Goal: Task Accomplishment & Management: Contribute content

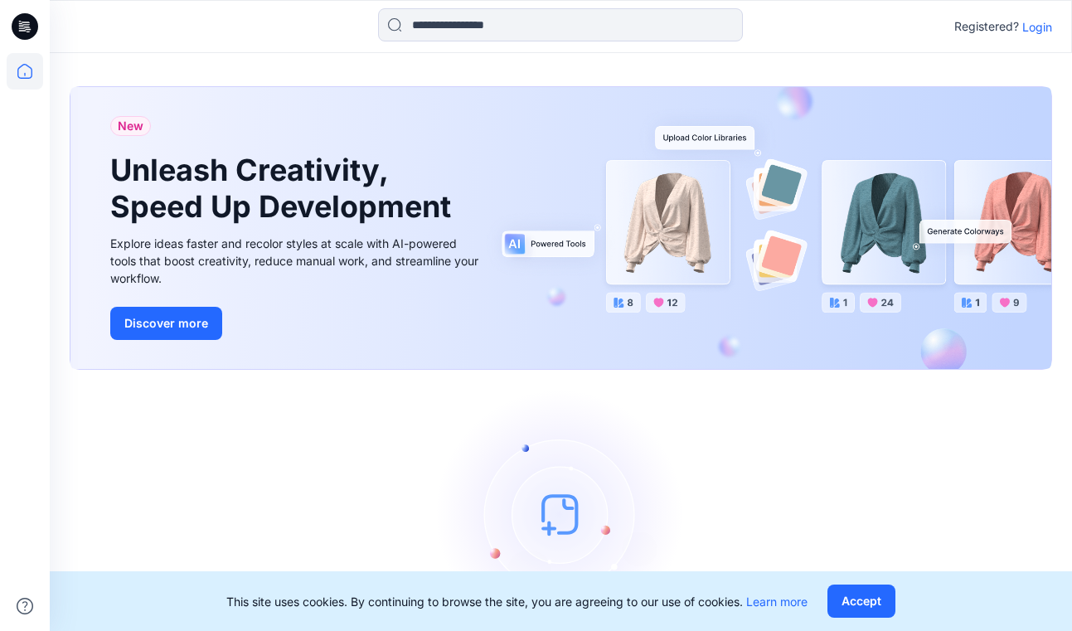
click at [1042, 23] on p "Login" at bounding box center [1037, 26] width 30 height 17
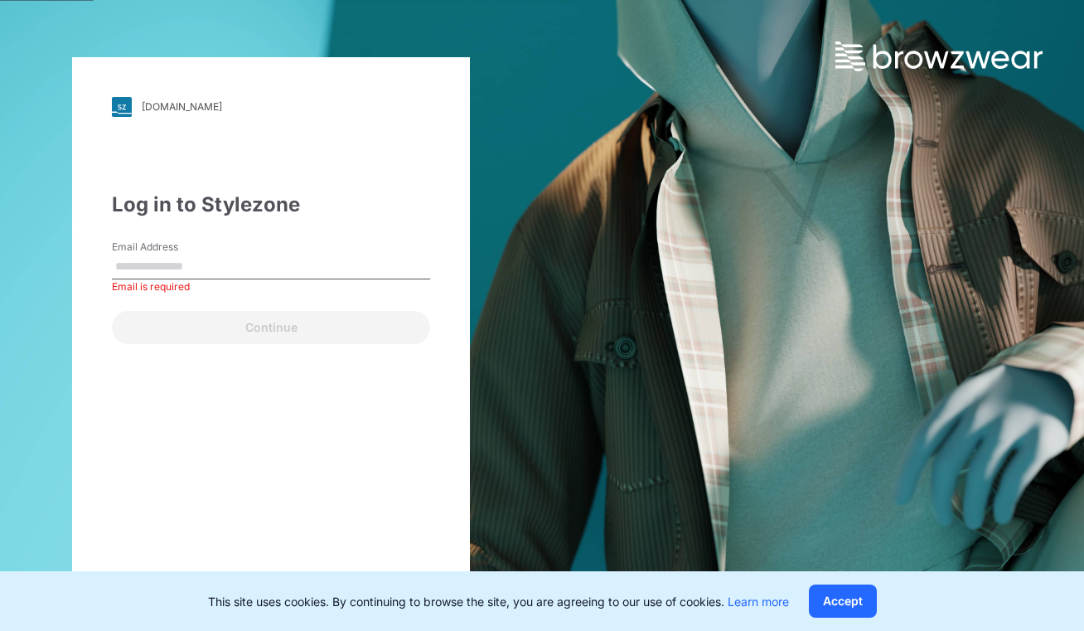
click at [104, 357] on div "walmart.stylezone.com Loading... Log in to Stylezone Email Address Email is req…" at bounding box center [271, 315] width 398 height 517
click at [181, 267] on input "Email Address" at bounding box center [271, 266] width 318 height 25
type input "**********"
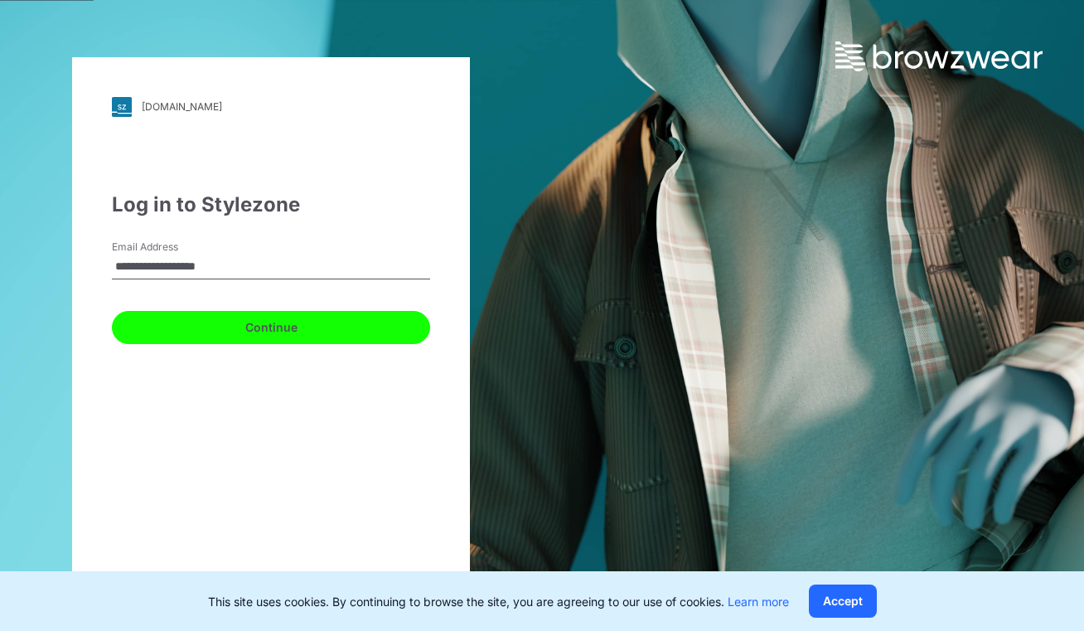
click at [259, 319] on button "Continue" at bounding box center [271, 327] width 318 height 33
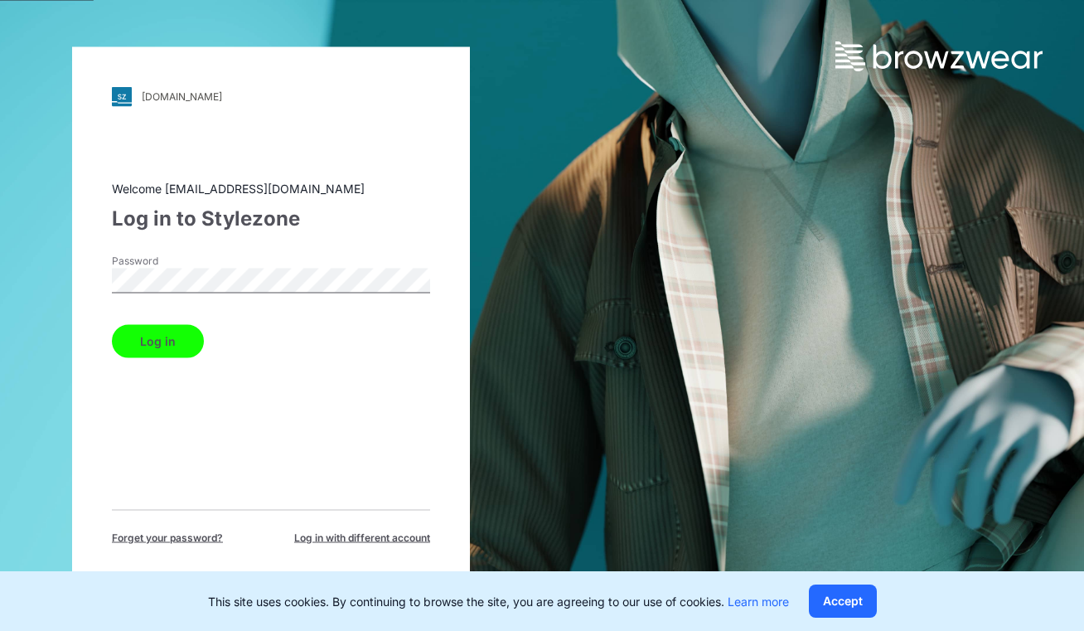
click at [173, 336] on button "Log in" at bounding box center [158, 340] width 92 height 33
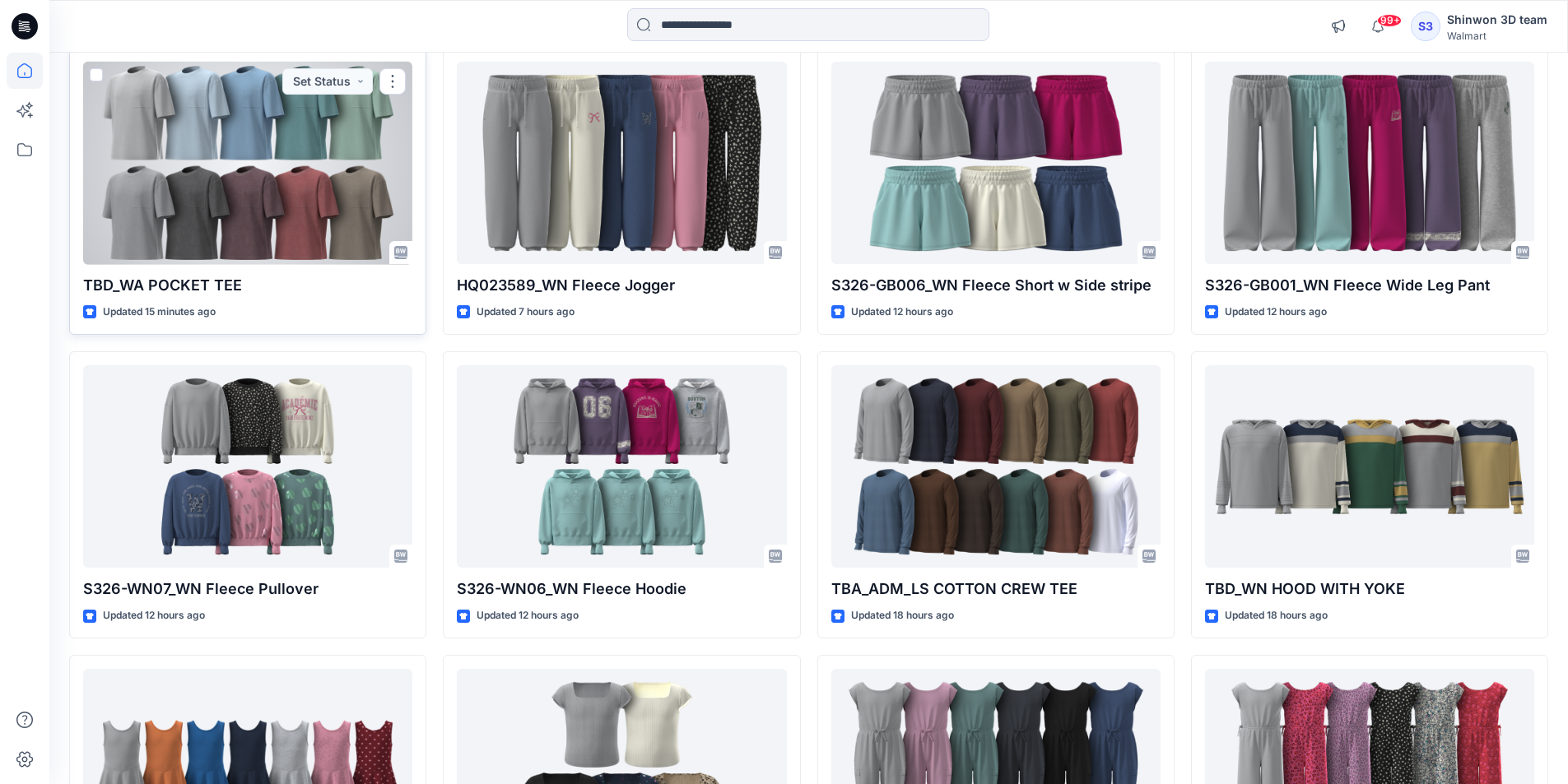
scroll to position [329, 0]
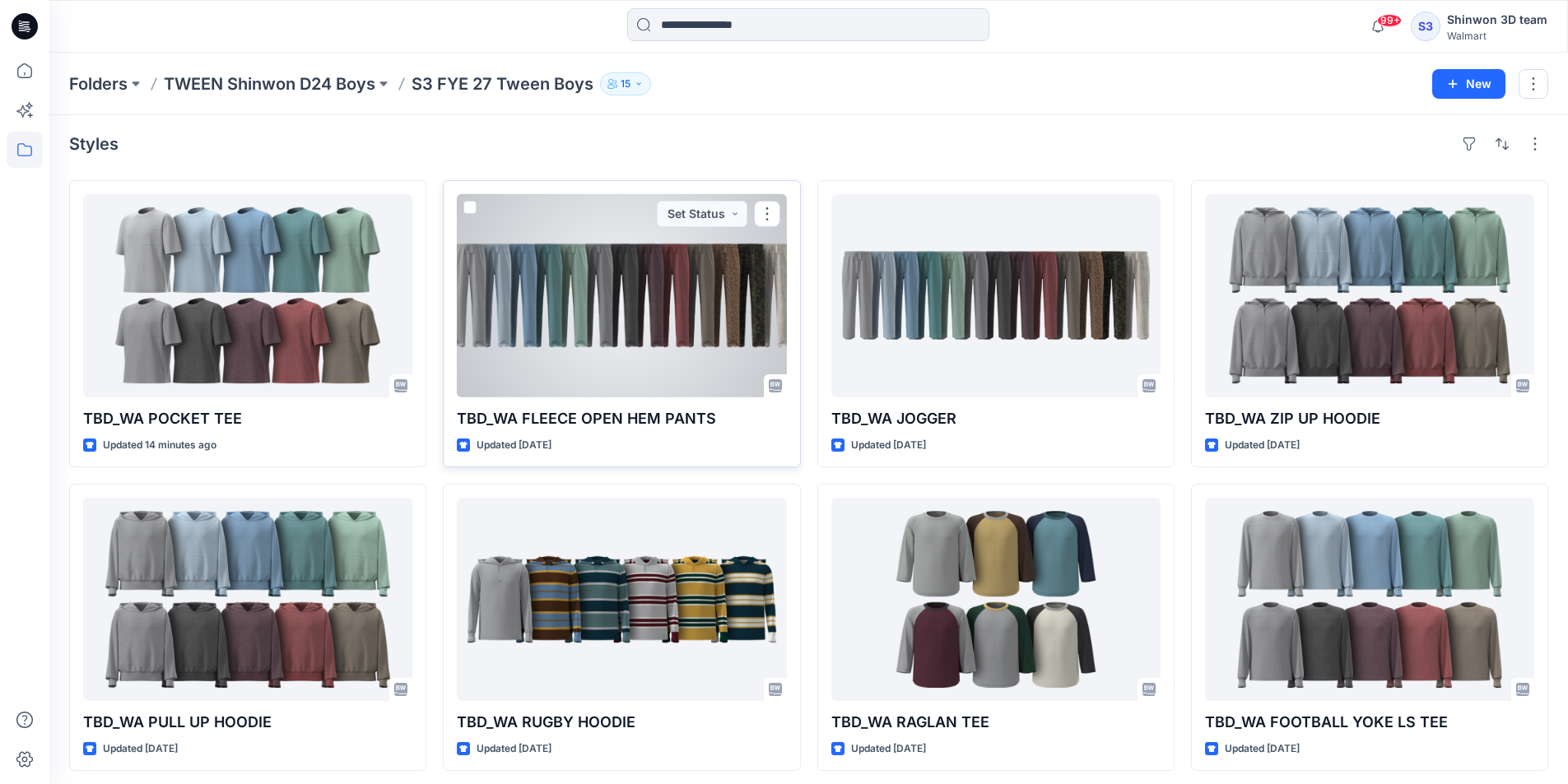
scroll to position [11, 0]
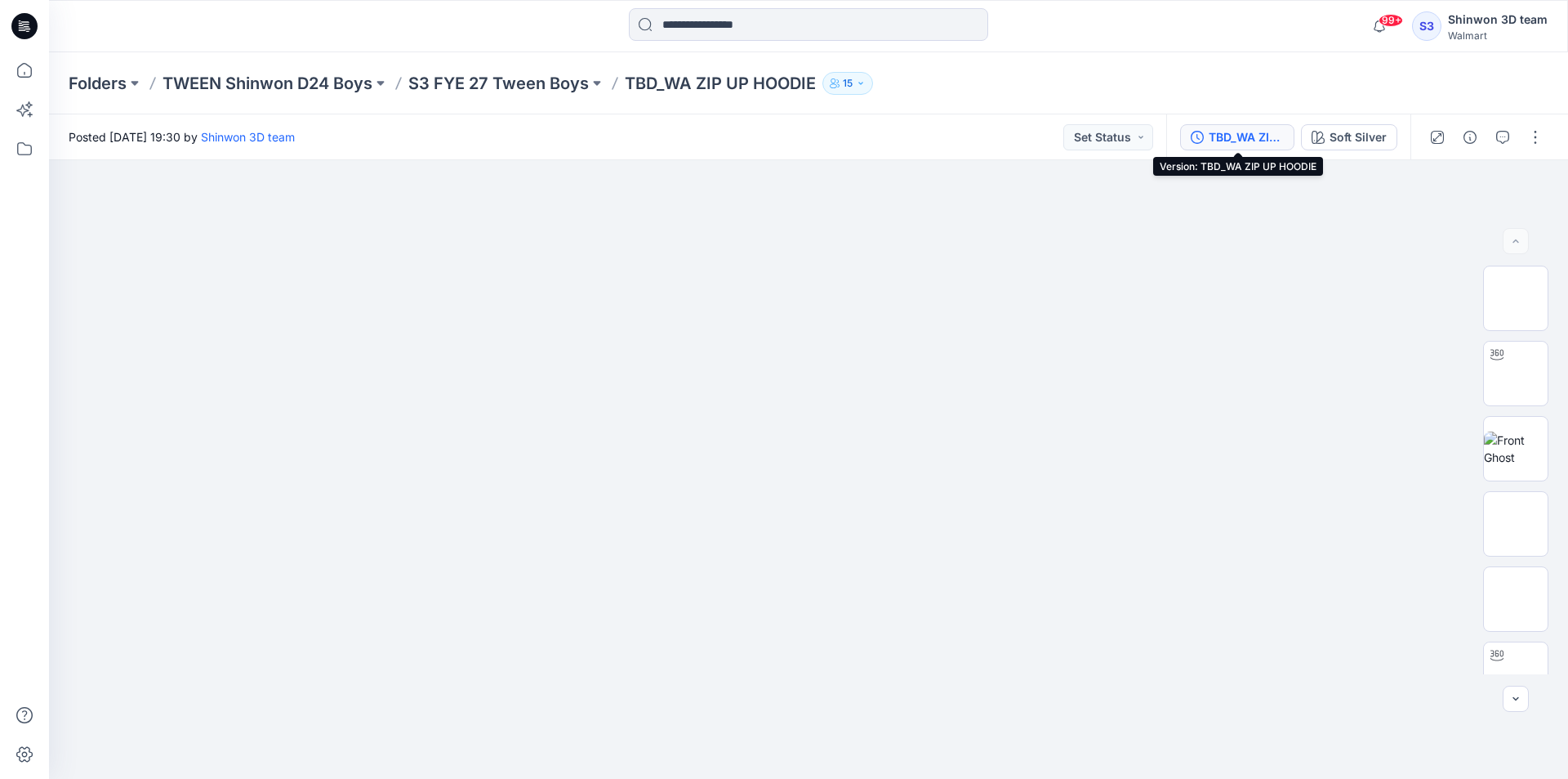
click at [1271, 136] on div "TBD_WA ZIP UP HOODIE" at bounding box center [1247, 137] width 75 height 18
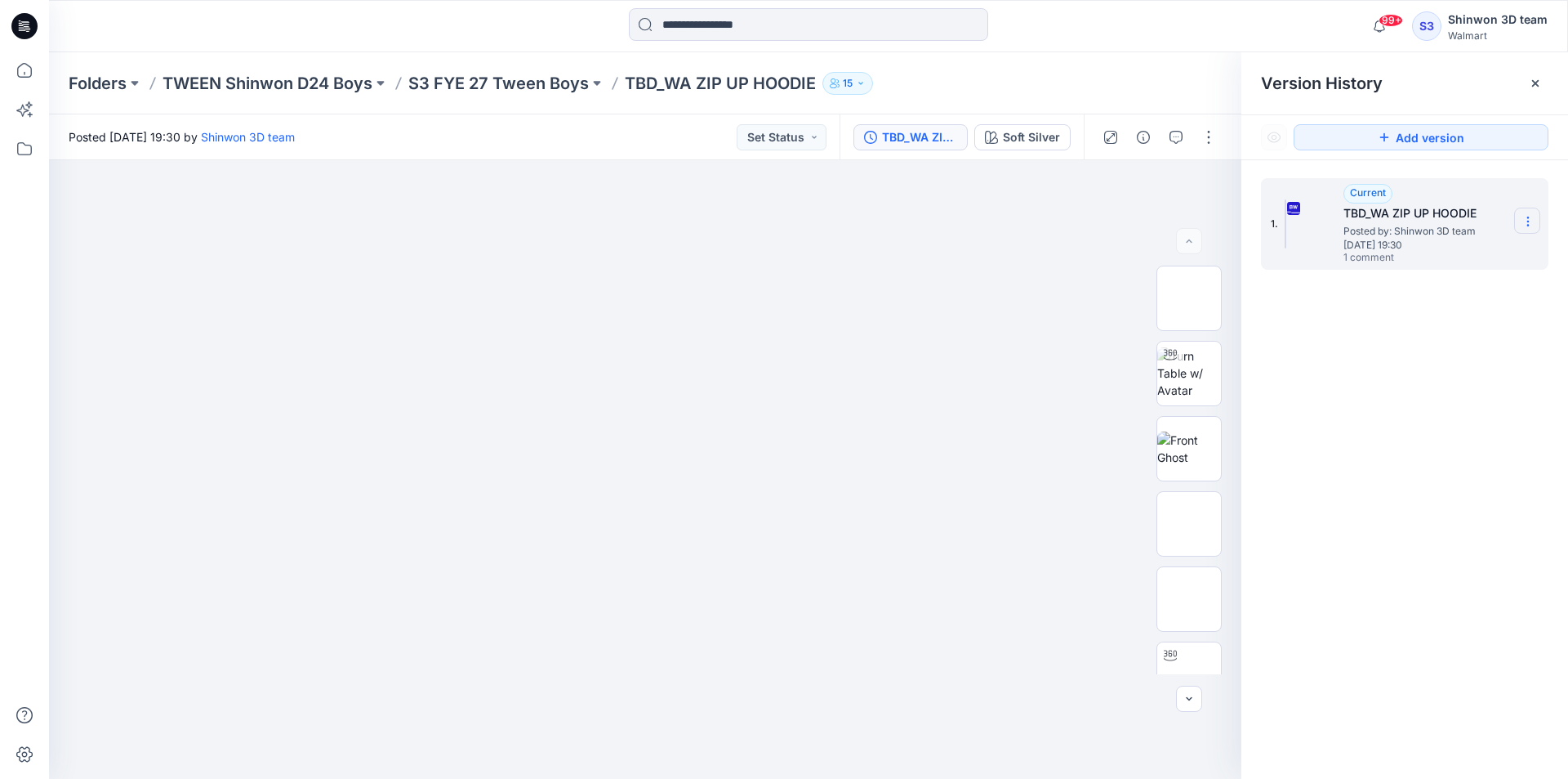
click at [1529, 218] on icon at bounding box center [1528, 217] width 1 height 1
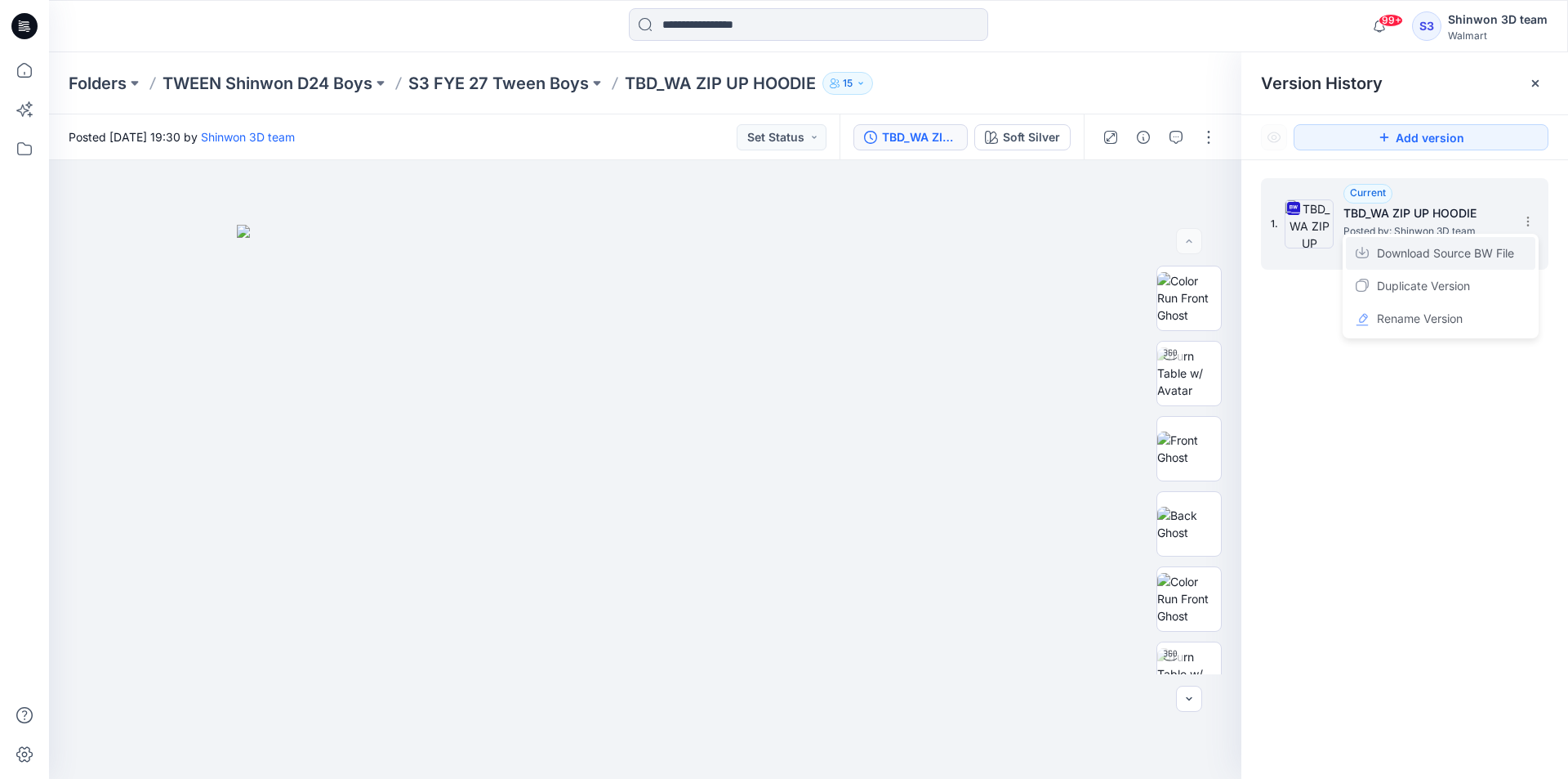
click at [1421, 260] on span "Download Source BW File" at bounding box center [1445, 253] width 137 height 20
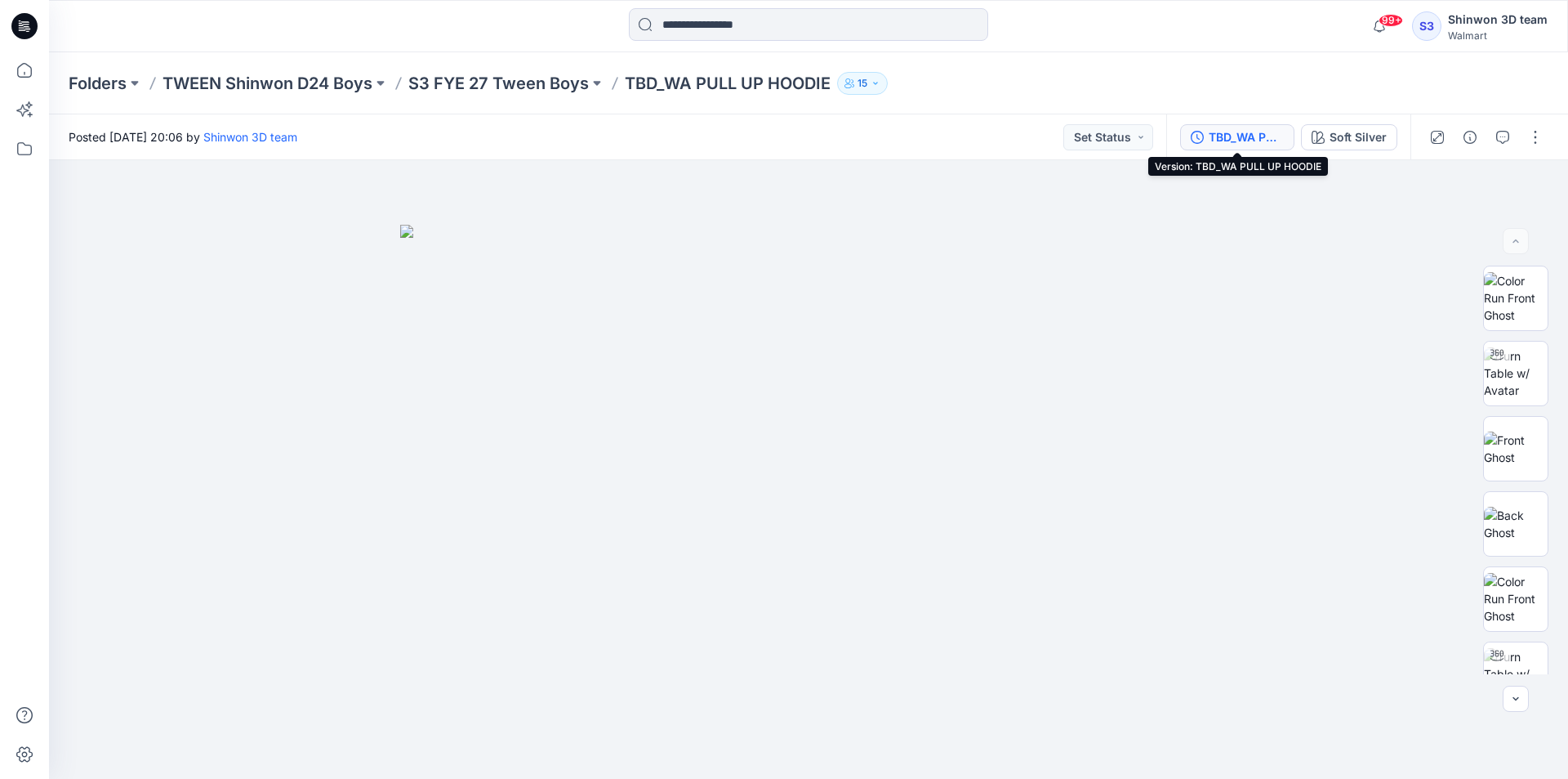
click at [1264, 136] on div "TBD_WA PULL UP HOODIE" at bounding box center [1247, 137] width 75 height 18
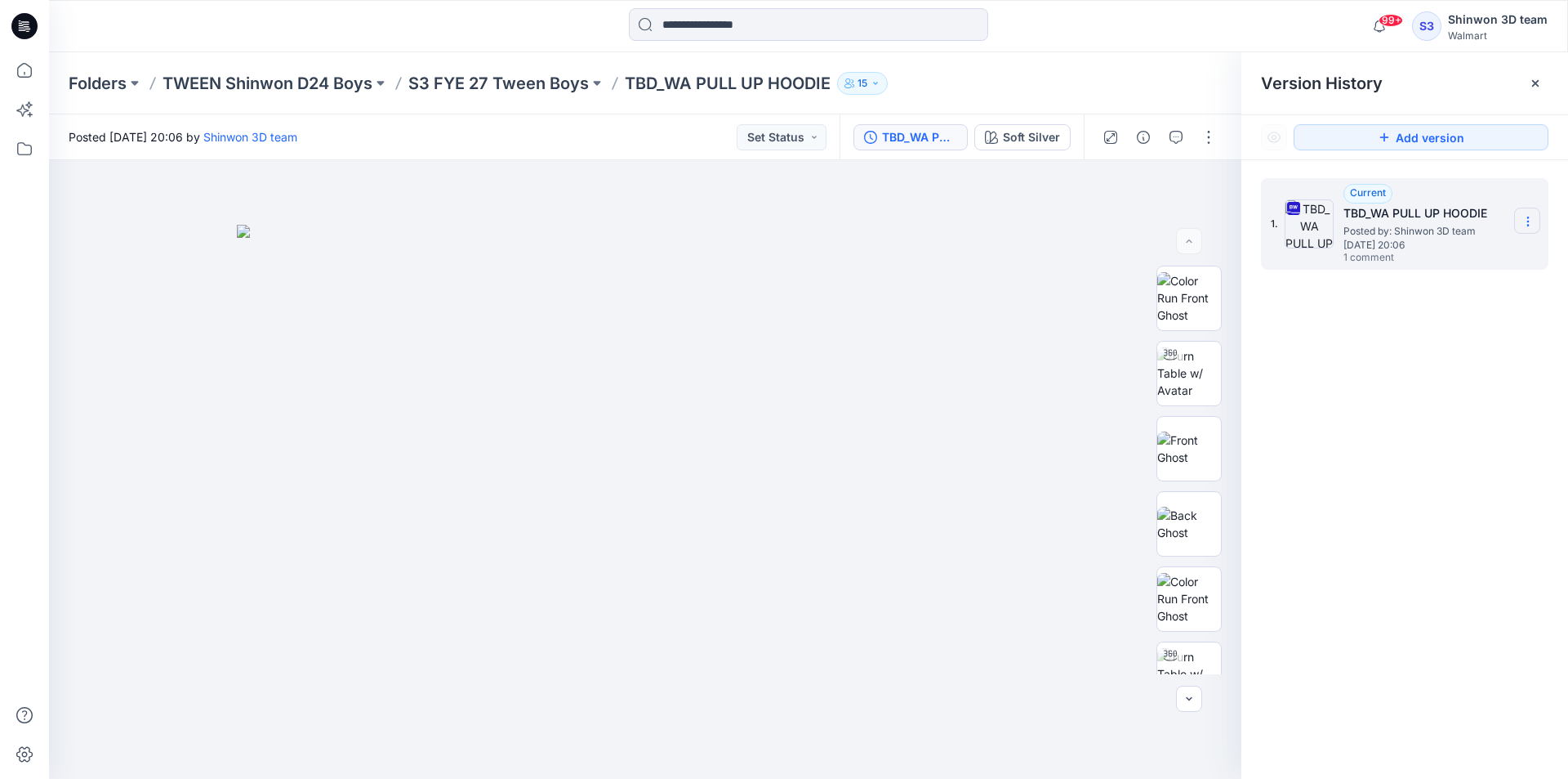
click at [1525, 213] on section at bounding box center [1528, 221] width 27 height 27
click at [1423, 257] on span "Download Source BW File" at bounding box center [1445, 253] width 137 height 20
drag, startPoint x: 1530, startPoint y: 79, endPoint x: 1333, endPoint y: 95, distance: 197.6
click at [1529, 79] on icon at bounding box center [1534, 83] width 13 height 13
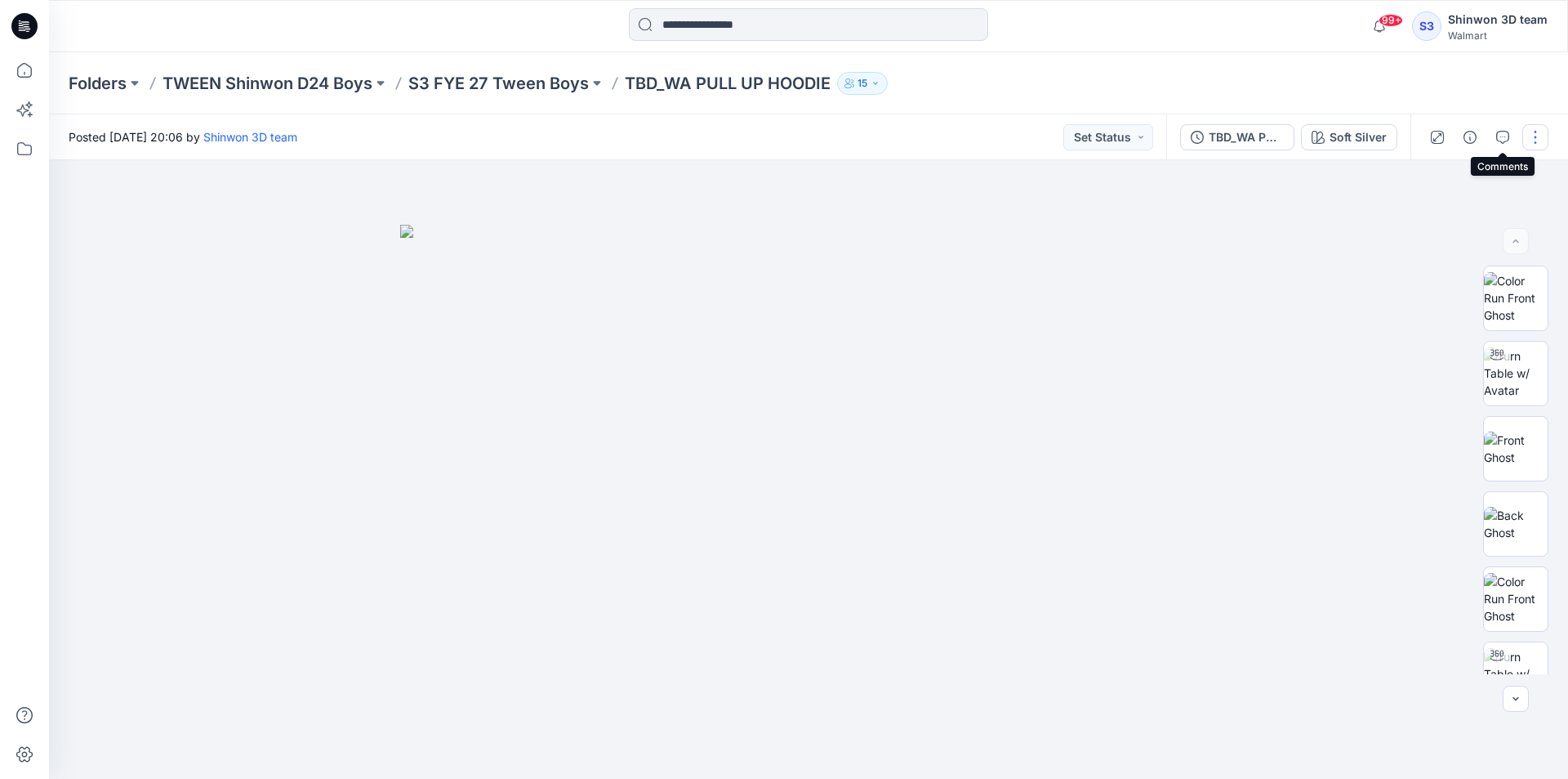
click at [1533, 133] on button "button" at bounding box center [1535, 137] width 27 height 27
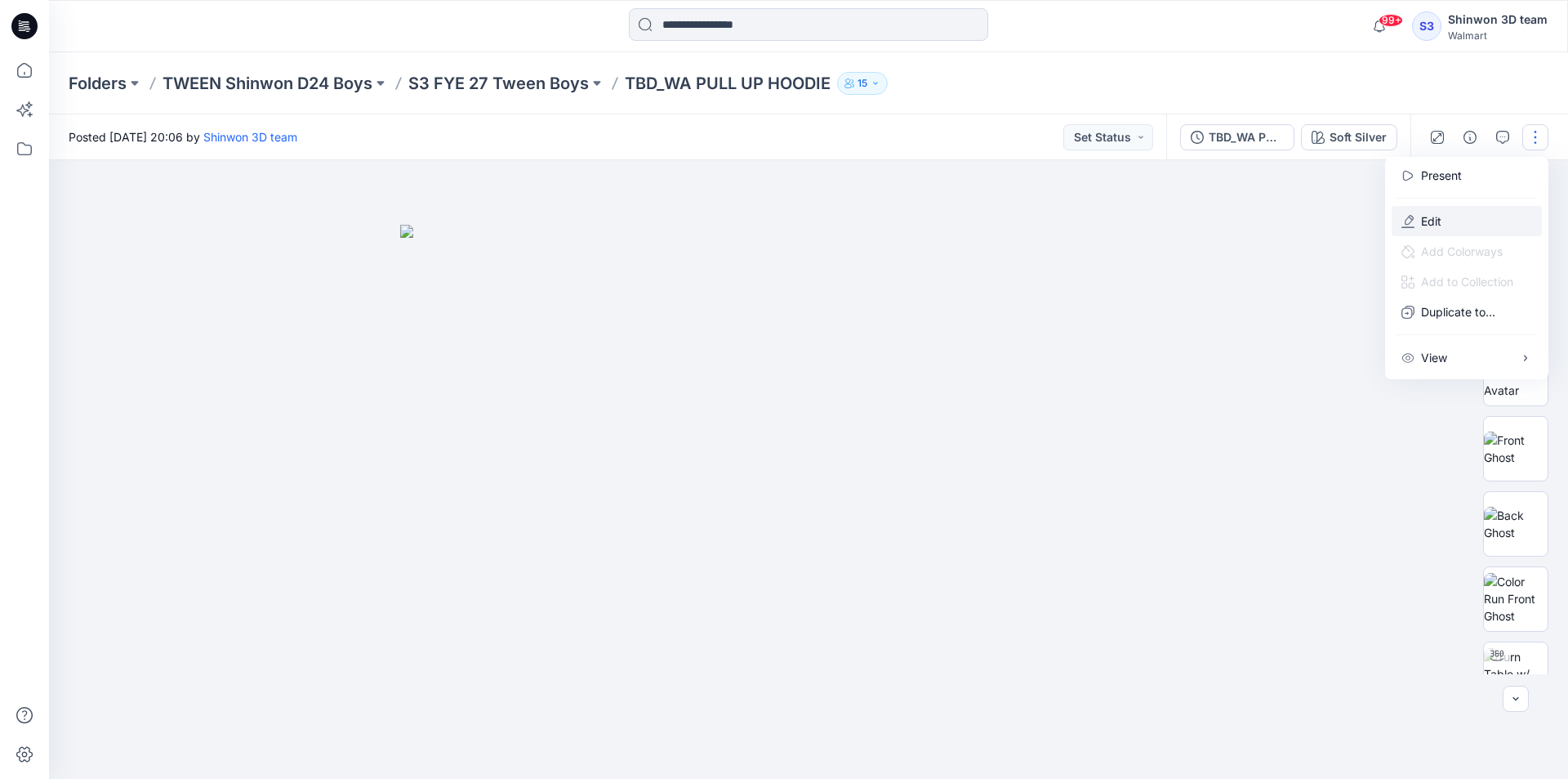
click at [1432, 217] on p "Edit" at bounding box center [1431, 220] width 21 height 17
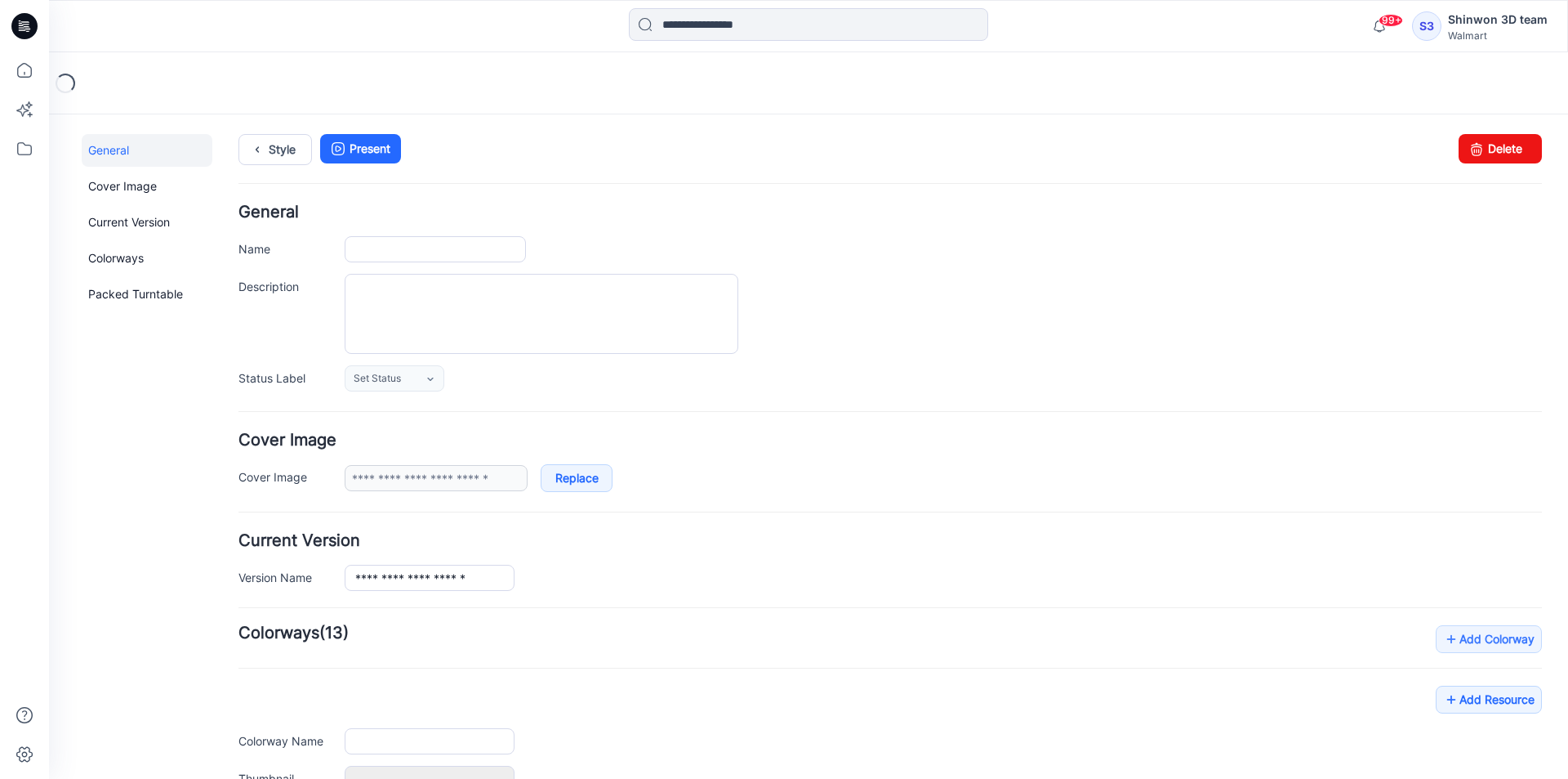
type input "**********"
type textarea "**********"
type input "**********"
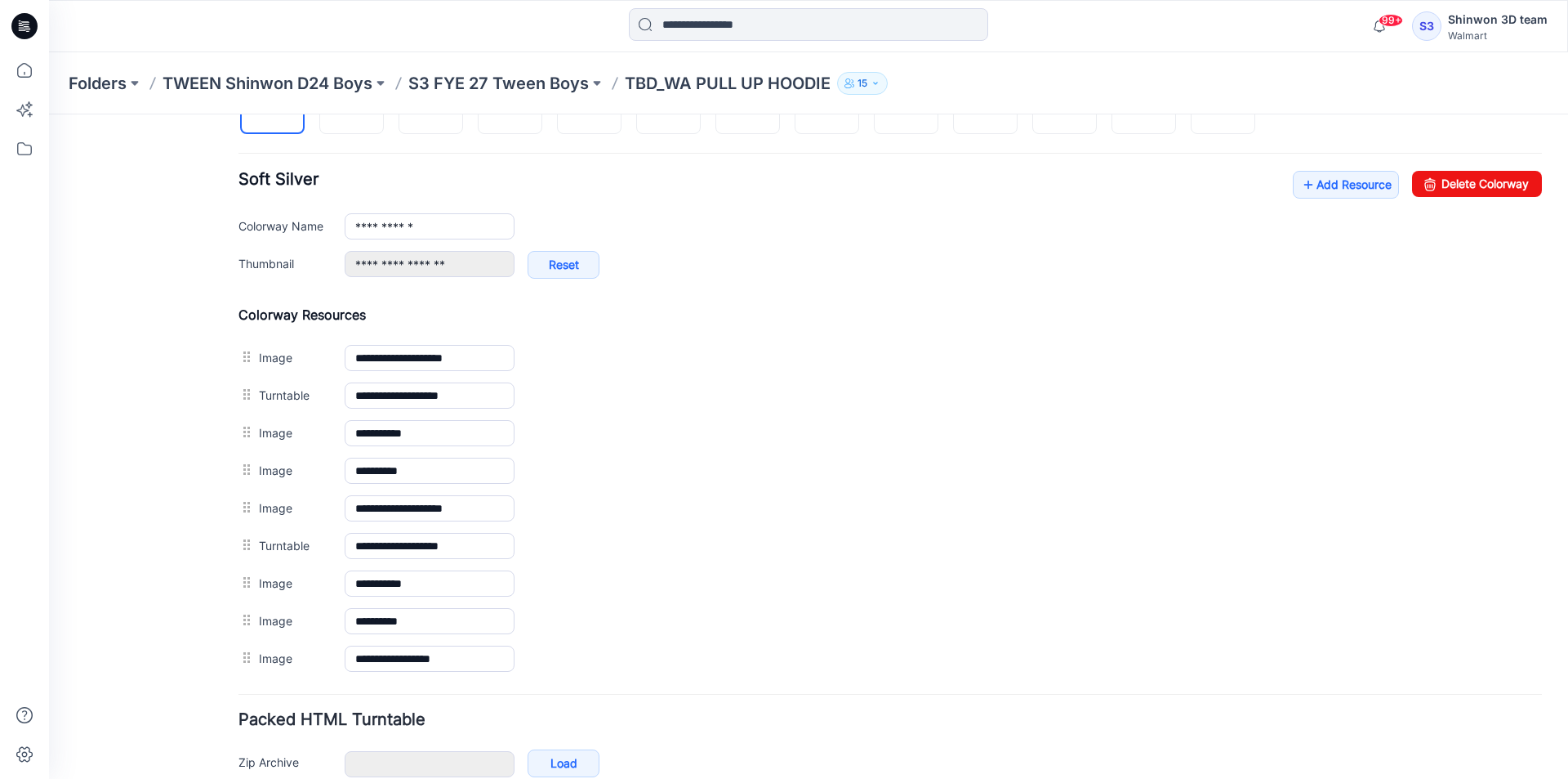
scroll to position [654, 0]
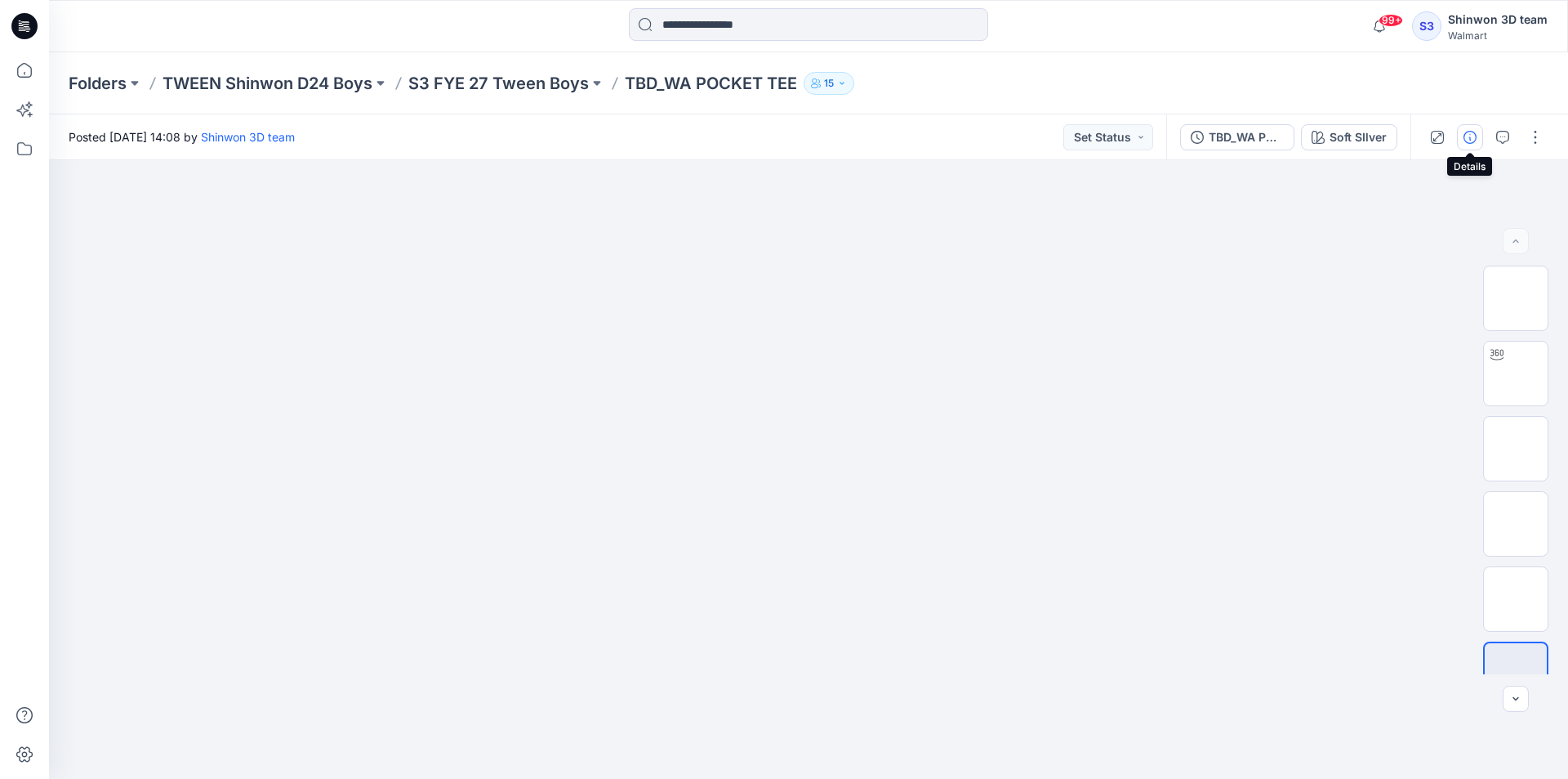
click at [1471, 137] on icon "button" at bounding box center [1469, 137] width 13 height 13
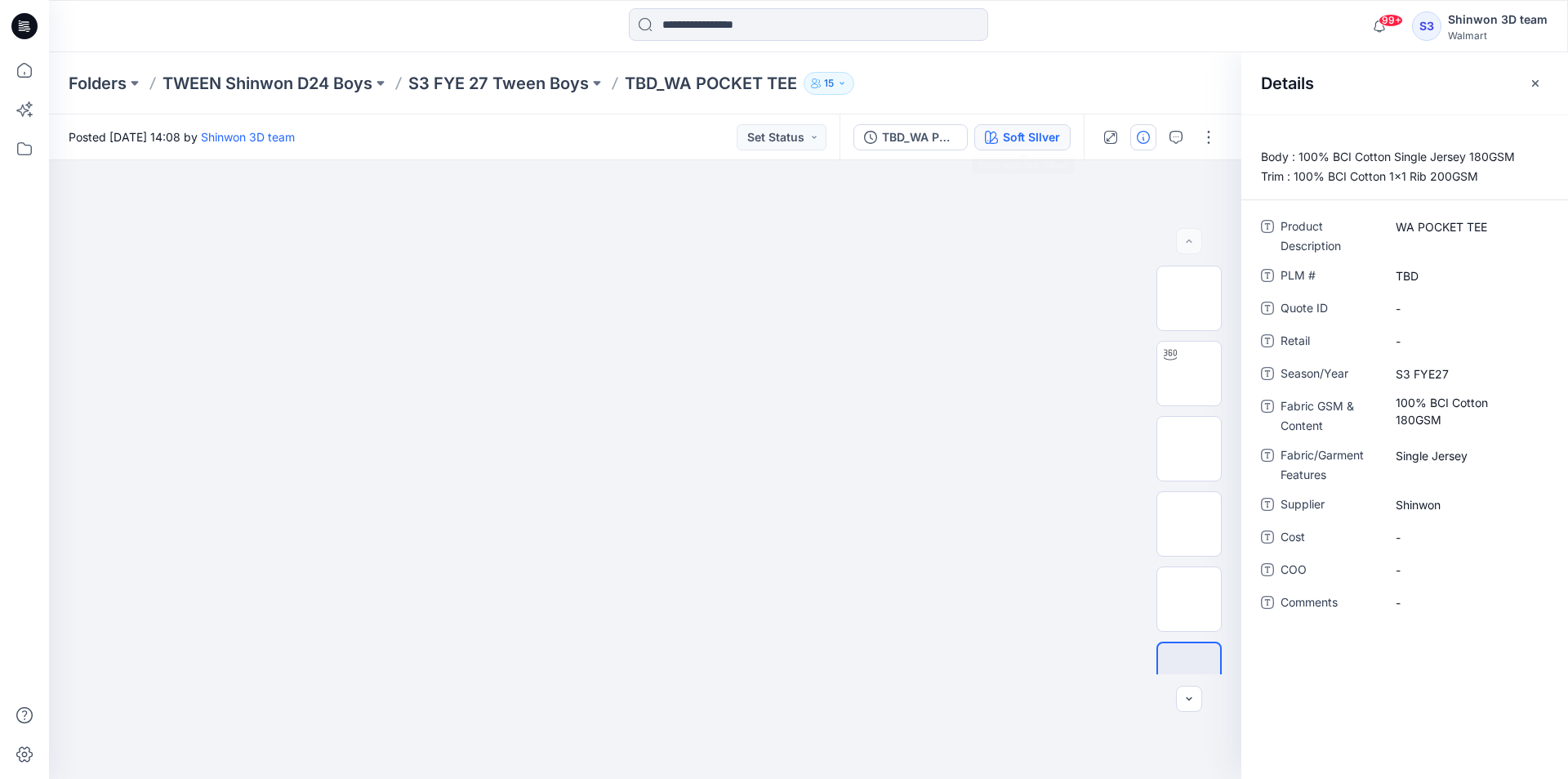
drag, startPoint x: 1046, startPoint y: 132, endPoint x: 1099, endPoint y: 144, distance: 54.3
click at [1049, 134] on div "Soft SIlver" at bounding box center [1032, 137] width 57 height 18
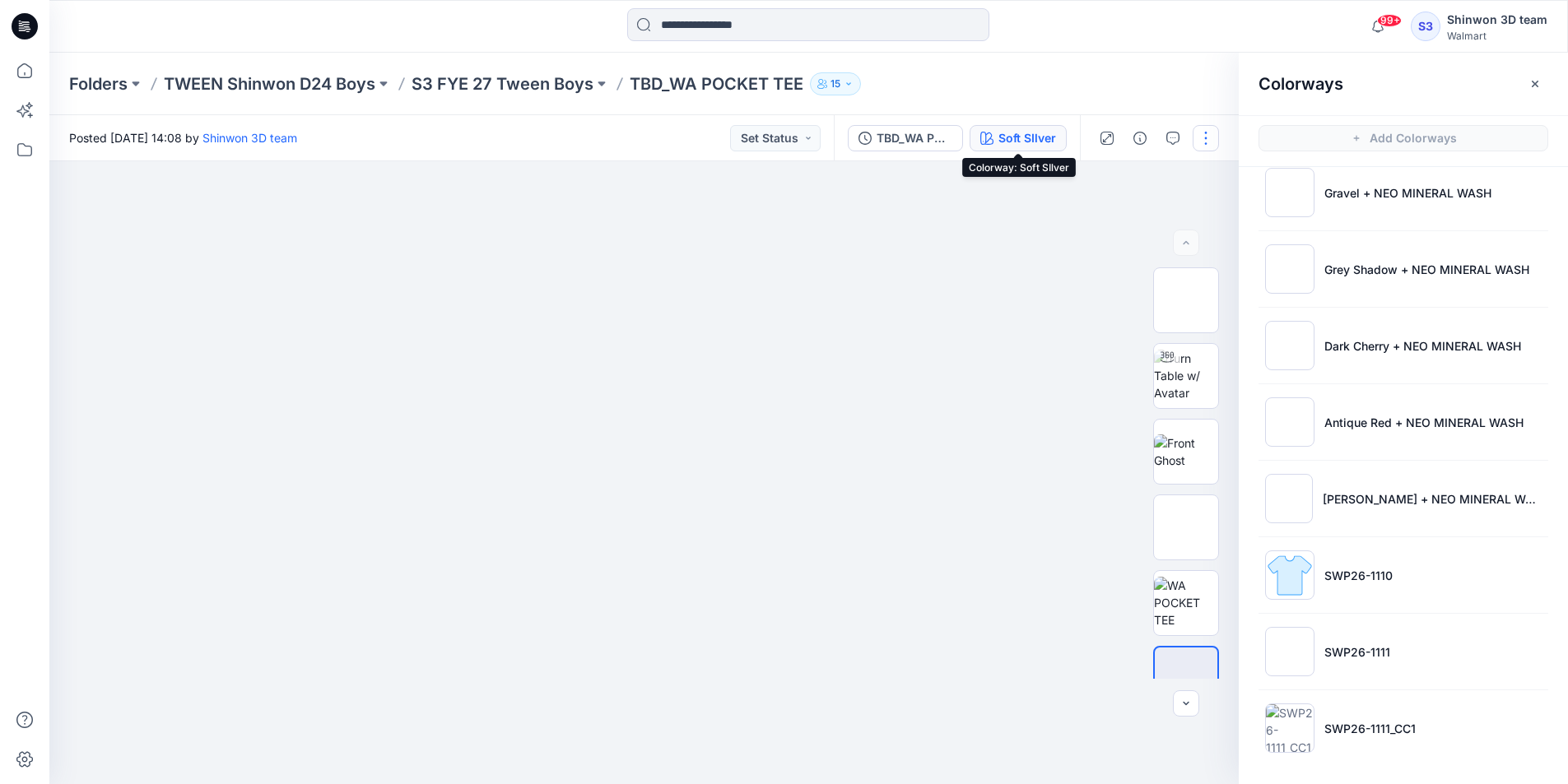
click at [1206, 138] on button "button" at bounding box center [1206, 138] width 27 height 27
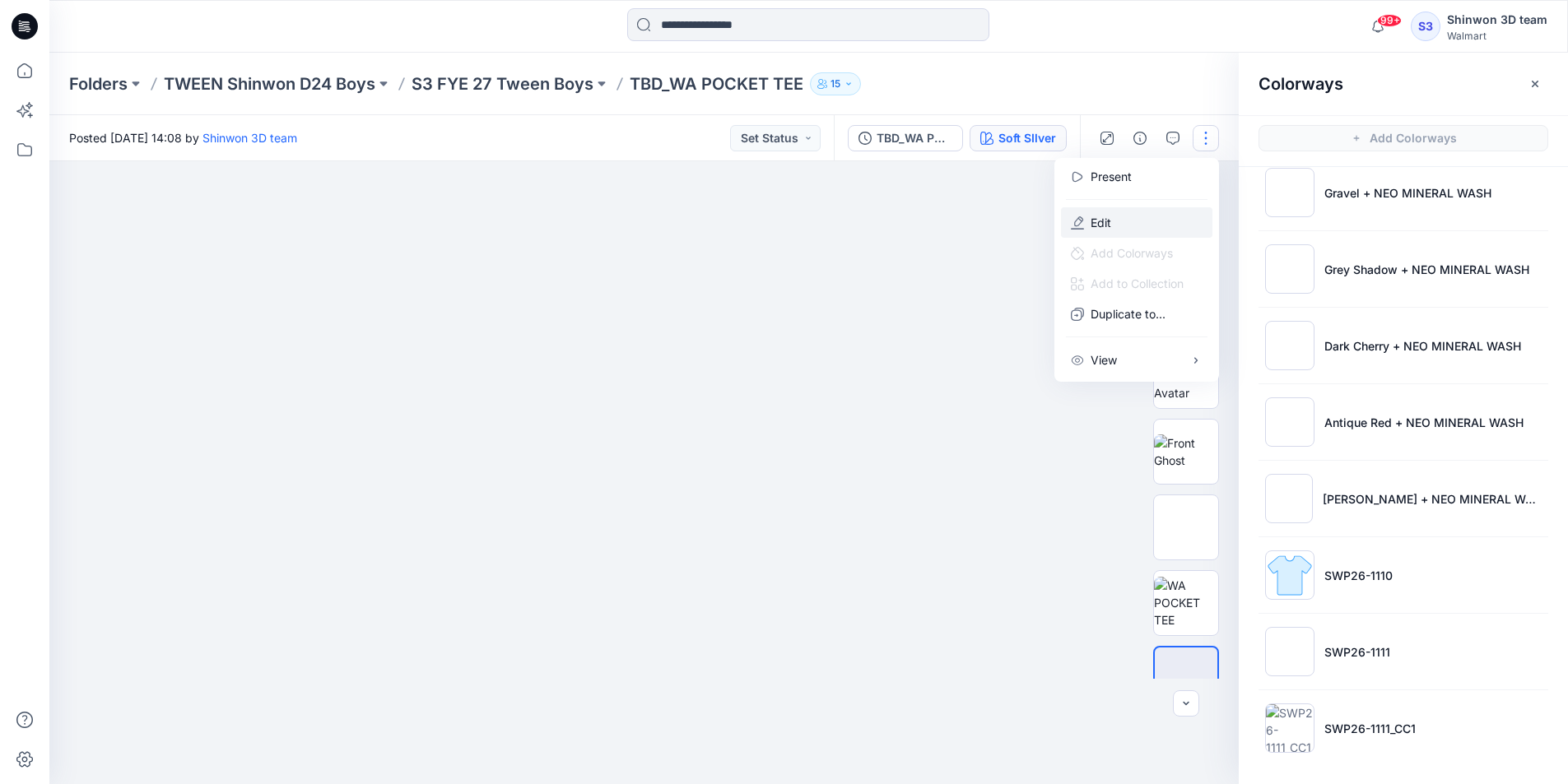
click at [1113, 214] on button "Edit" at bounding box center [1136, 222] width 151 height 31
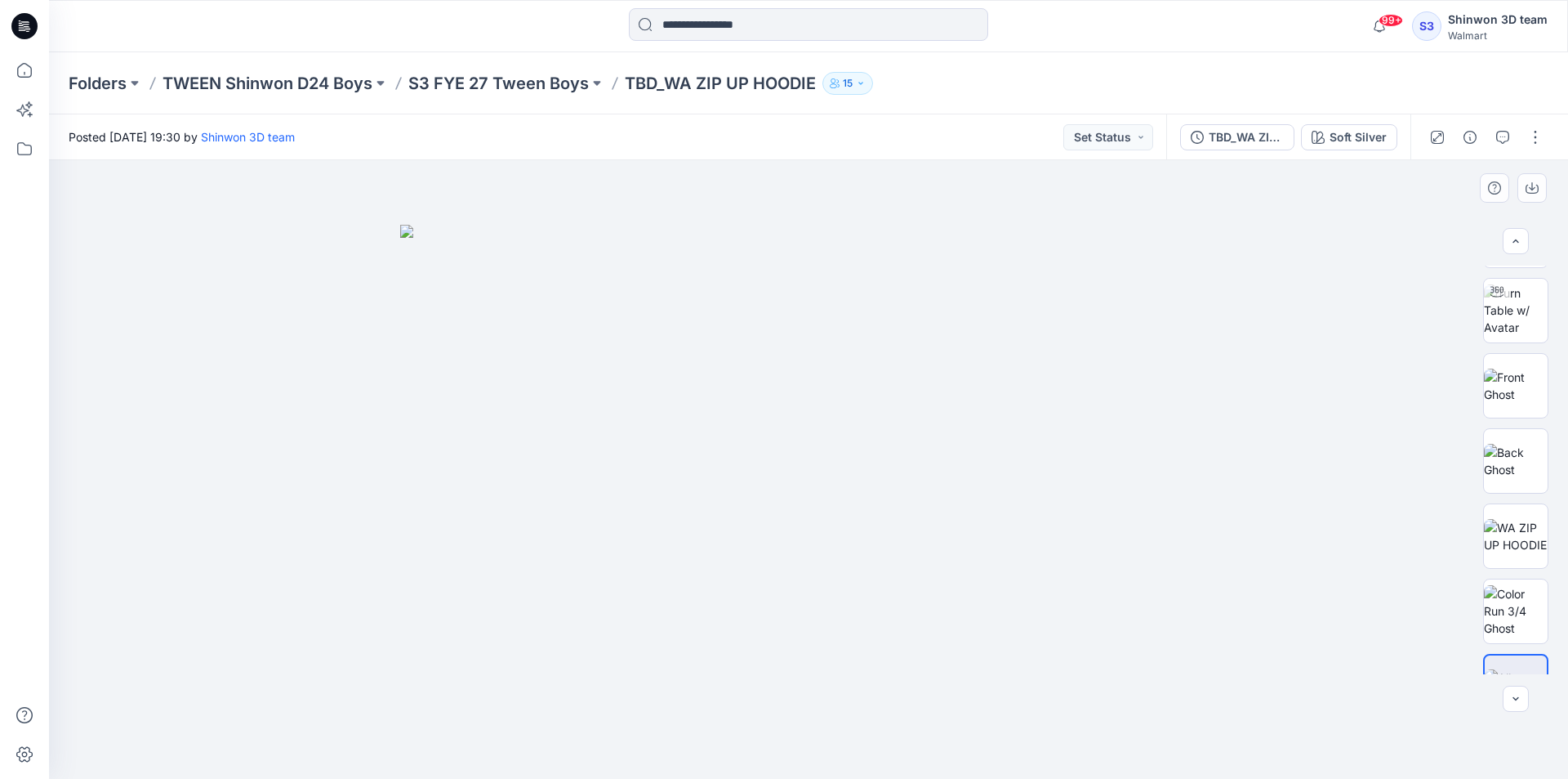
scroll to position [408, 0]
click at [877, 173] on div at bounding box center [809, 468] width 1520 height 618
drag, startPoint x: 1254, startPoint y: 393, endPoint x: 1310, endPoint y: 370, distance: 60.5
click at [1254, 393] on div at bounding box center [809, 468] width 1520 height 618
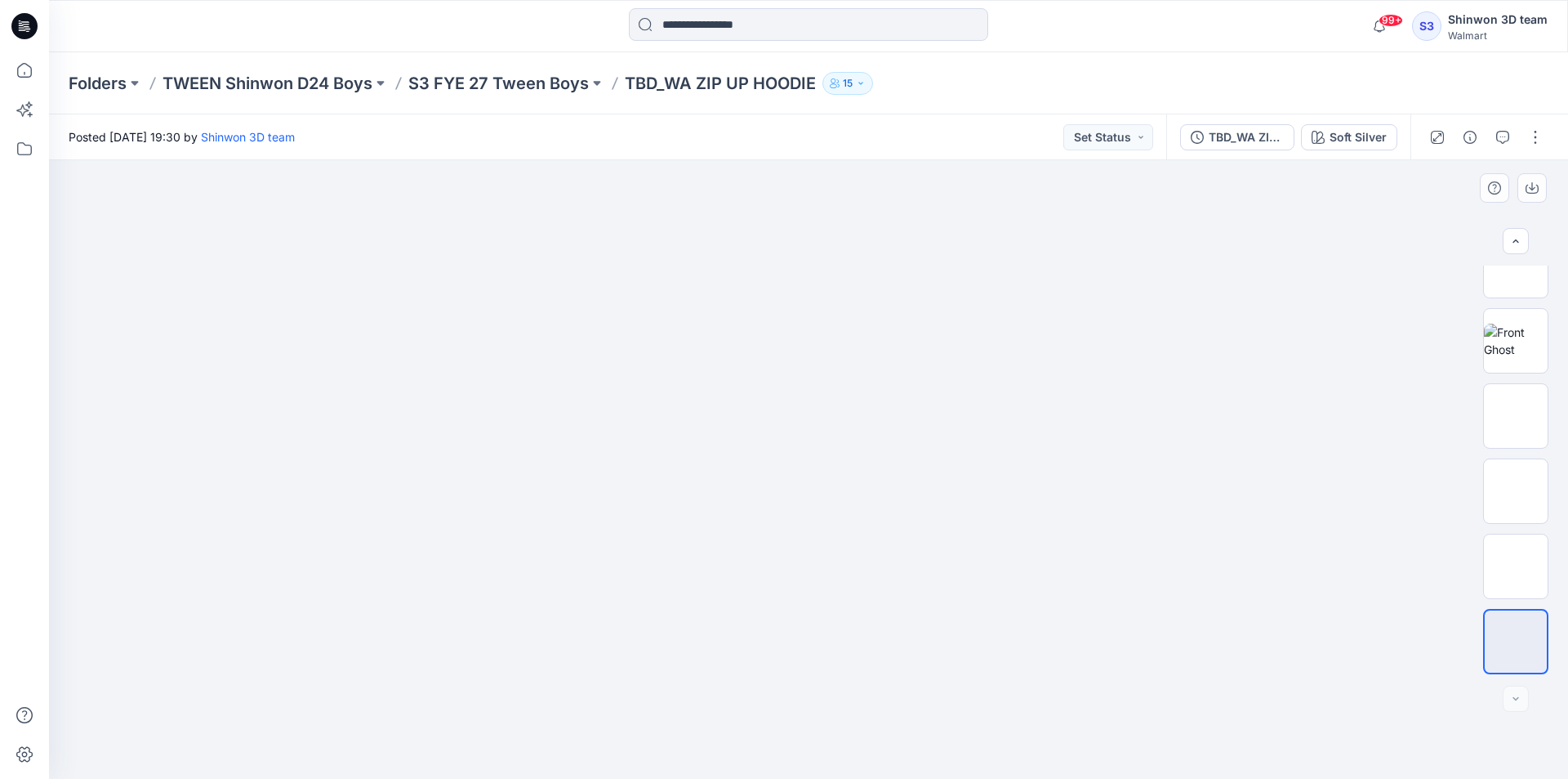
drag, startPoint x: 1400, startPoint y: 532, endPoint x: 1436, endPoint y: 570, distance: 52.3
click at [1404, 541] on div at bounding box center [809, 468] width 1520 height 618
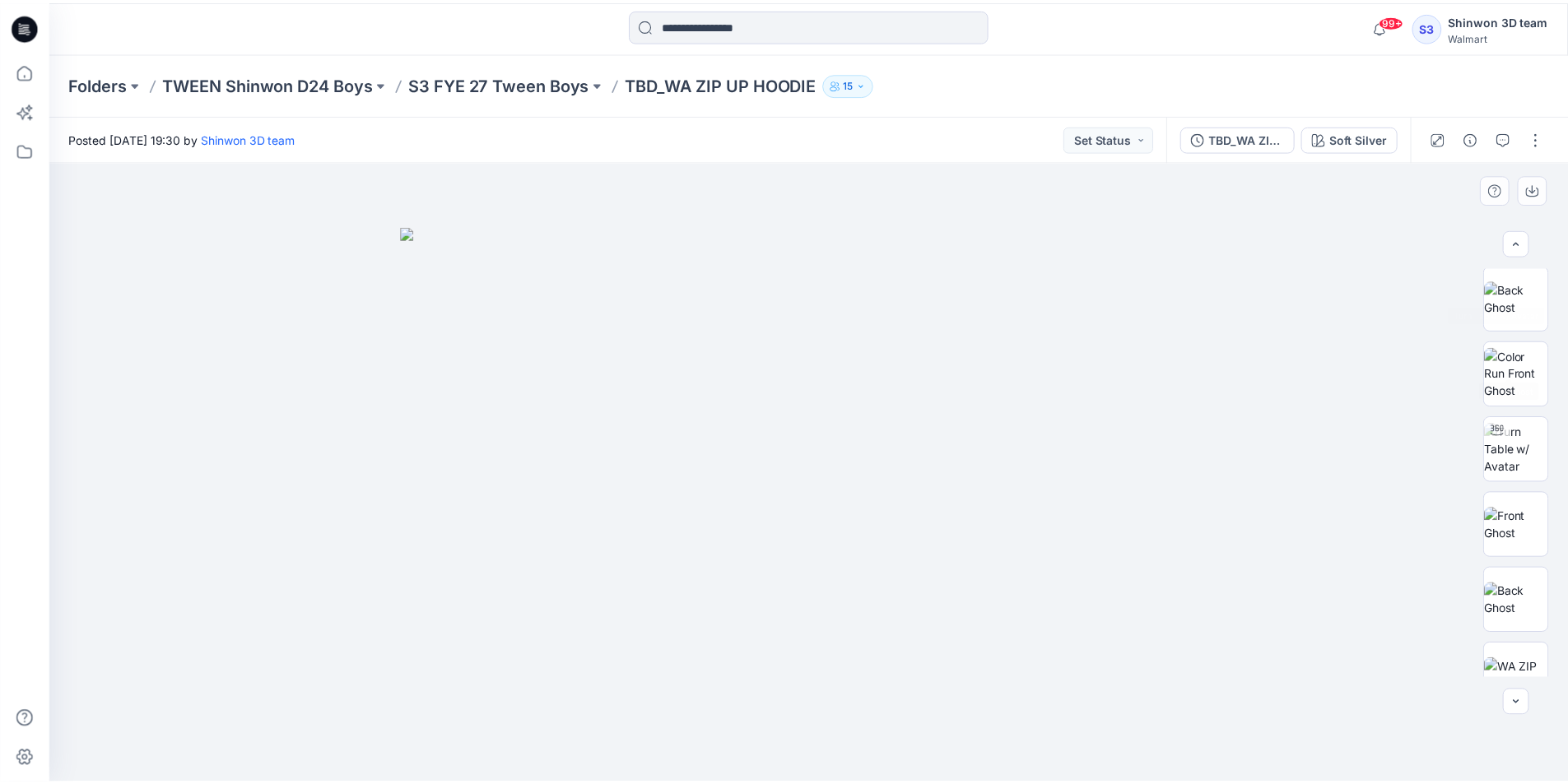
scroll to position [411, 0]
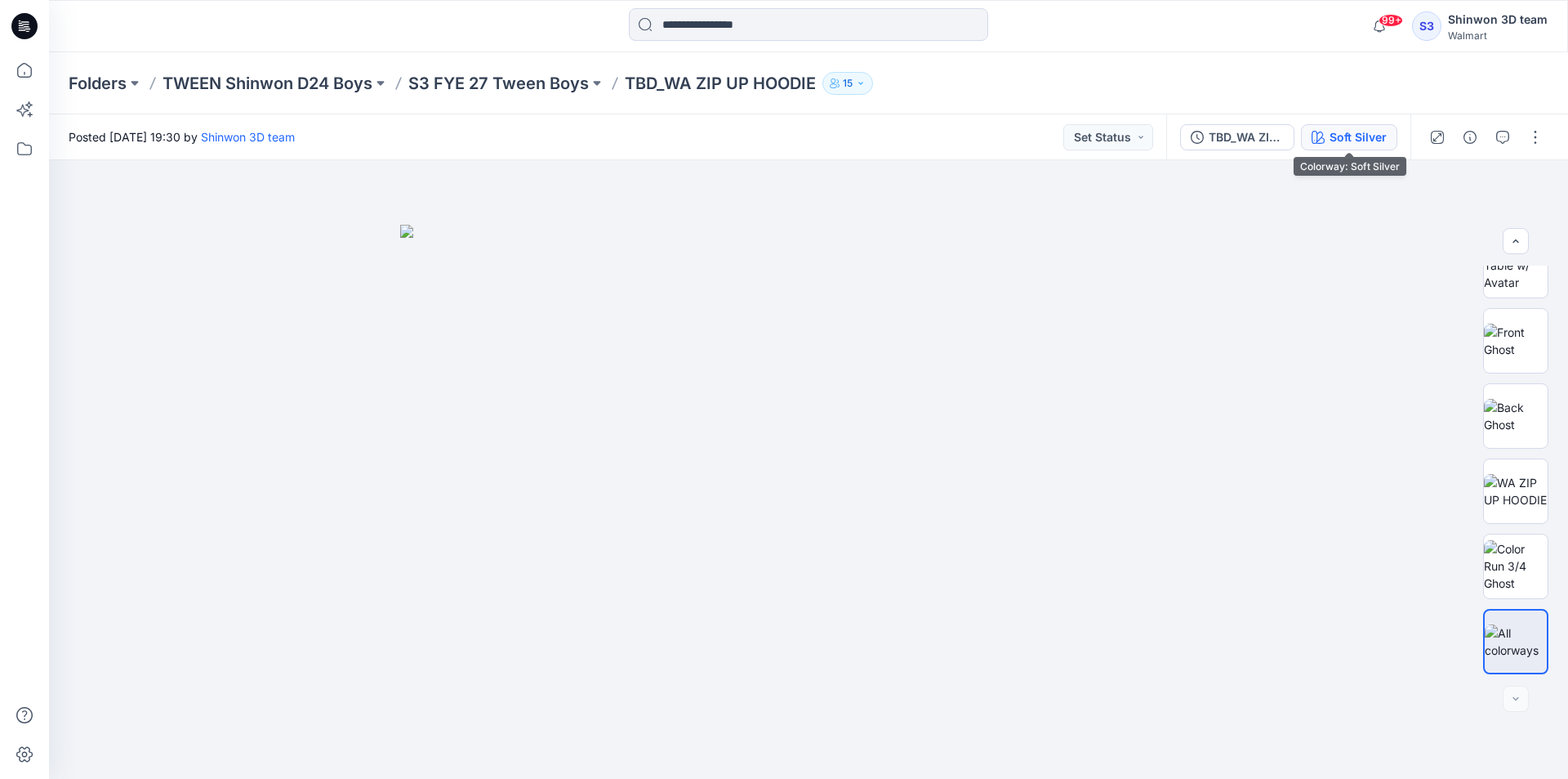
click at [1342, 143] on div "Soft Silver" at bounding box center [1358, 137] width 57 height 18
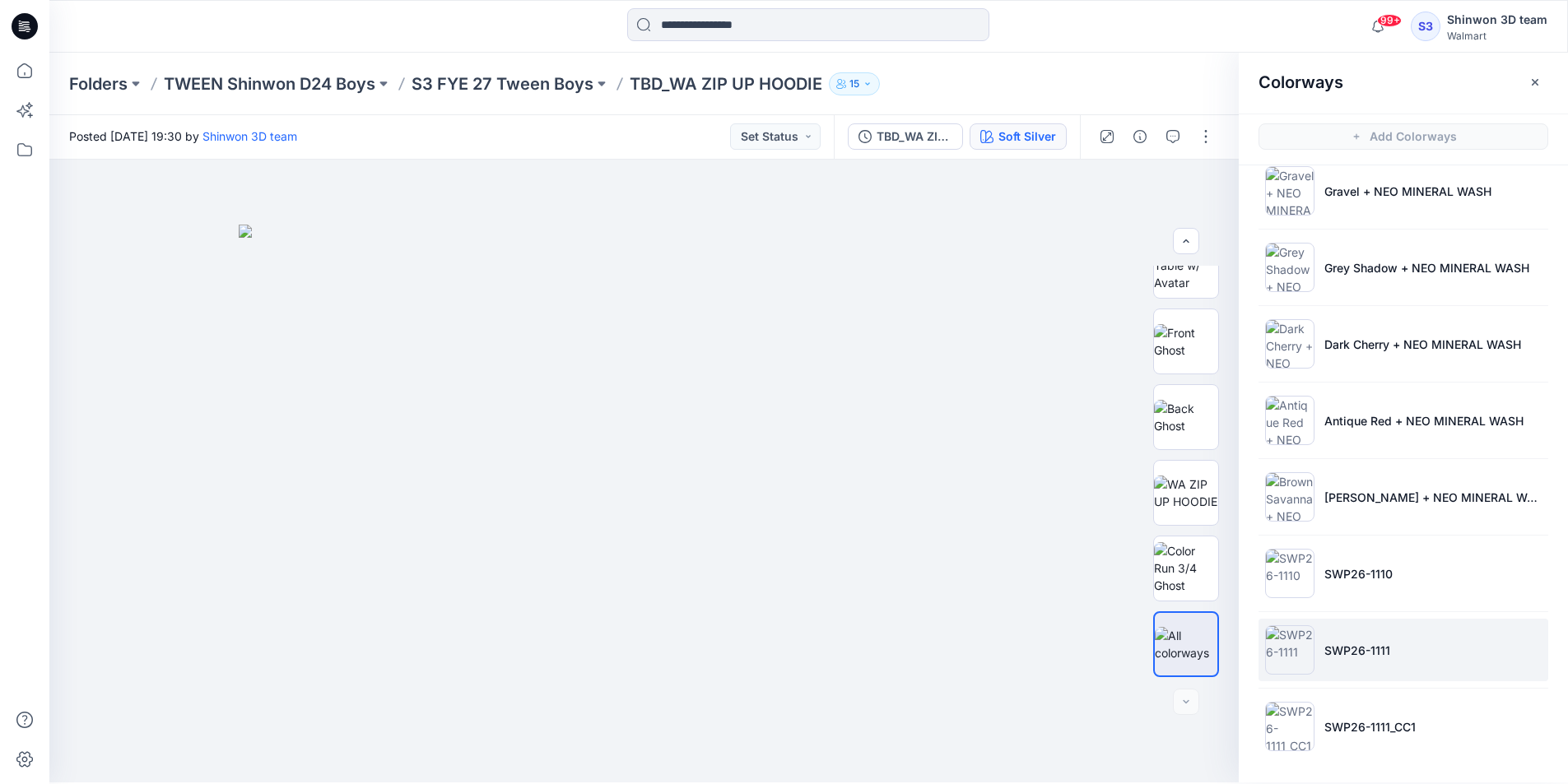
scroll to position [5, 0]
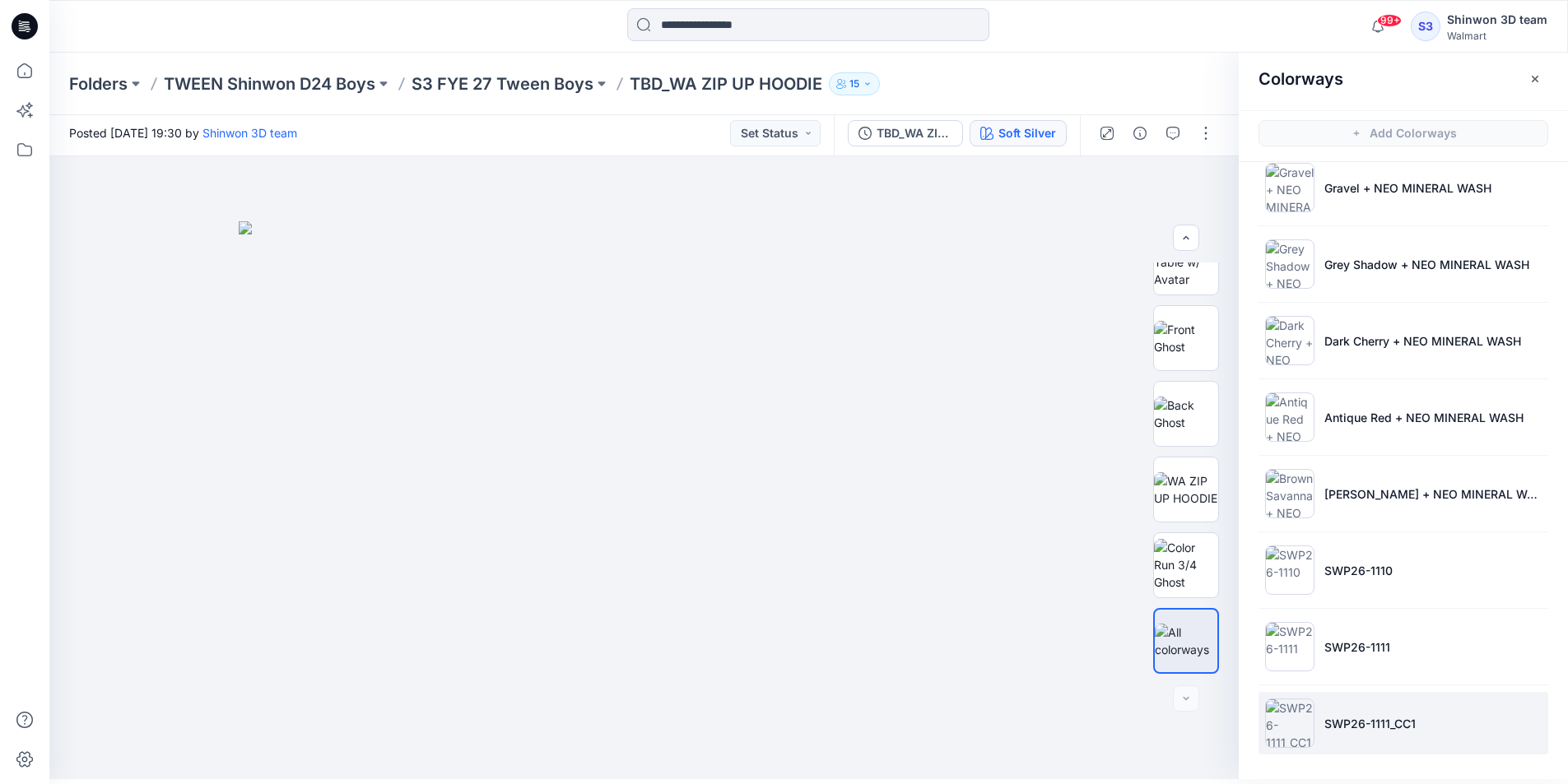
click at [1289, 704] on img at bounding box center [1290, 723] width 50 height 50
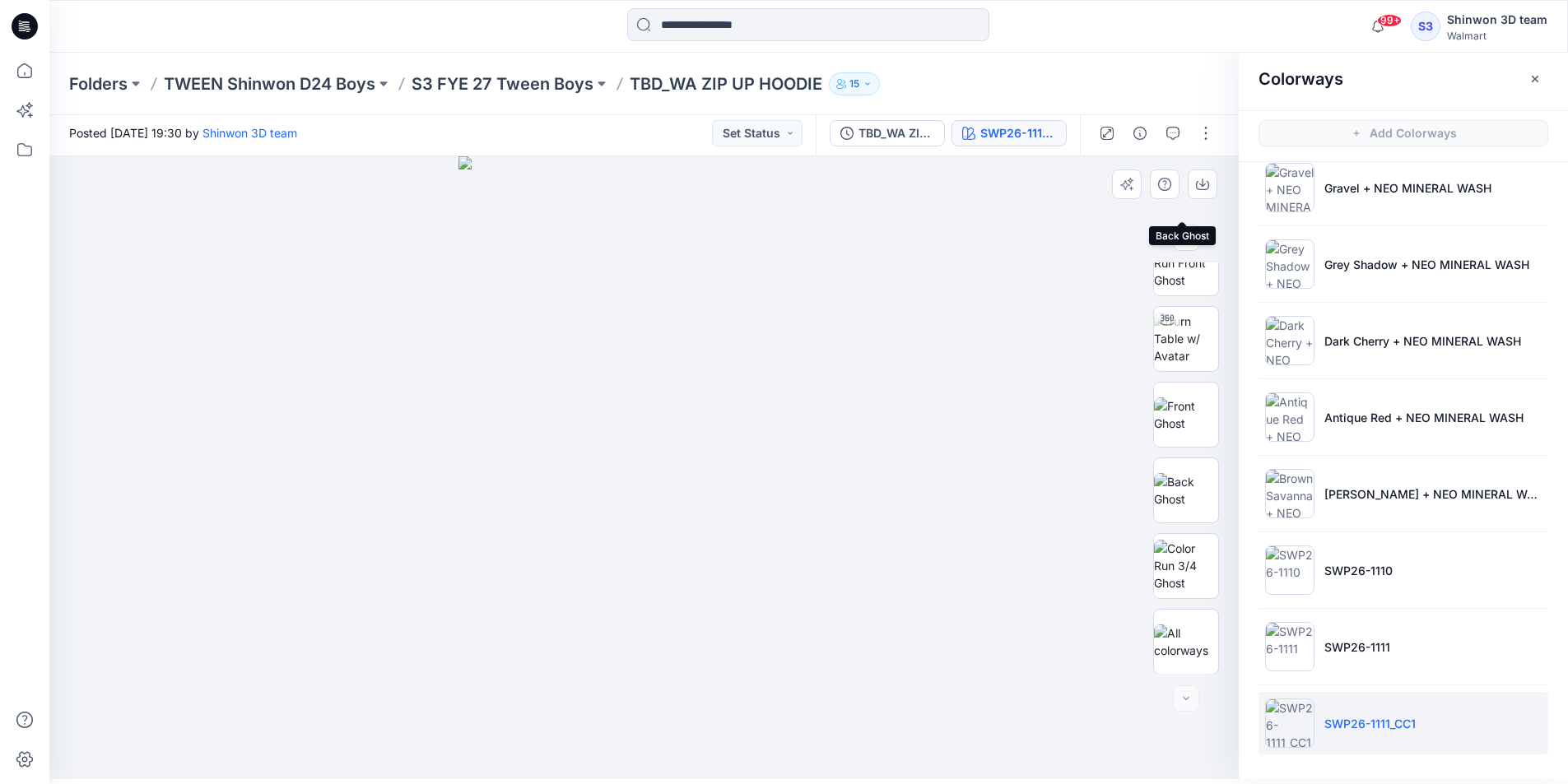
scroll to position [335, 0]
click at [1115, 27] on div at bounding box center [808, 26] width 759 height 36
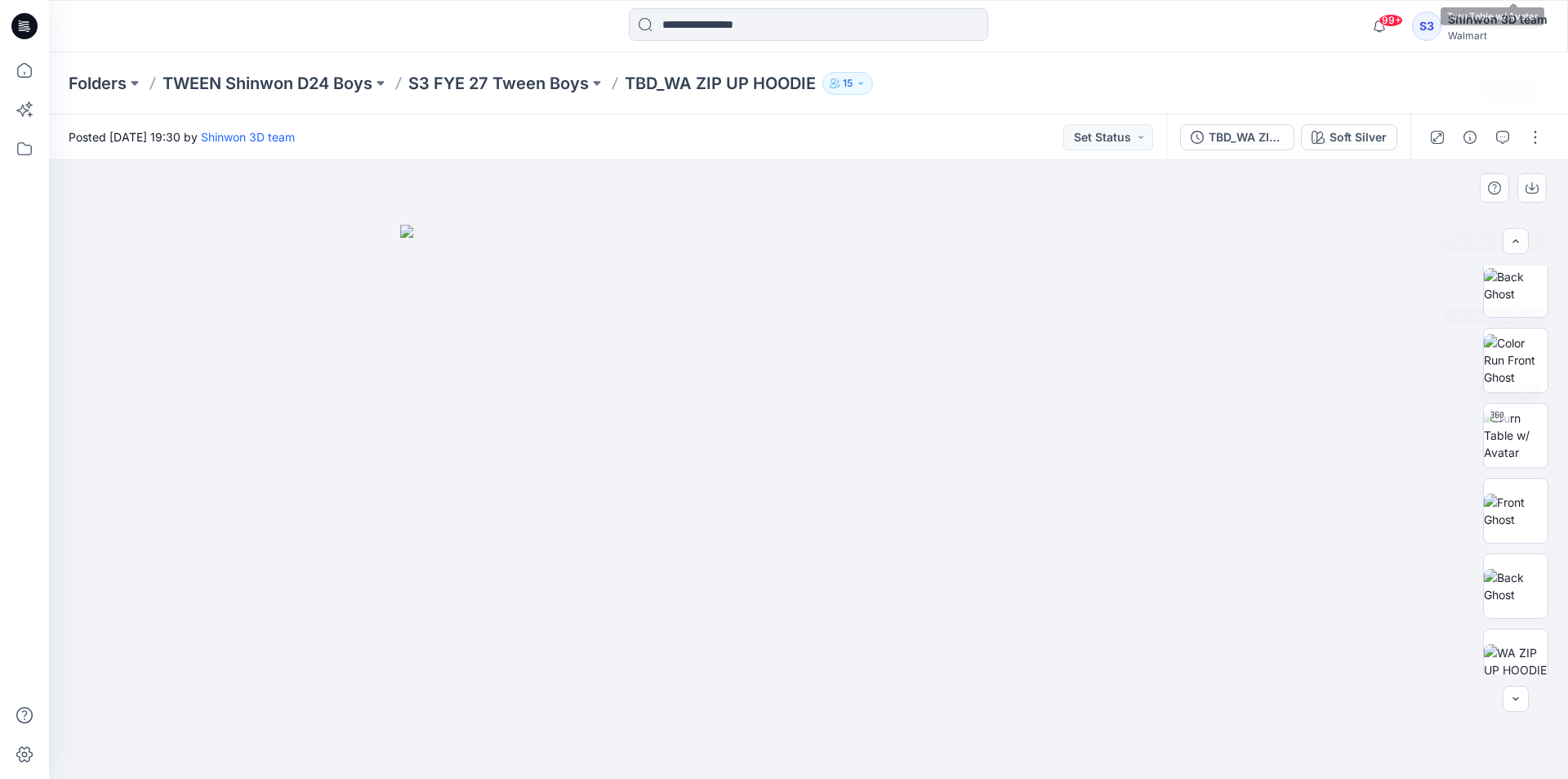
scroll to position [408, 0]
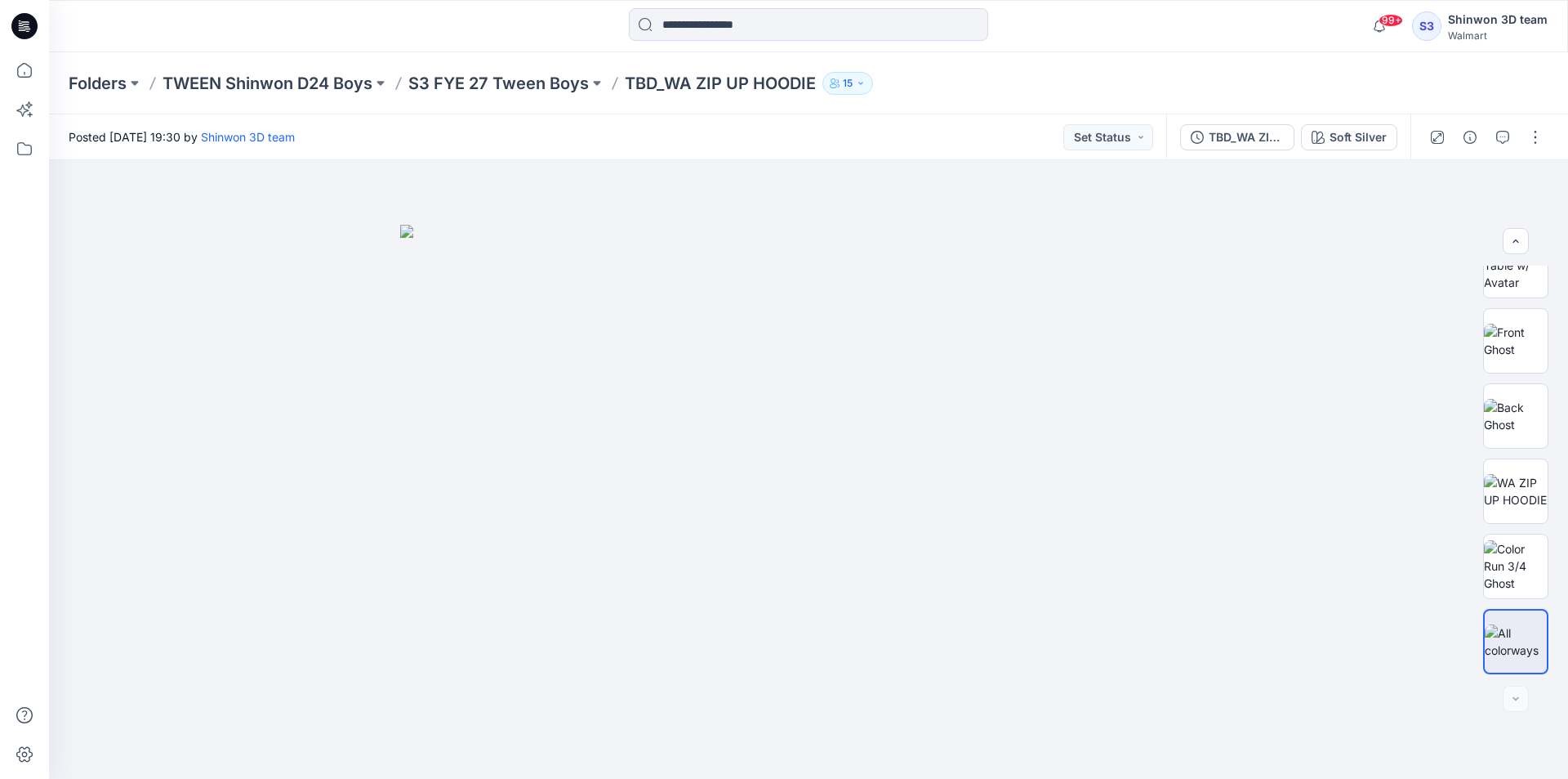
click at [526, 40] on div at bounding box center [808, 26] width 760 height 35
click at [597, 30] on div at bounding box center [808, 26] width 760 height 35
click at [584, 34] on div at bounding box center [808, 26] width 760 height 35
click at [1361, 334] on div at bounding box center [809, 468] width 1520 height 618
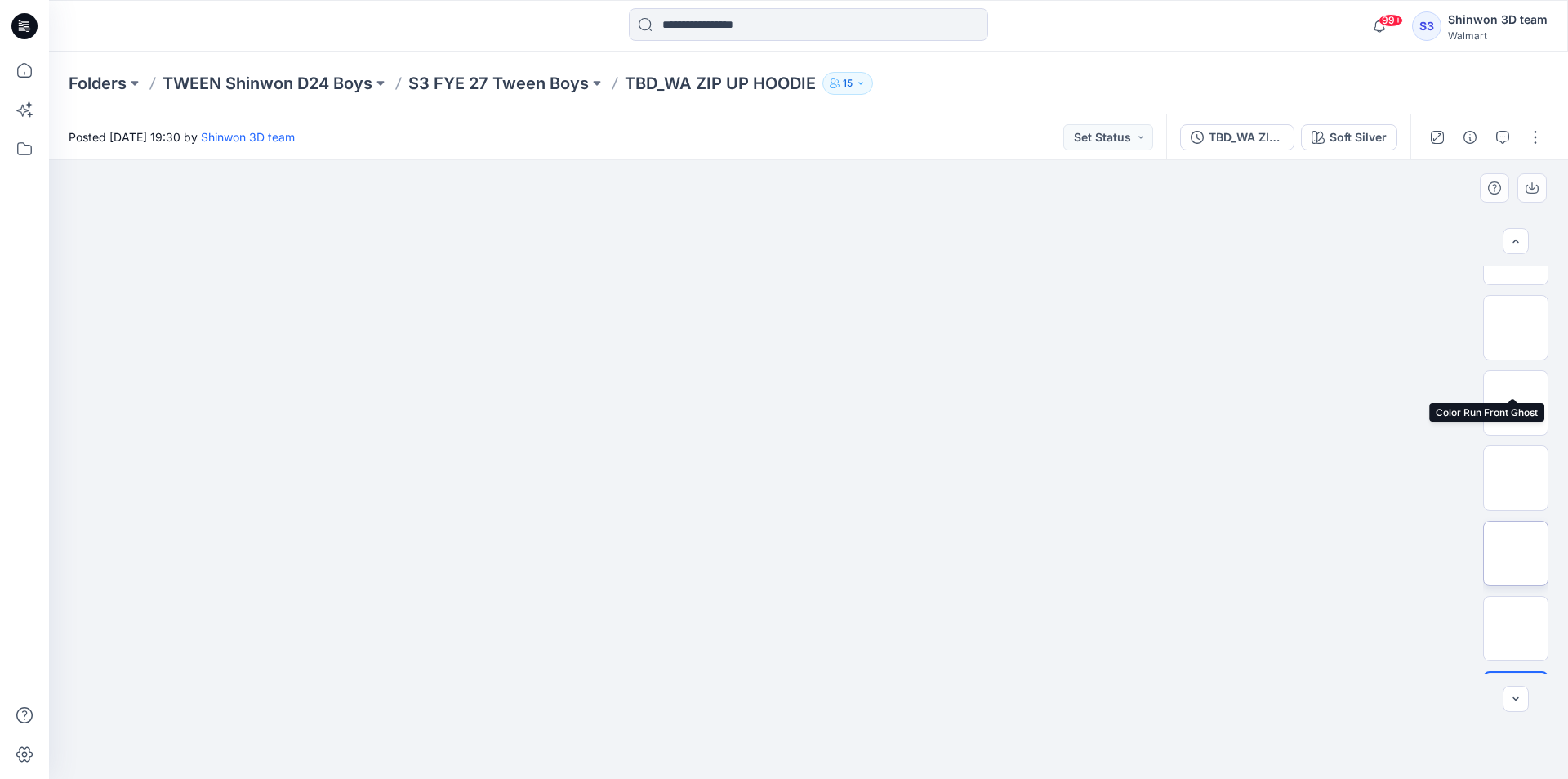
scroll to position [484, 0]
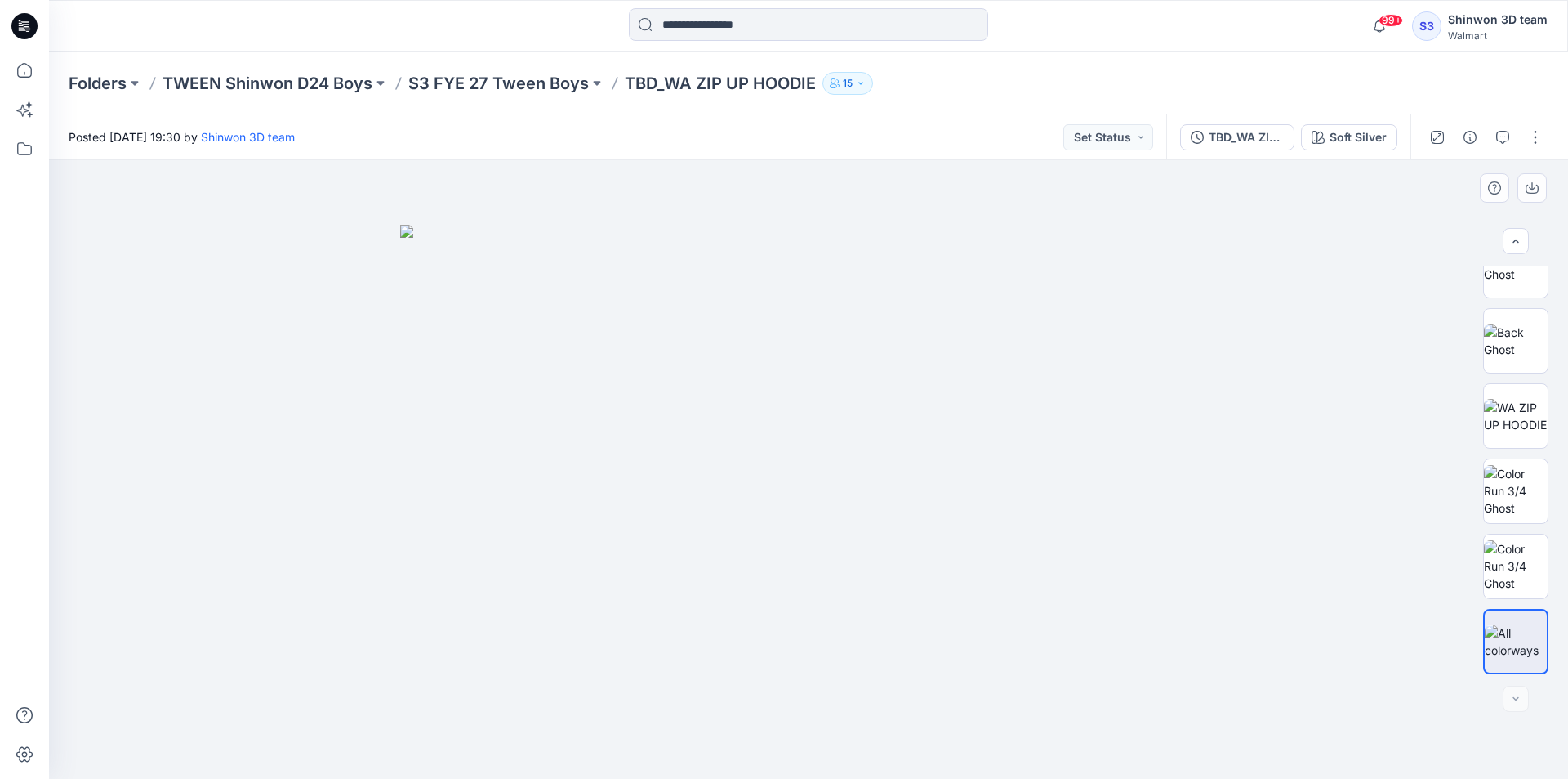
click at [1272, 675] on div at bounding box center [809, 468] width 1520 height 618
click at [1242, 589] on div at bounding box center [809, 468] width 1520 height 618
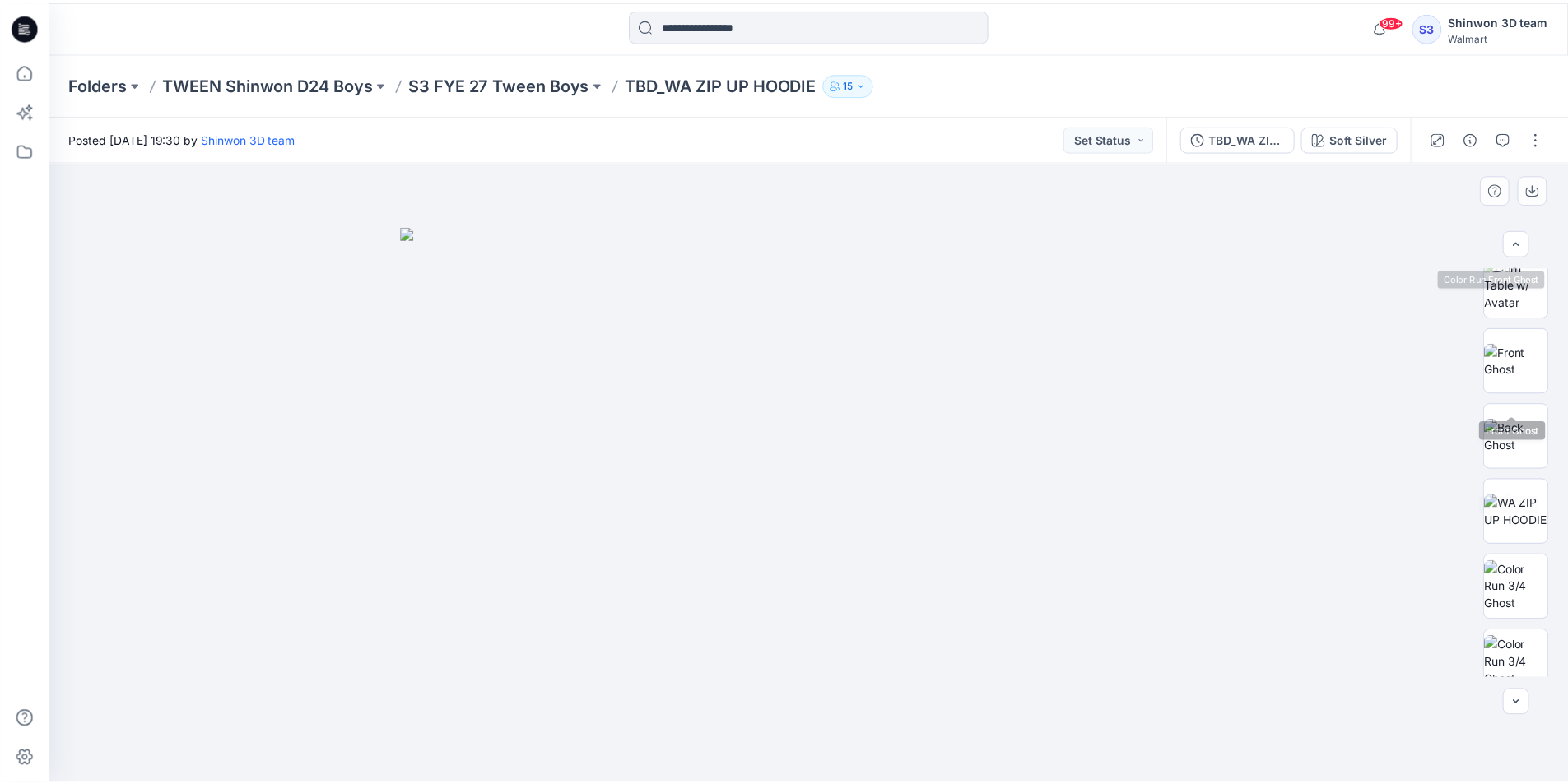
scroll to position [487, 0]
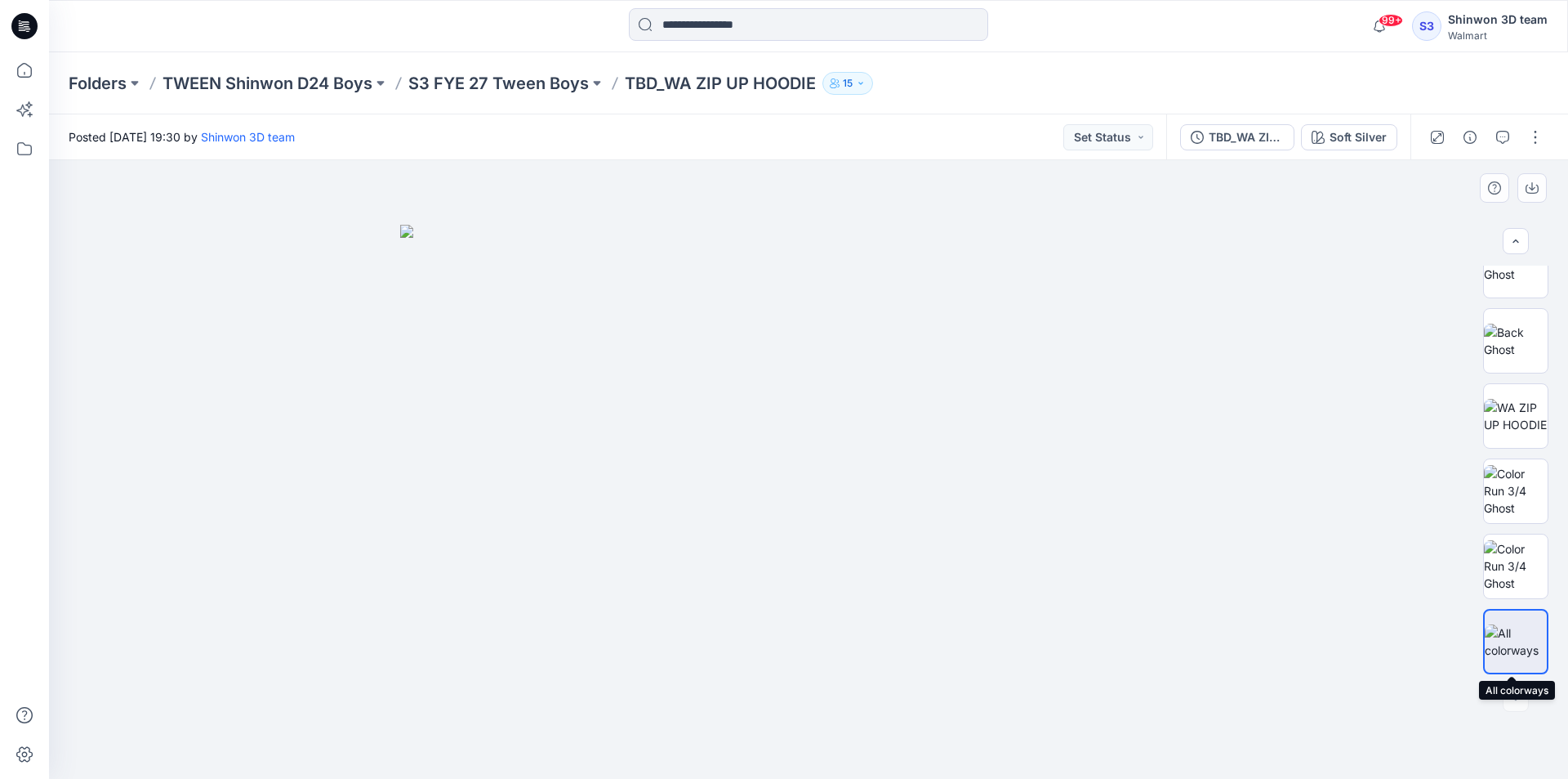
click at [1520, 625] on img at bounding box center [1516, 641] width 62 height 35
click at [1362, 135] on div "Soft Silver" at bounding box center [1358, 137] width 57 height 18
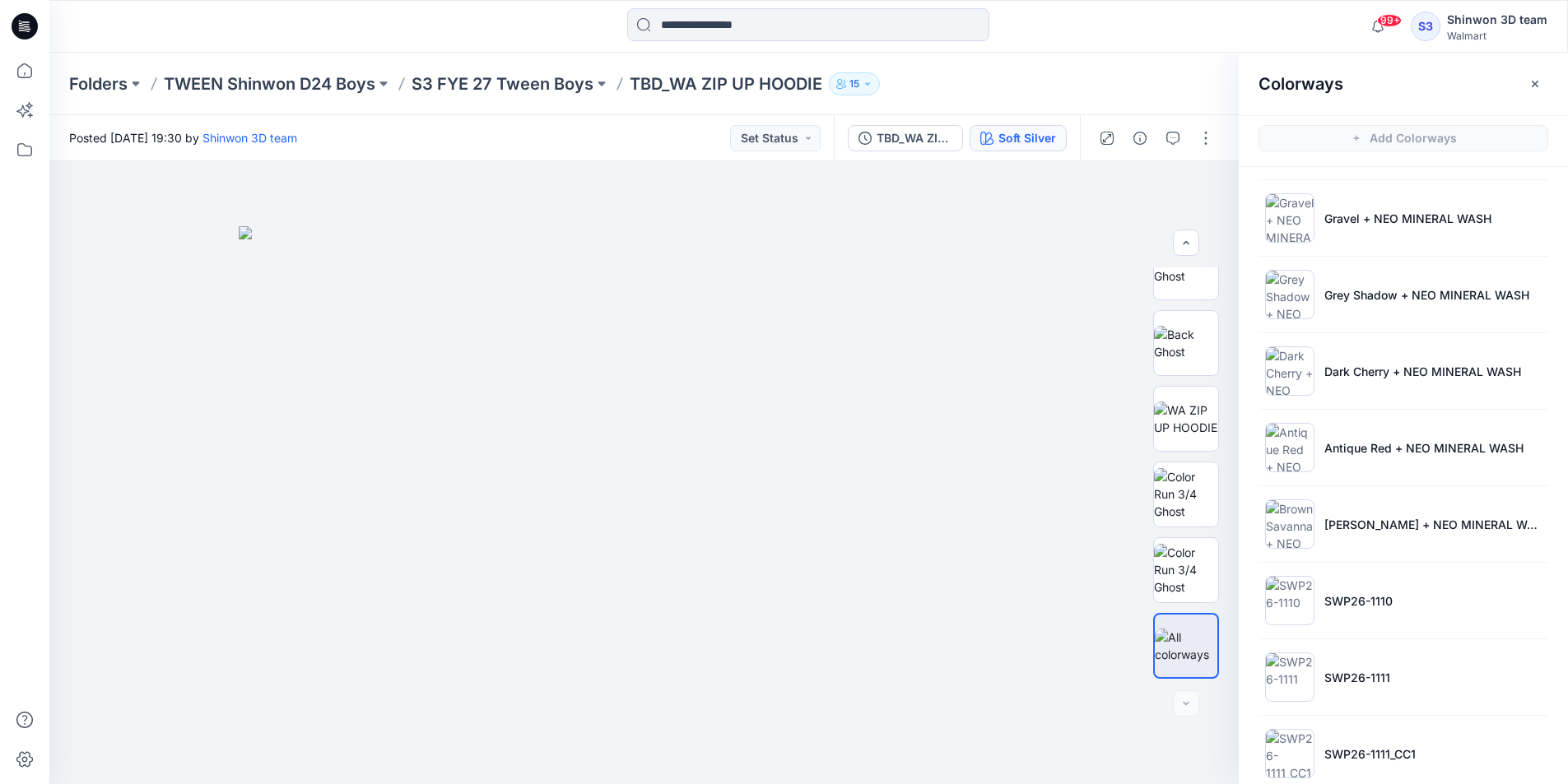
scroll to position [405, 0]
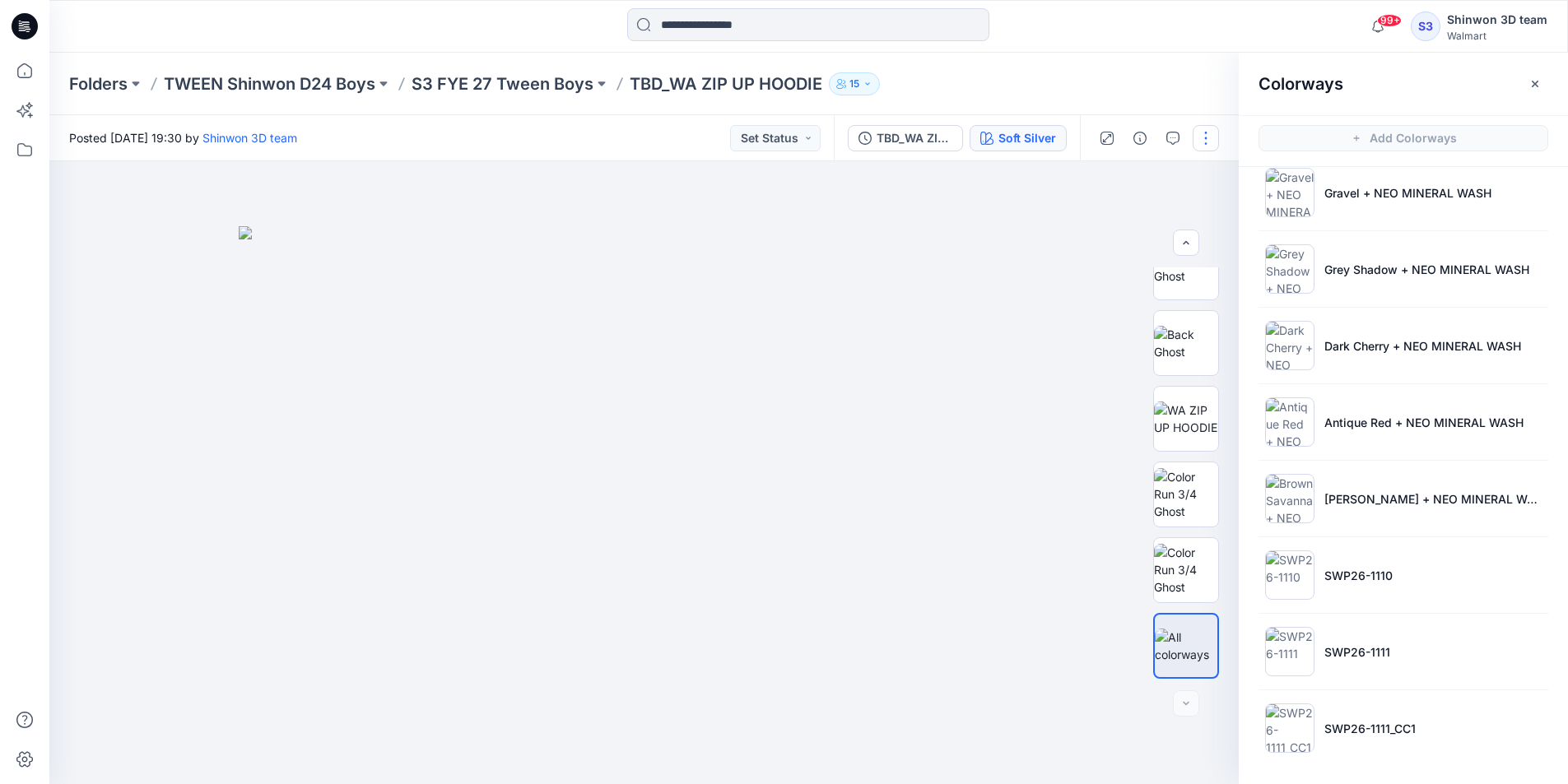
click at [1201, 137] on button "button" at bounding box center [1206, 138] width 27 height 27
click at [1111, 221] on button "Edit" at bounding box center [1136, 222] width 151 height 31
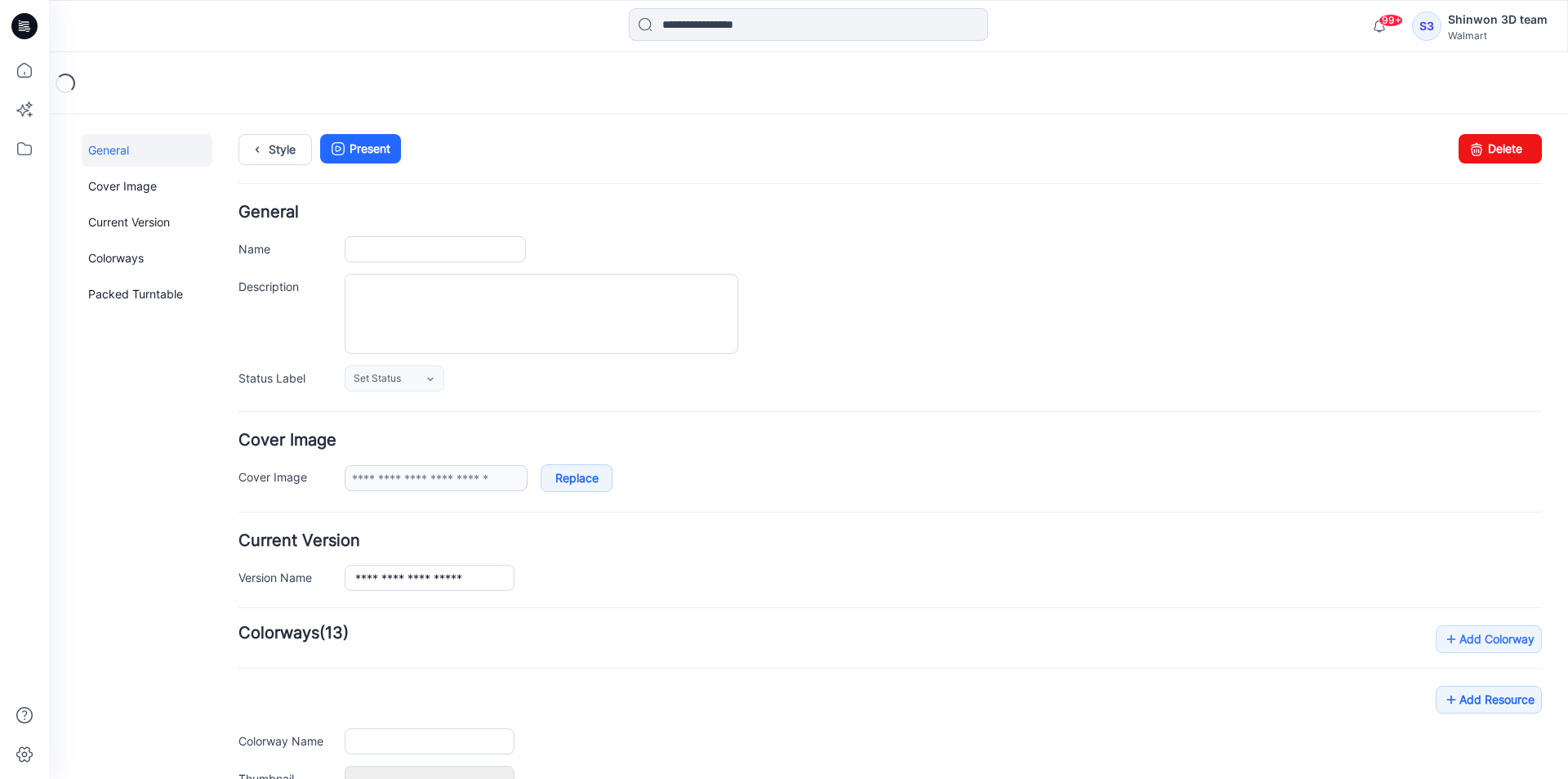
type input "**********"
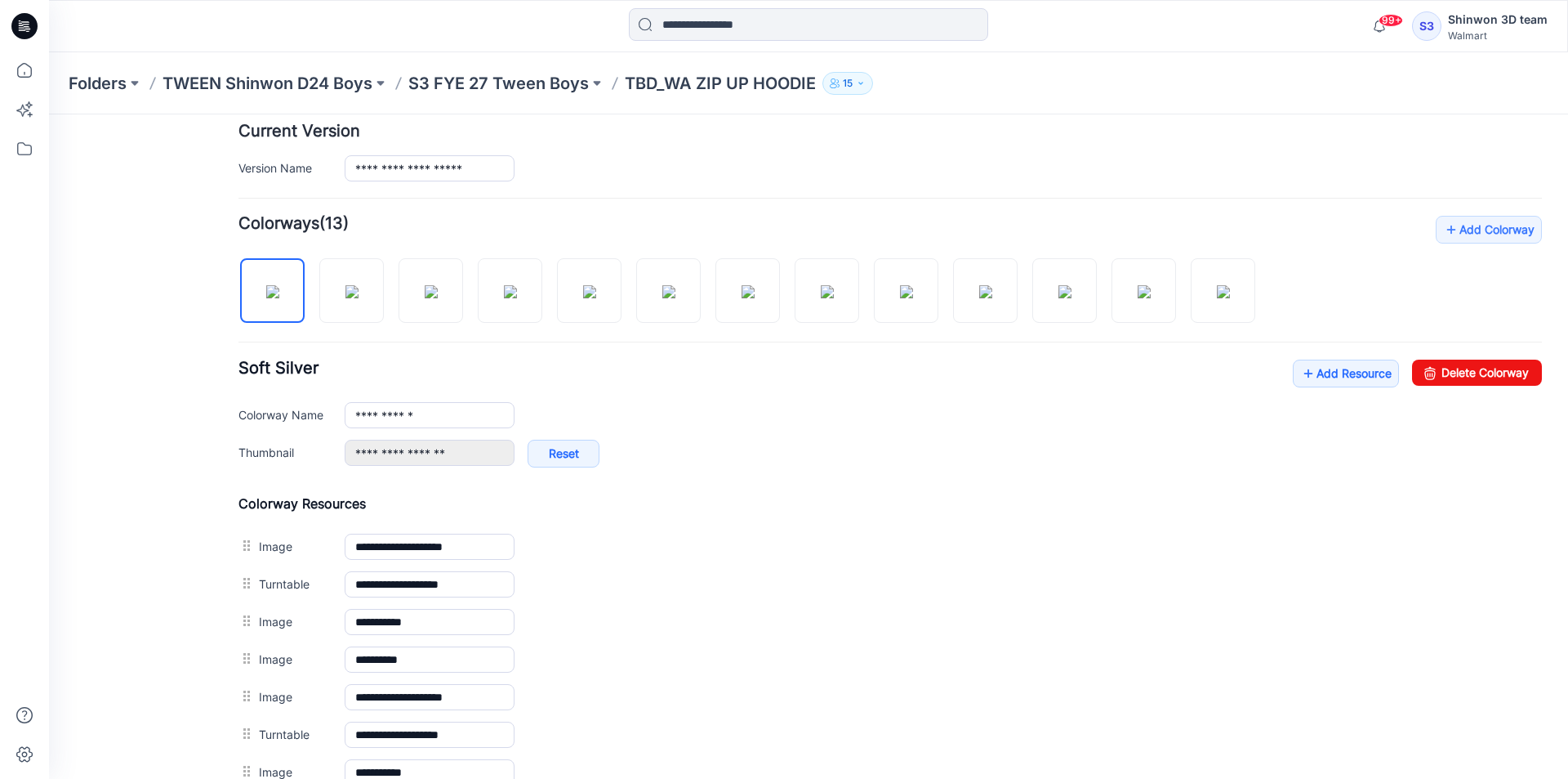
scroll to position [408, 0]
click at [438, 299] on img at bounding box center [431, 292] width 13 height 13
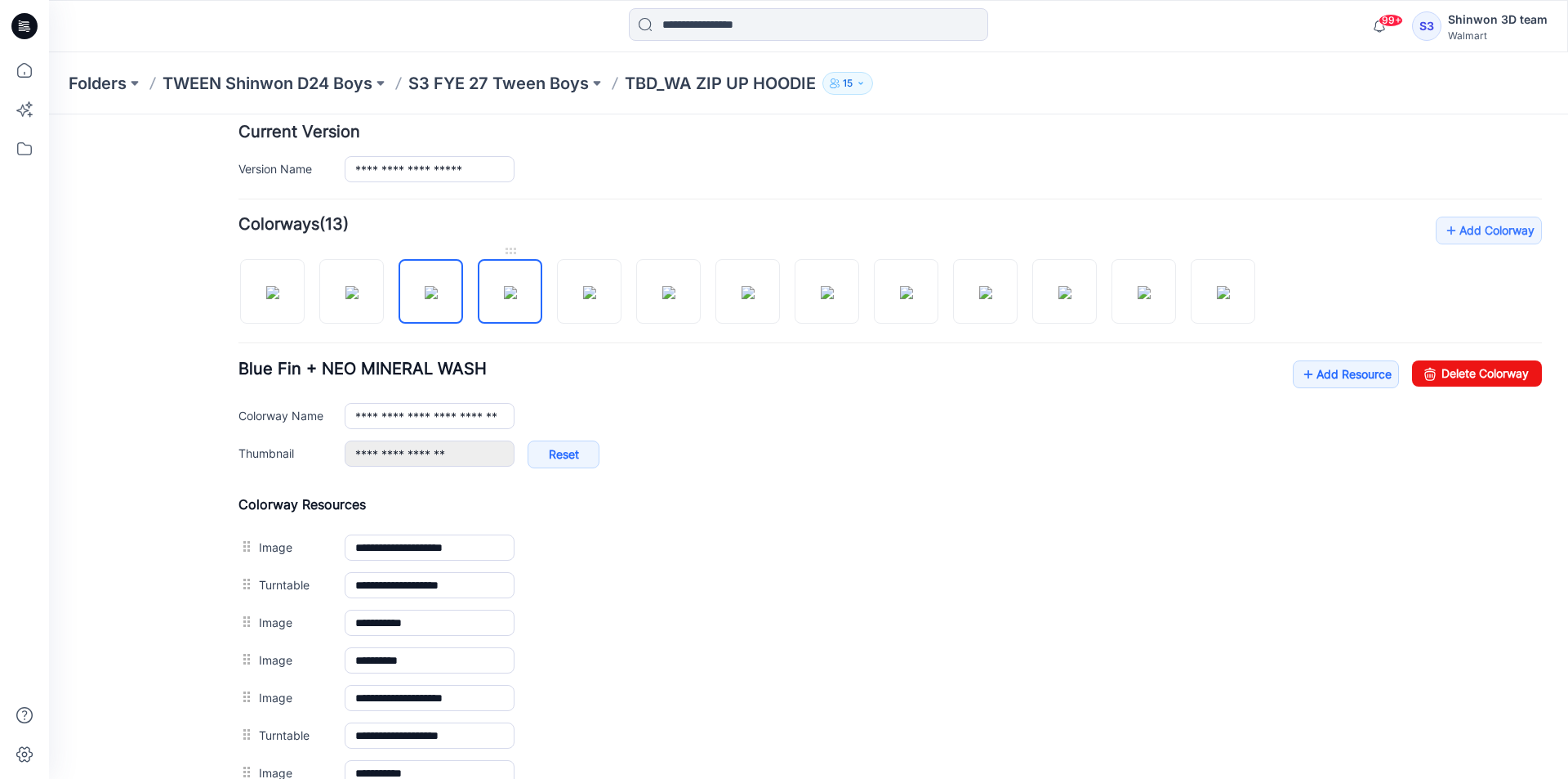
click at [504, 290] on img at bounding box center [510, 292] width 13 height 13
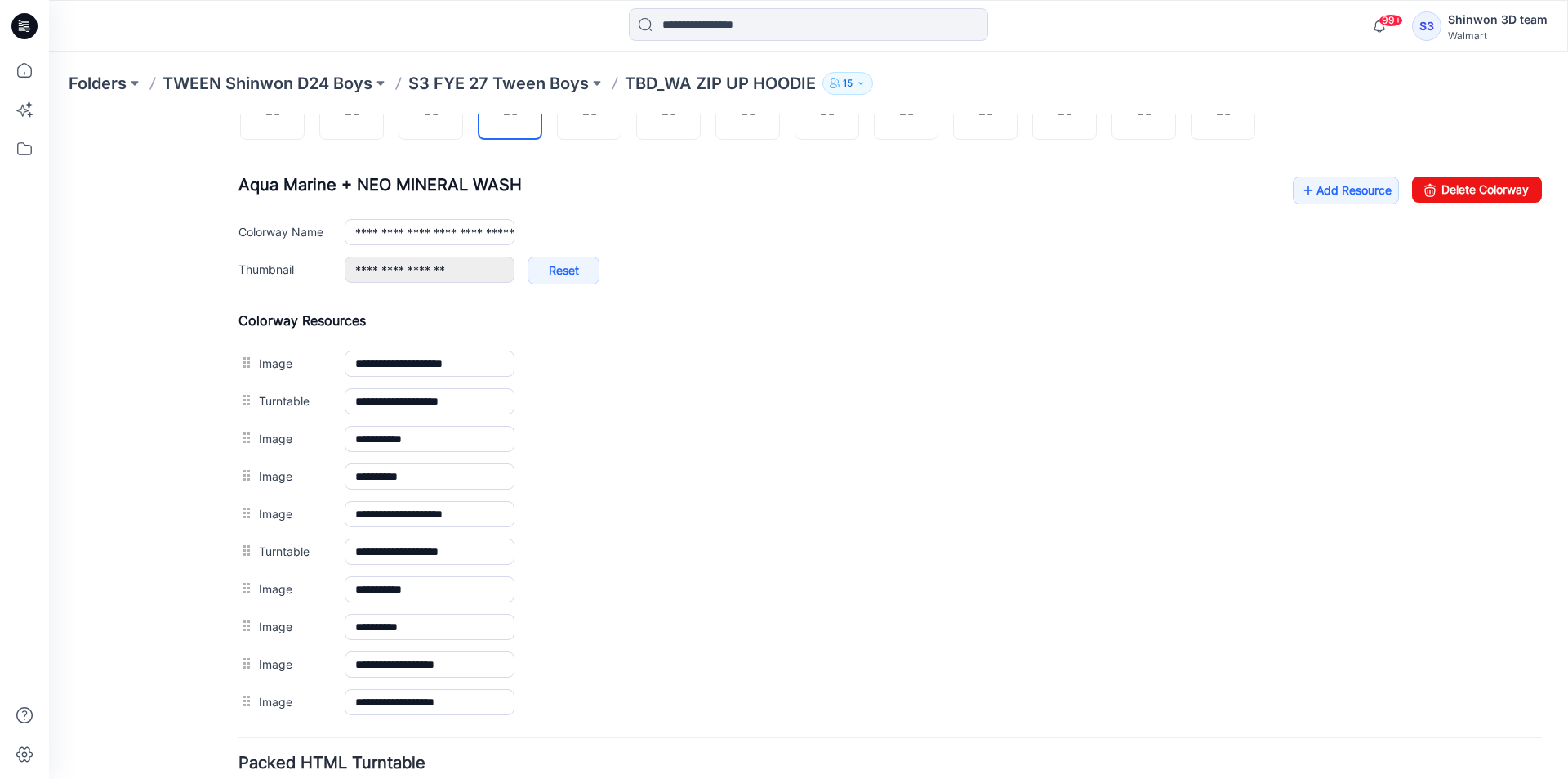
scroll to position [722, 0]
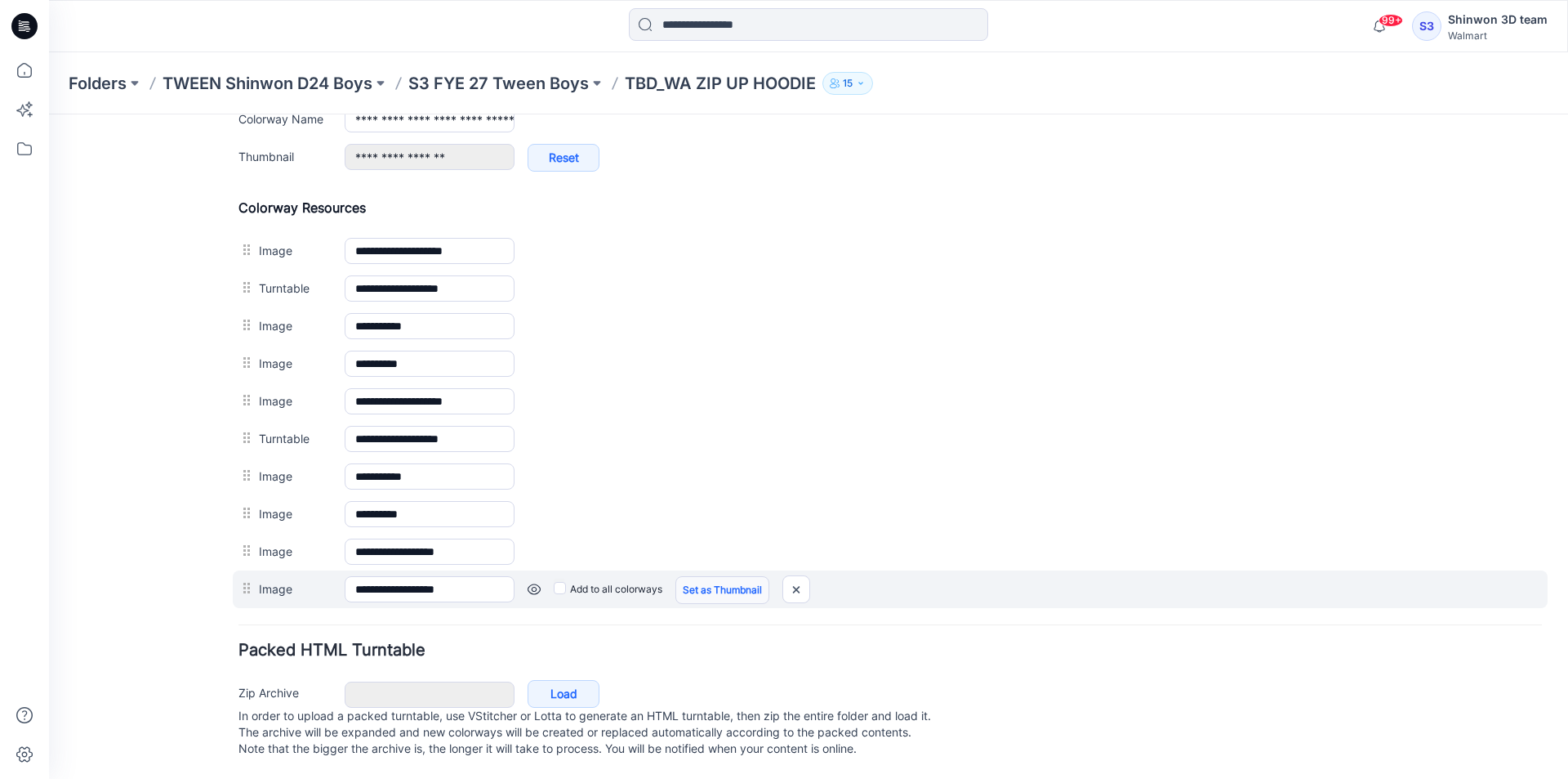
click at [707, 579] on link "Set as Thumbnail" at bounding box center [721, 590] width 94 height 28
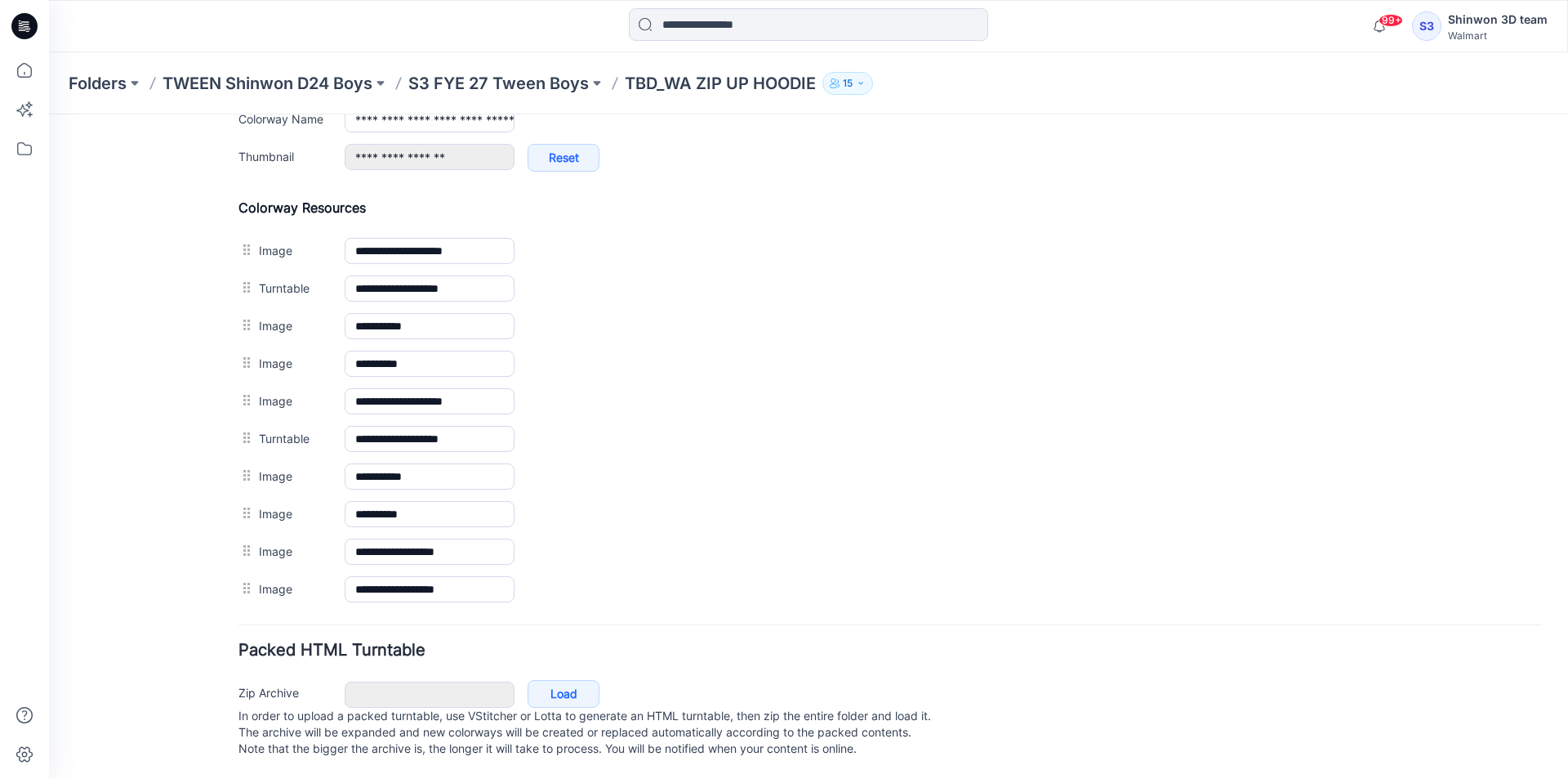
scroll to position [476, 0]
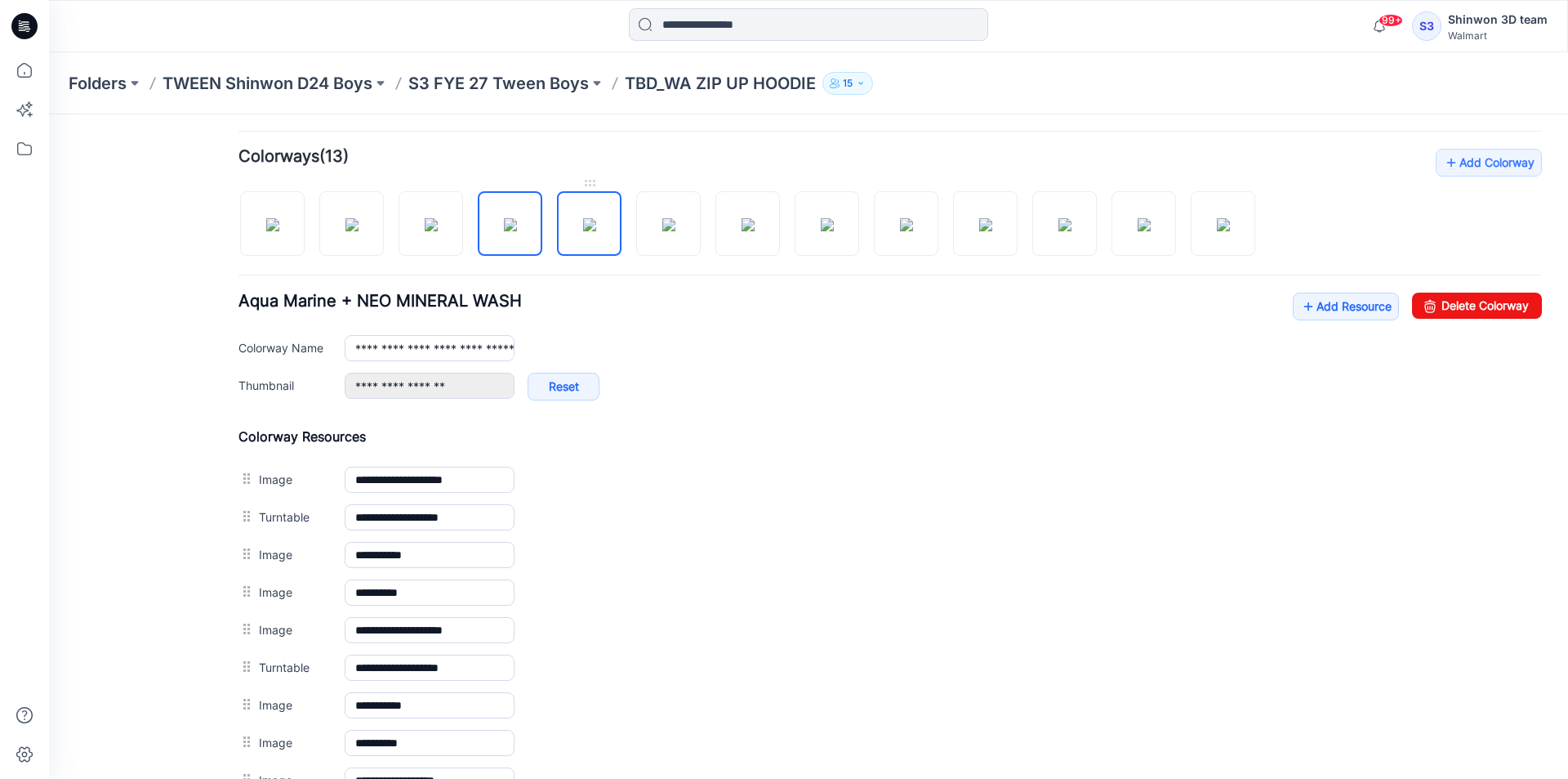
click at [594, 232] on img at bounding box center [589, 224] width 13 height 13
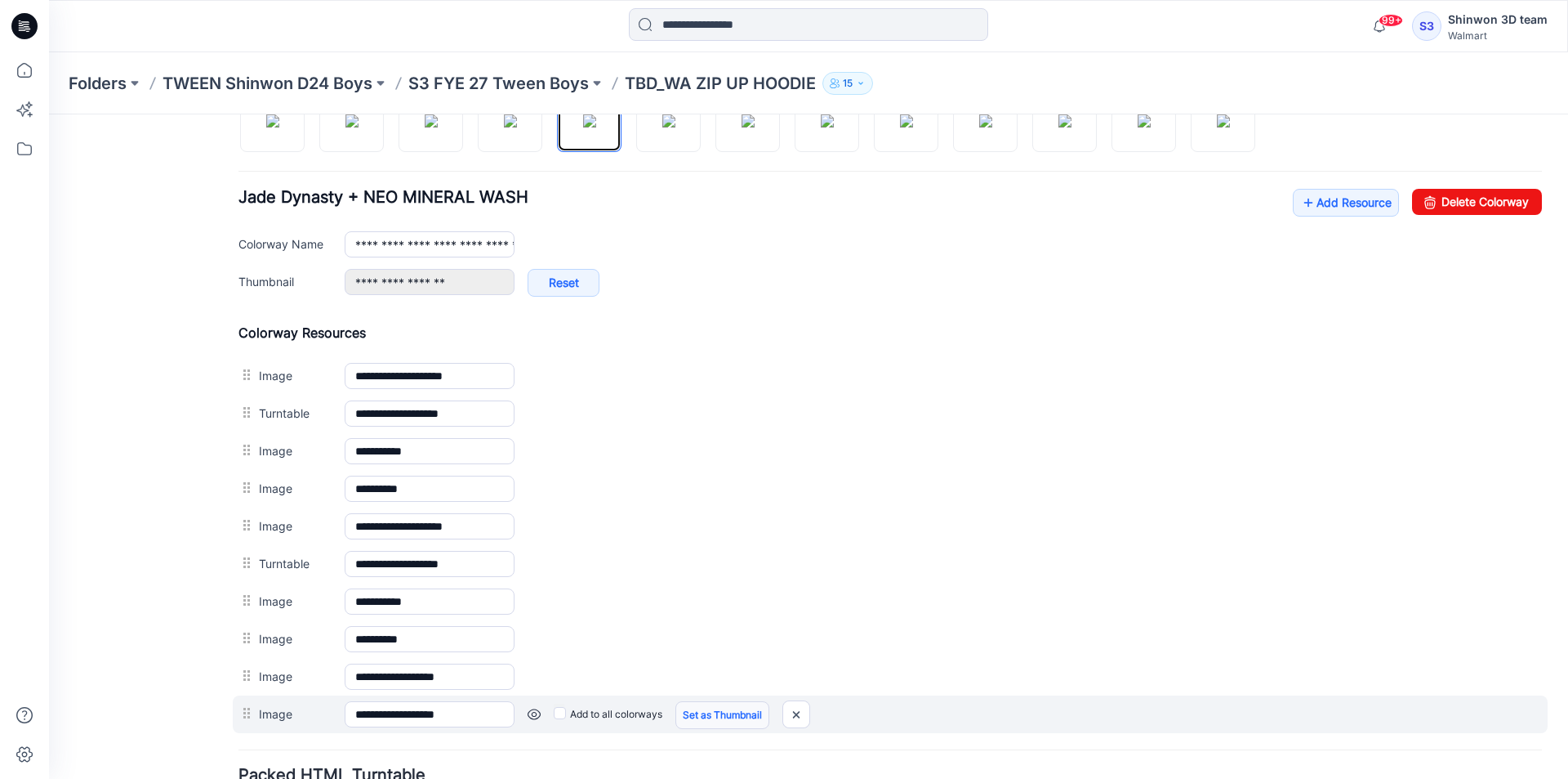
scroll to position [722, 0]
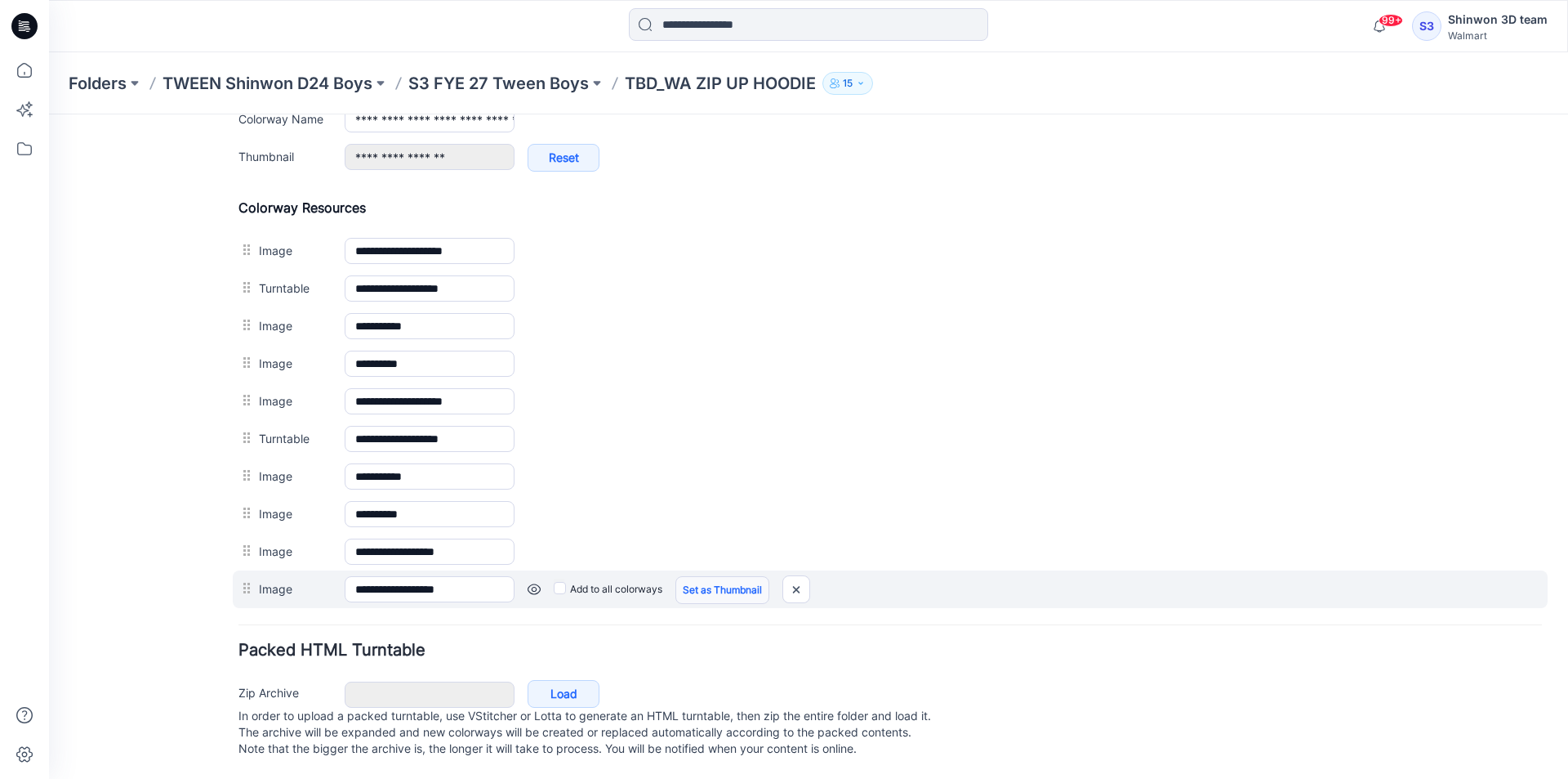
click at [726, 576] on link "Set as Thumbnail" at bounding box center [721, 590] width 94 height 28
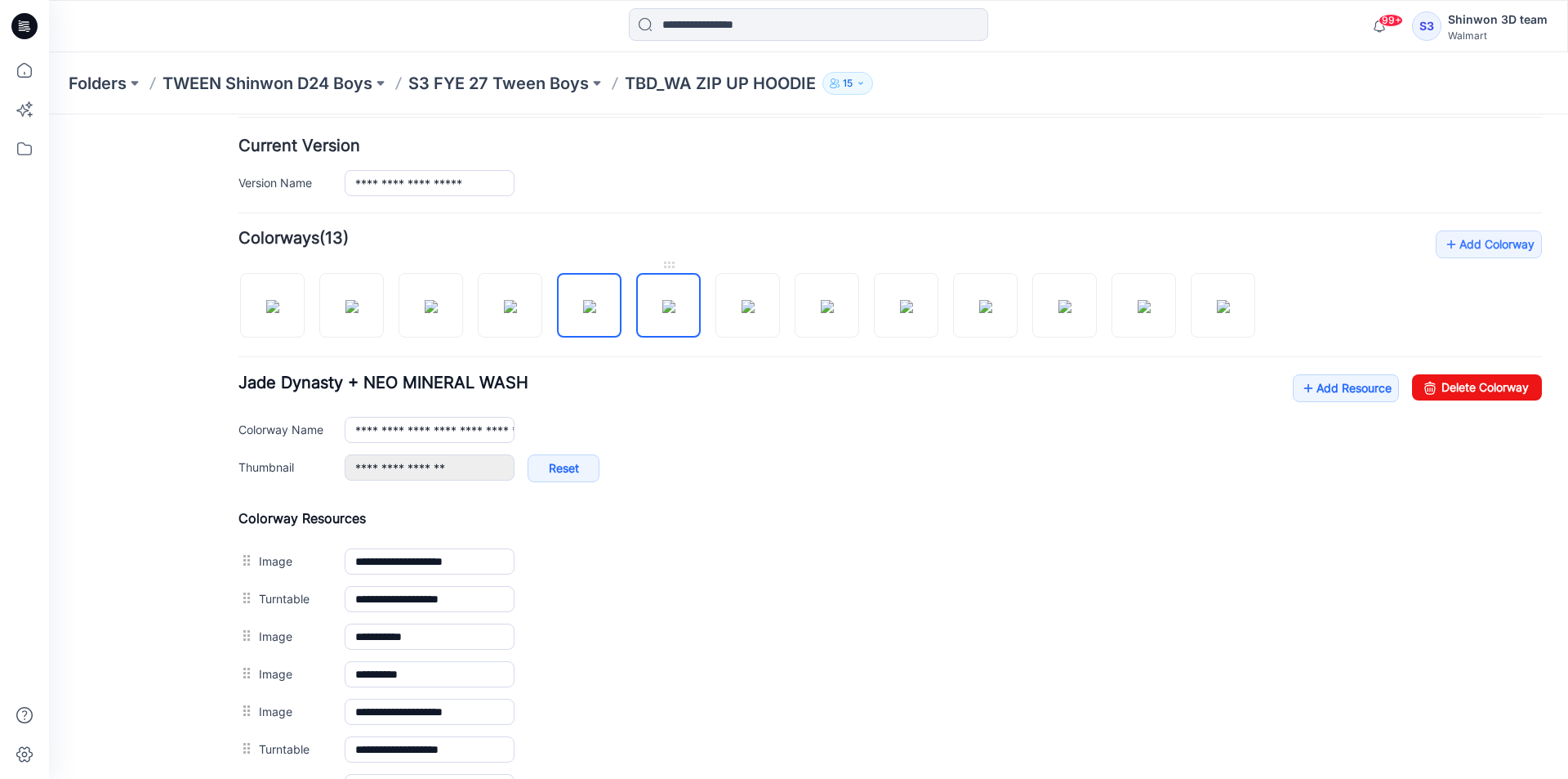
click at [662, 300] on img at bounding box center [668, 306] width 13 height 13
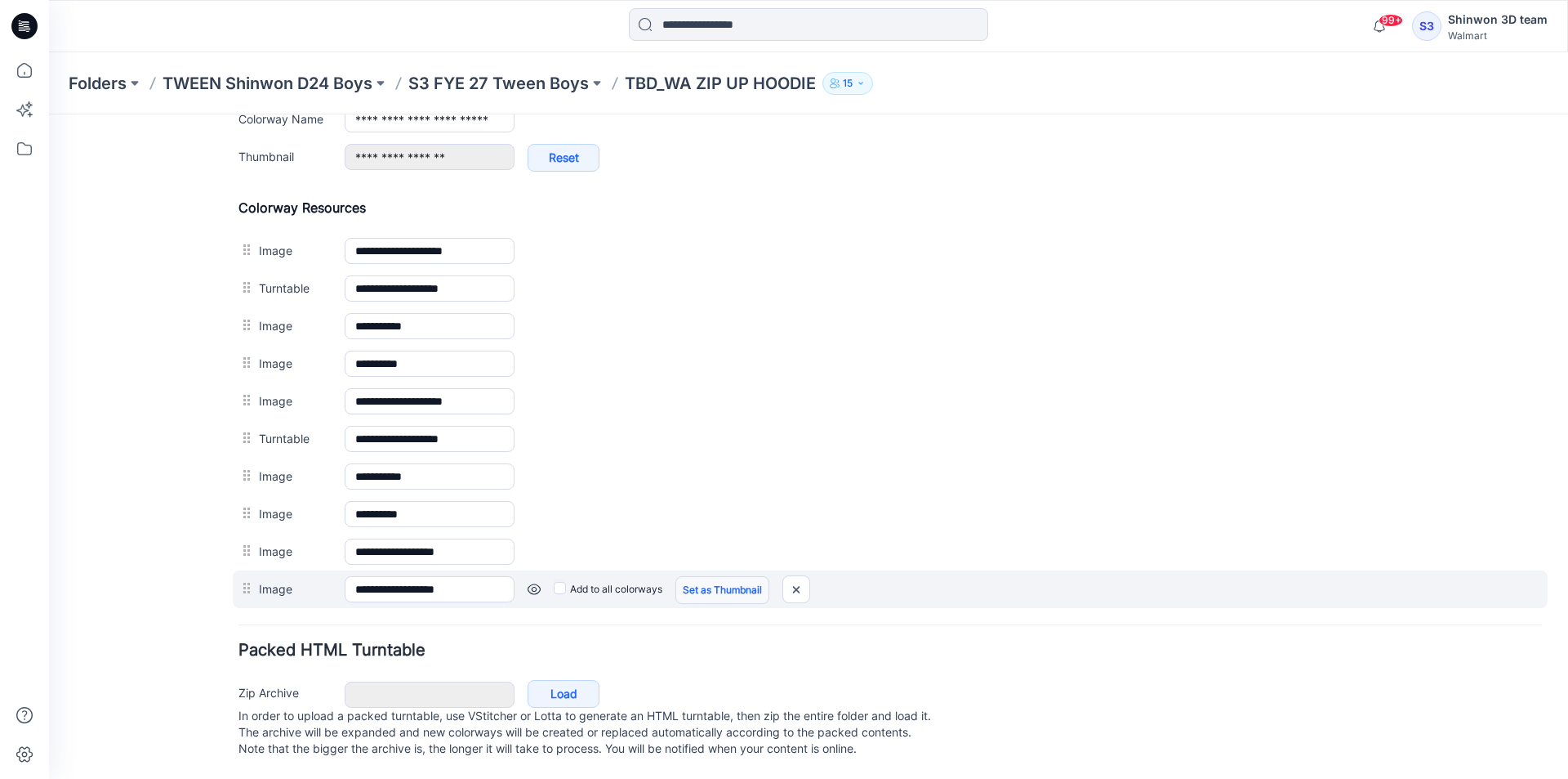
click at [743, 580] on link "Set as Thumbnail" at bounding box center [721, 590] width 94 height 28
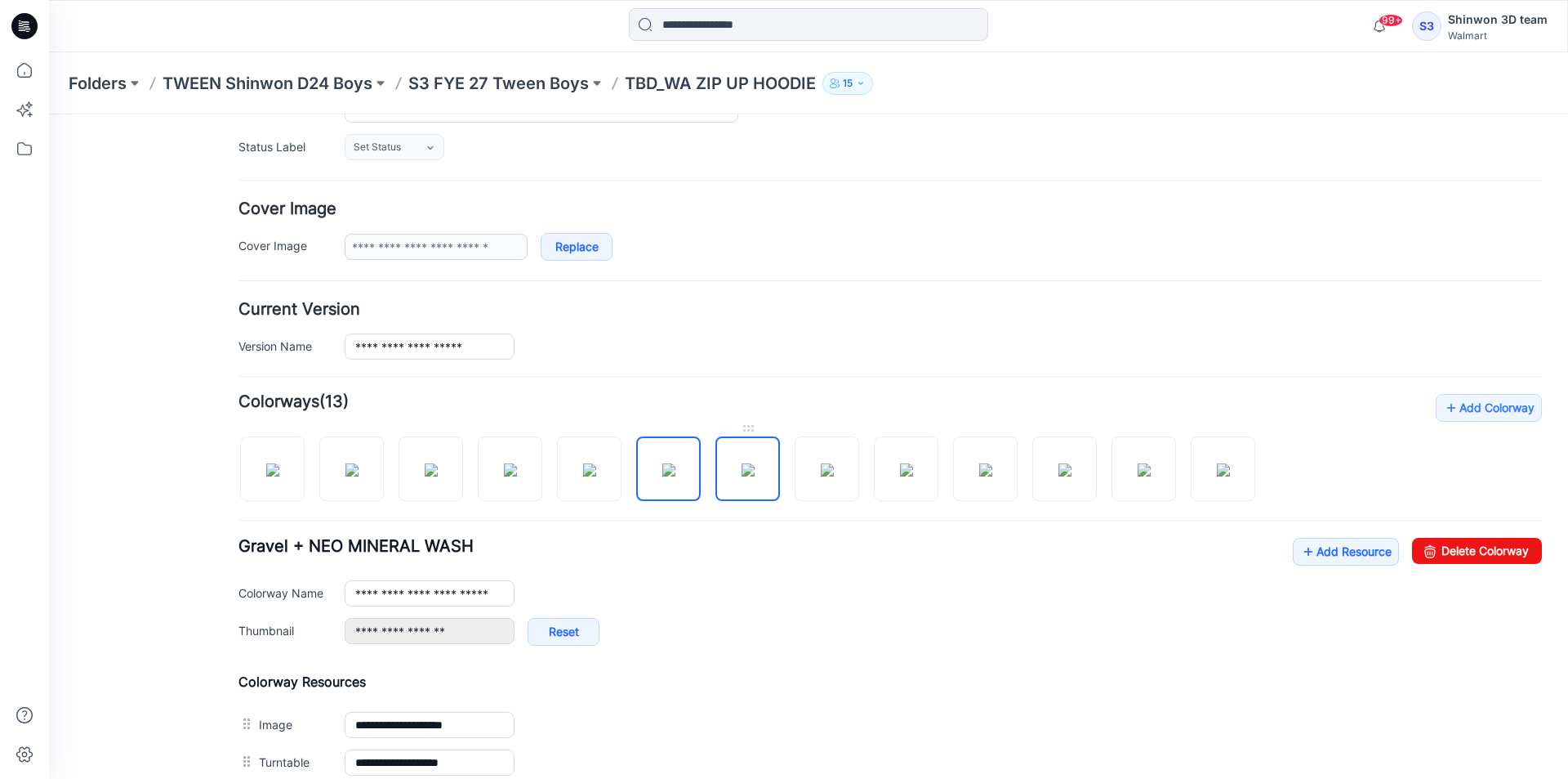
click at [743, 463] on img at bounding box center [748, 469] width 13 height 13
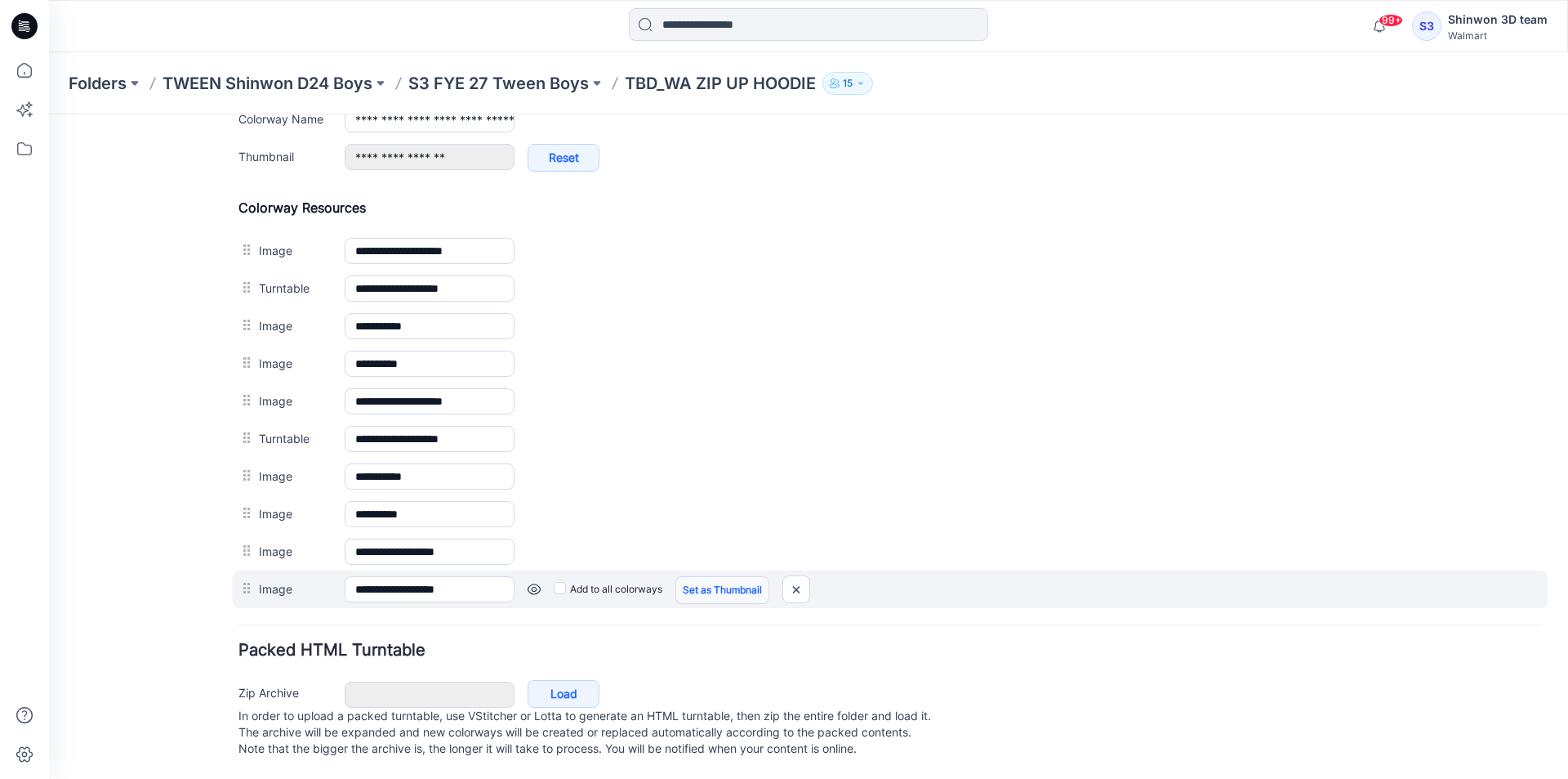
click at [749, 578] on link "Set as Thumbnail" at bounding box center [721, 590] width 94 height 28
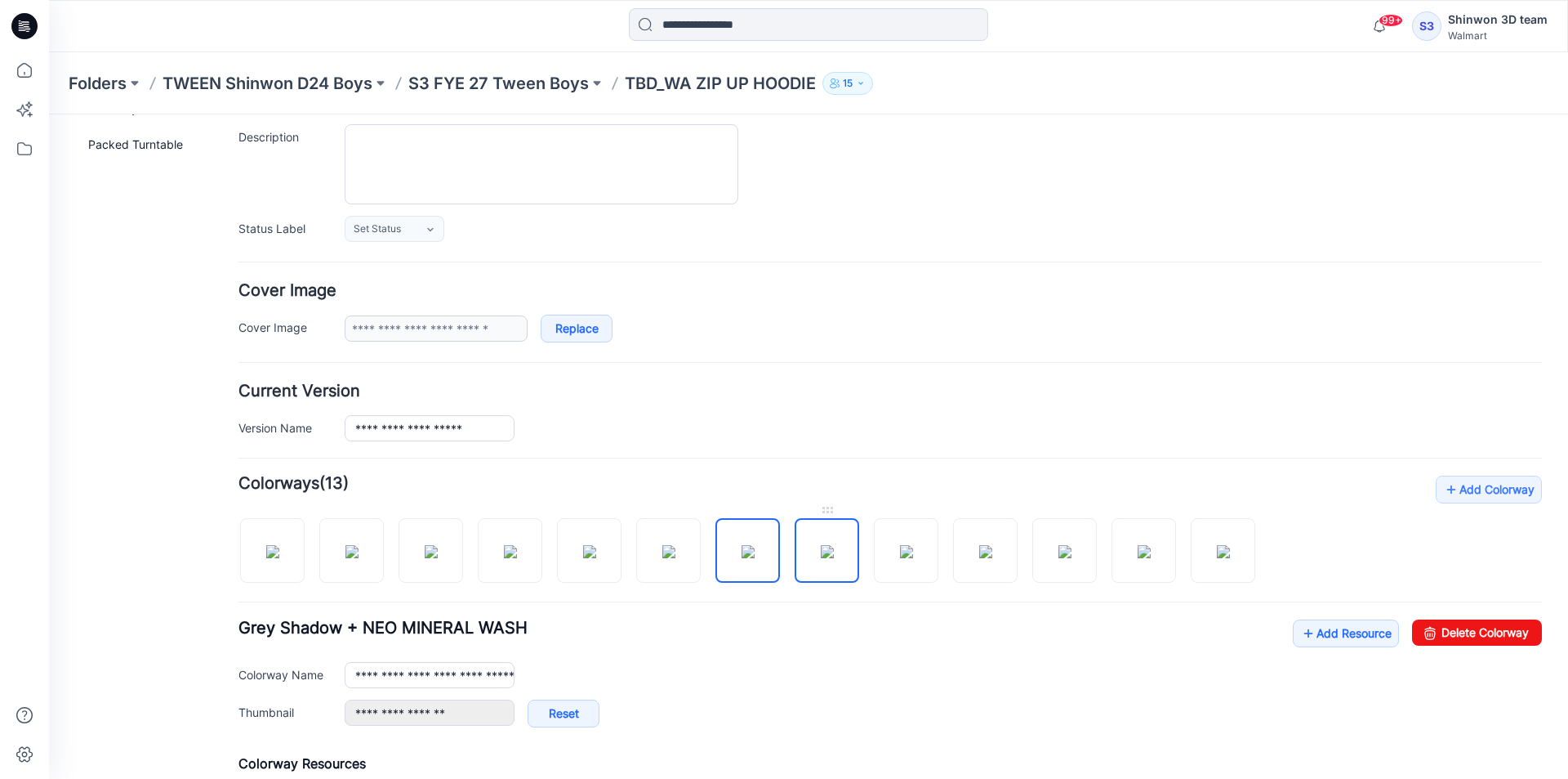
click at [822, 545] on img at bounding box center [827, 551] width 13 height 13
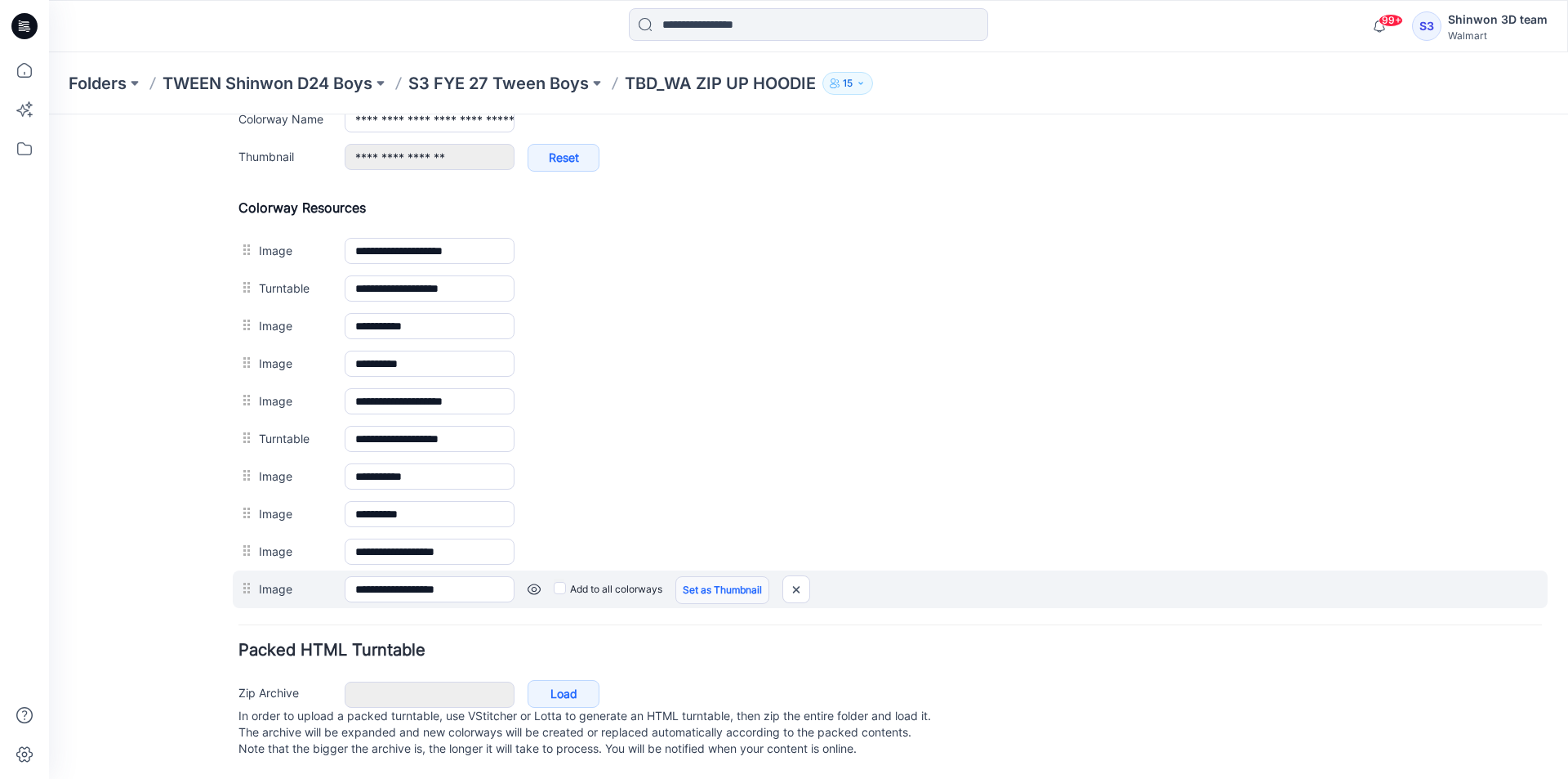
click at [737, 578] on link "Set as Thumbnail" at bounding box center [721, 590] width 94 height 28
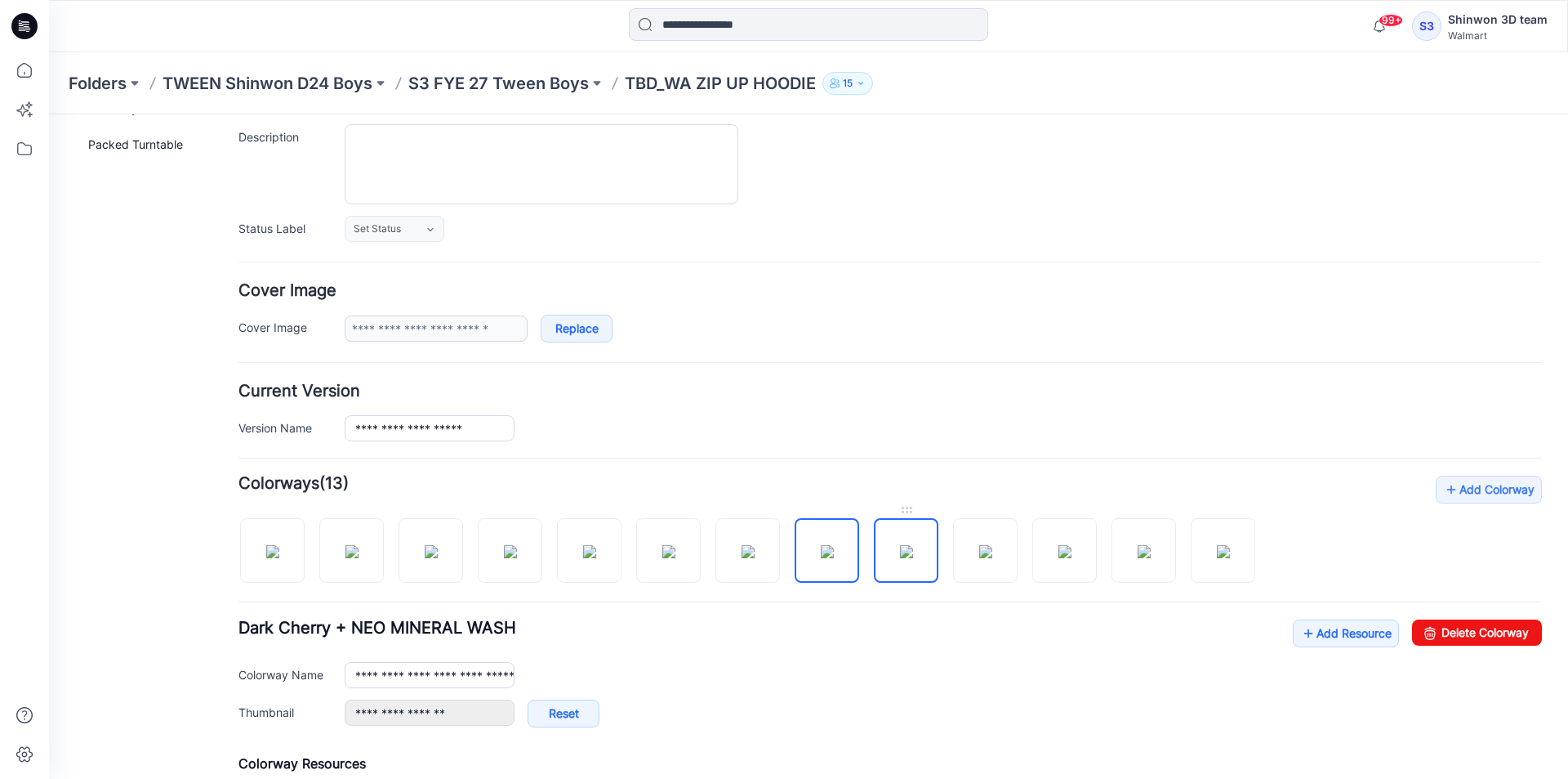
click at [908, 545] on img at bounding box center [906, 551] width 13 height 13
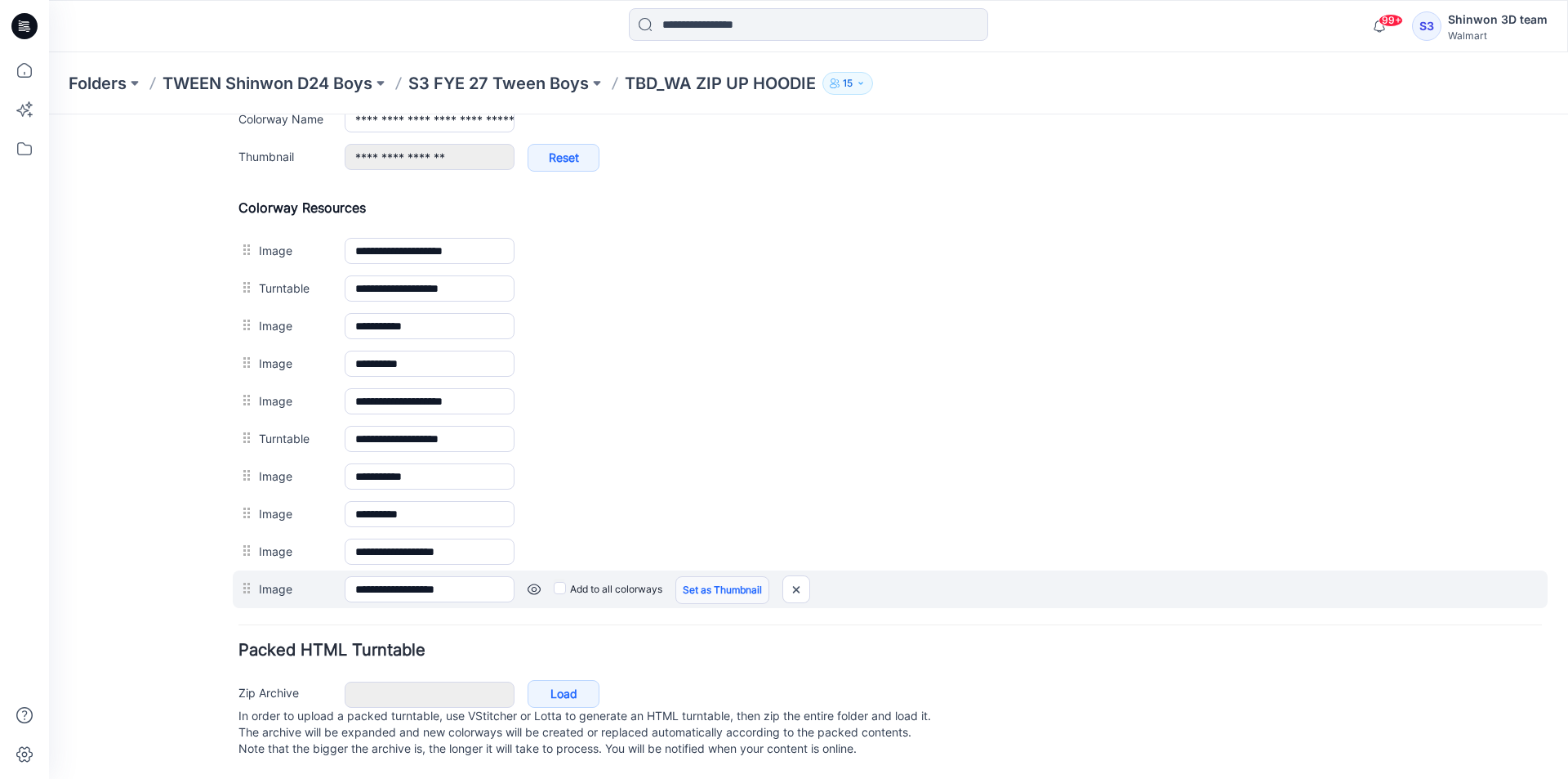
click at [737, 576] on link "Set as Thumbnail" at bounding box center [721, 590] width 94 height 28
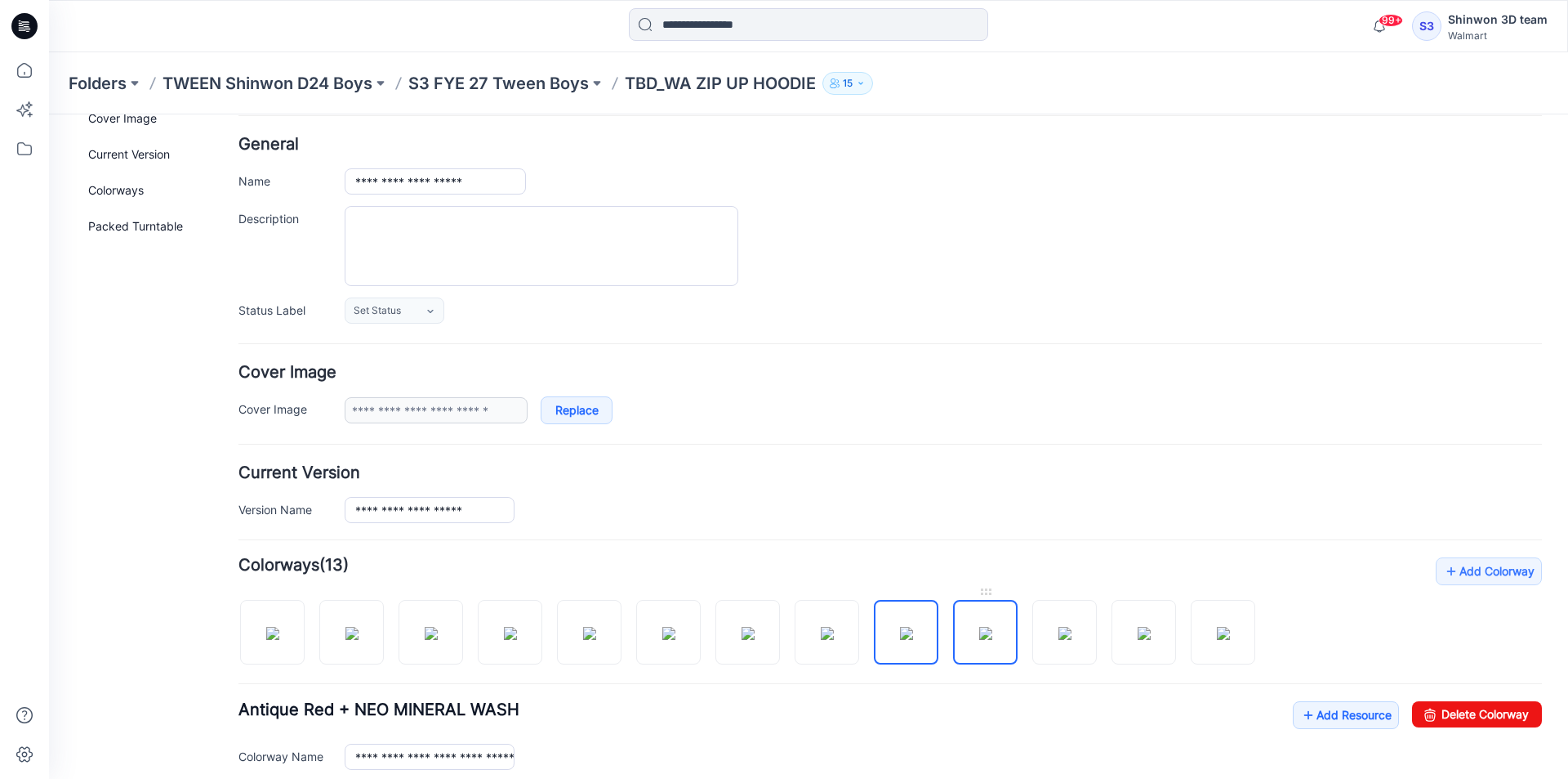
click at [988, 628] on img at bounding box center [986, 633] width 13 height 13
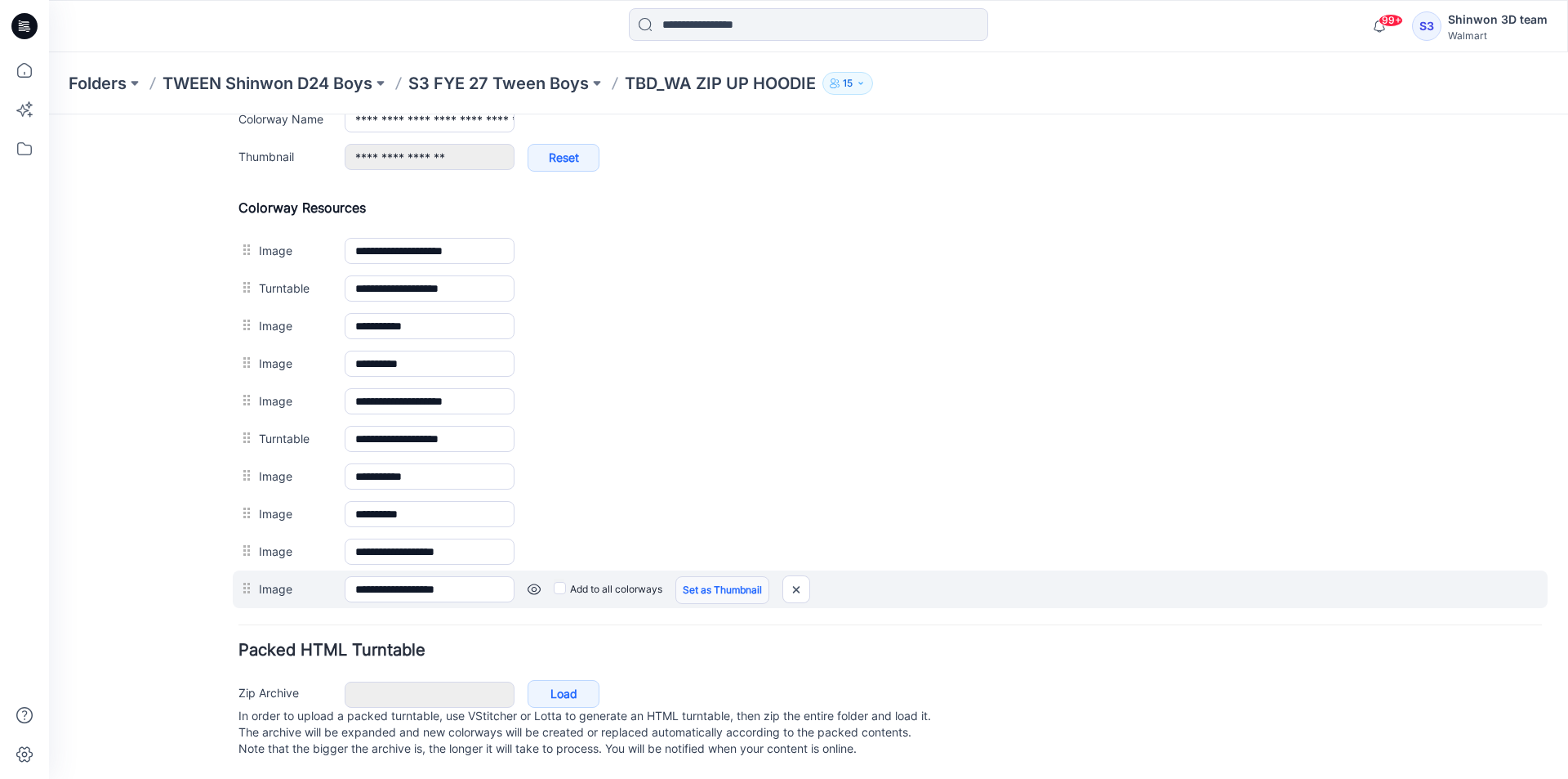
click at [729, 579] on link "Set as Thumbnail" at bounding box center [721, 590] width 94 height 28
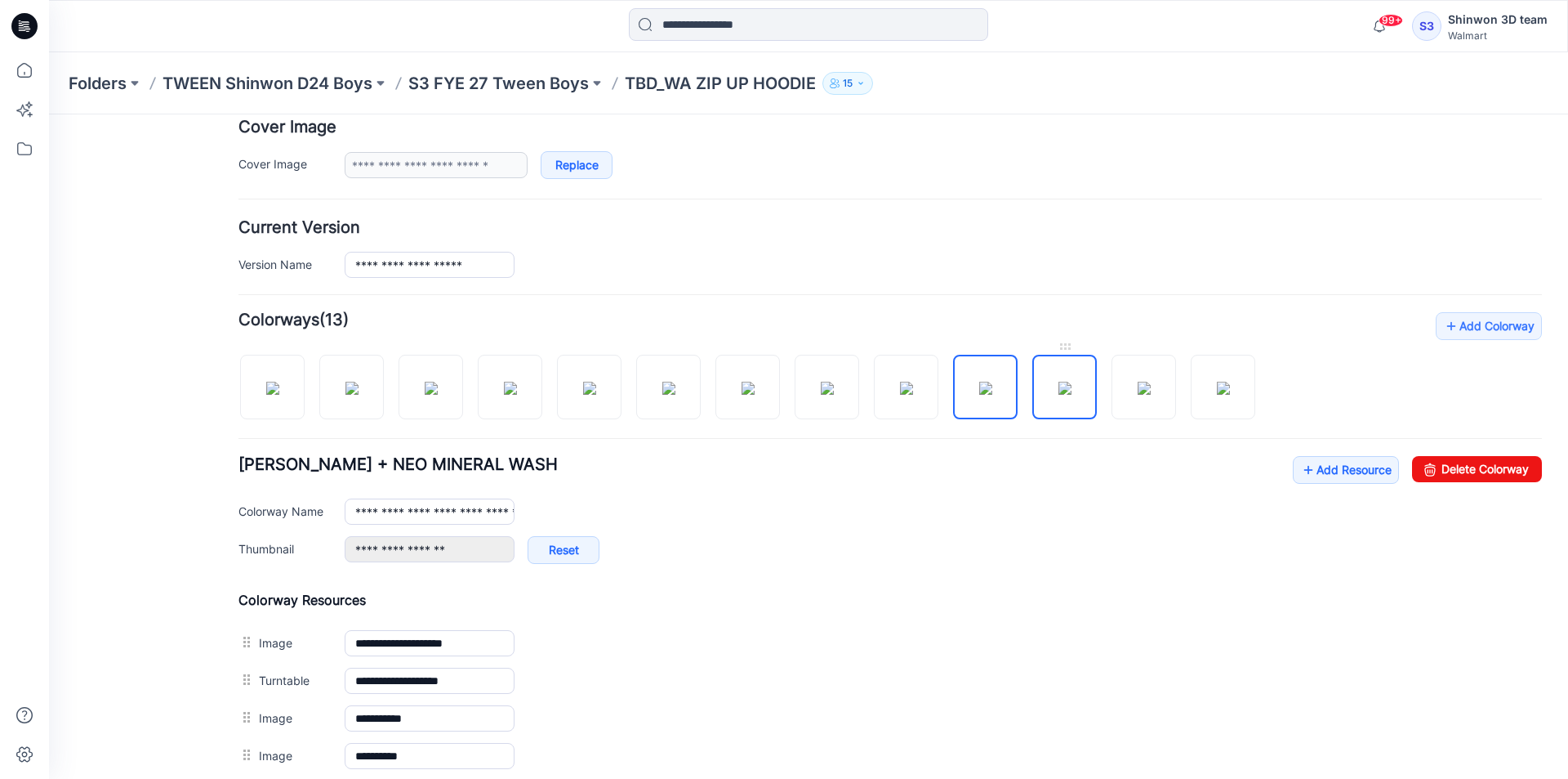
drag, startPoint x: 1062, startPoint y: 398, endPoint x: 786, endPoint y: 578, distance: 329.5
click at [1061, 394] on img at bounding box center [1064, 388] width 13 height 13
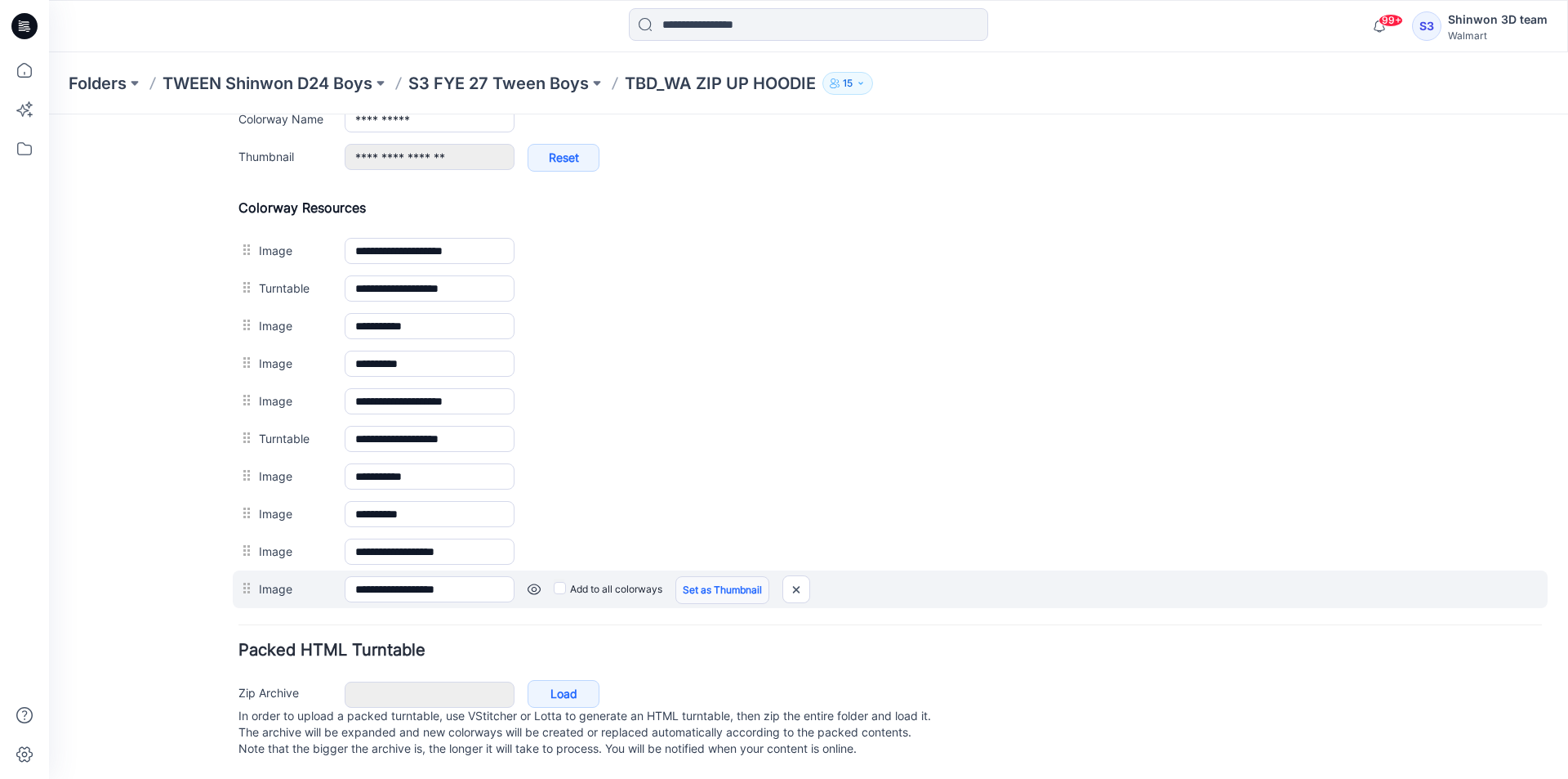
click at [714, 578] on link "Set as Thumbnail" at bounding box center [721, 590] width 94 height 28
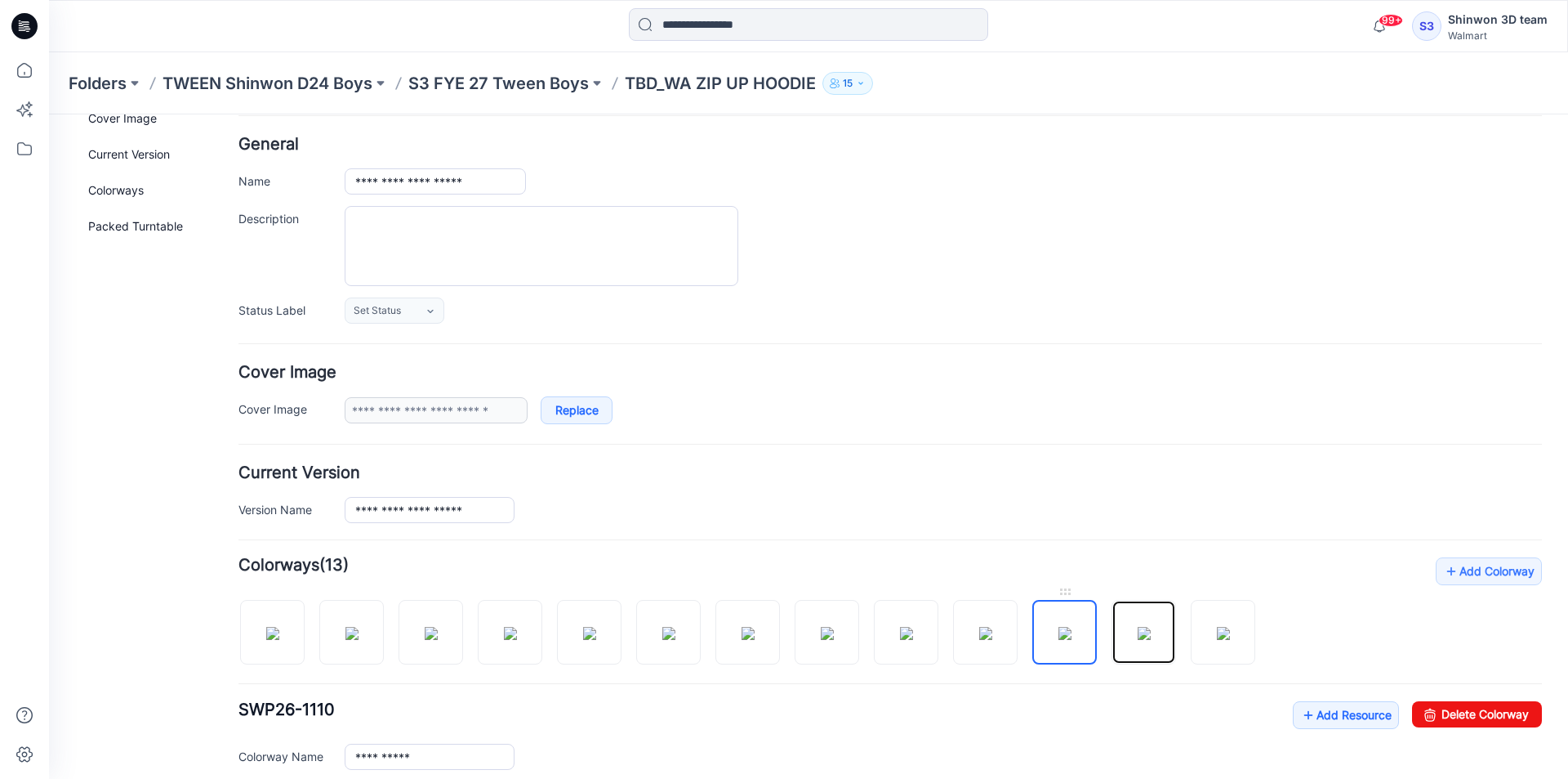
drag, startPoint x: 1126, startPoint y: 617, endPoint x: 1078, endPoint y: 618, distance: 48.0
click at [1137, 627] on img at bounding box center [1143, 633] width 13 height 13
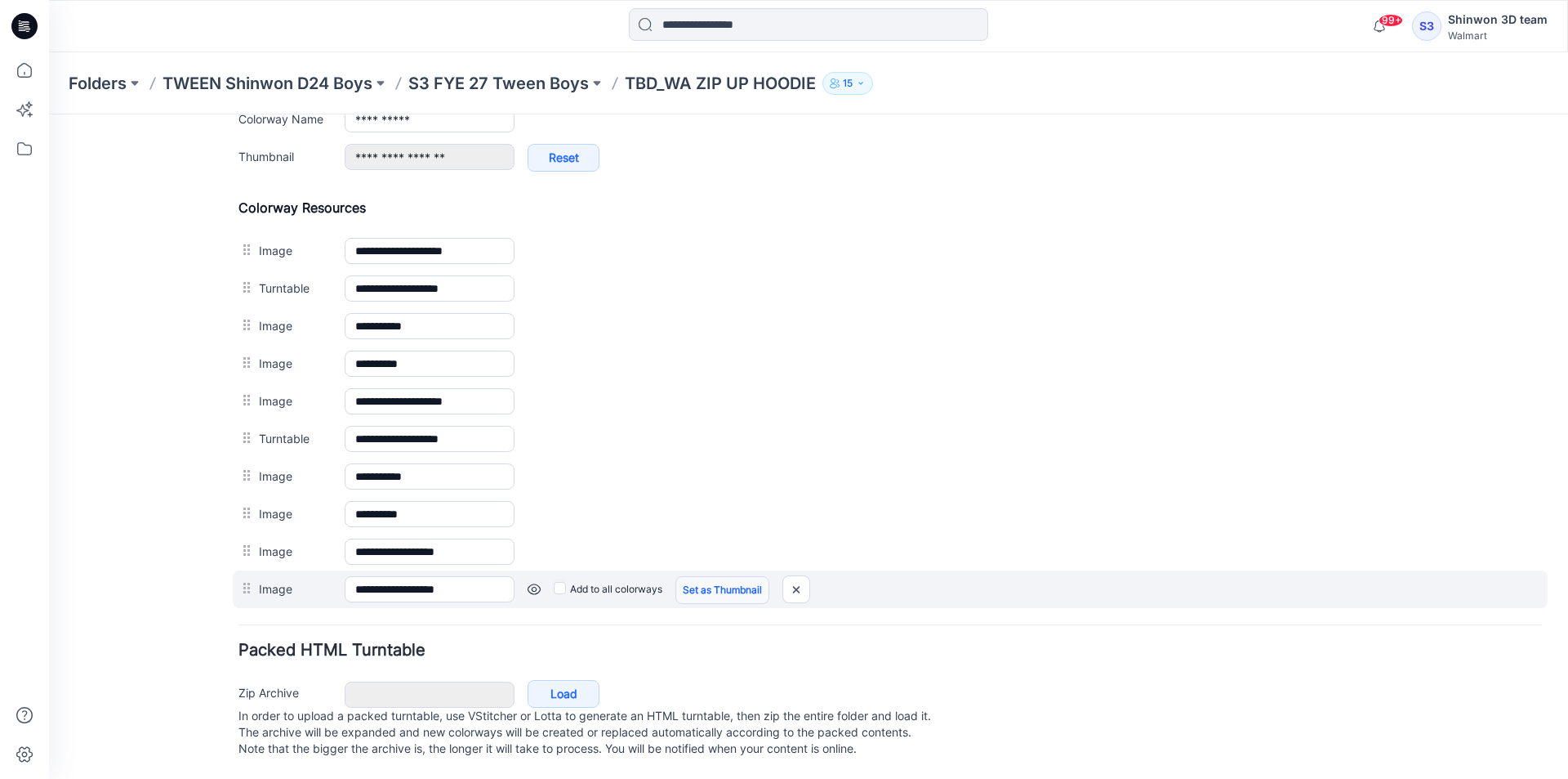
click at [721, 576] on link "Set as Thumbnail" at bounding box center [721, 590] width 94 height 28
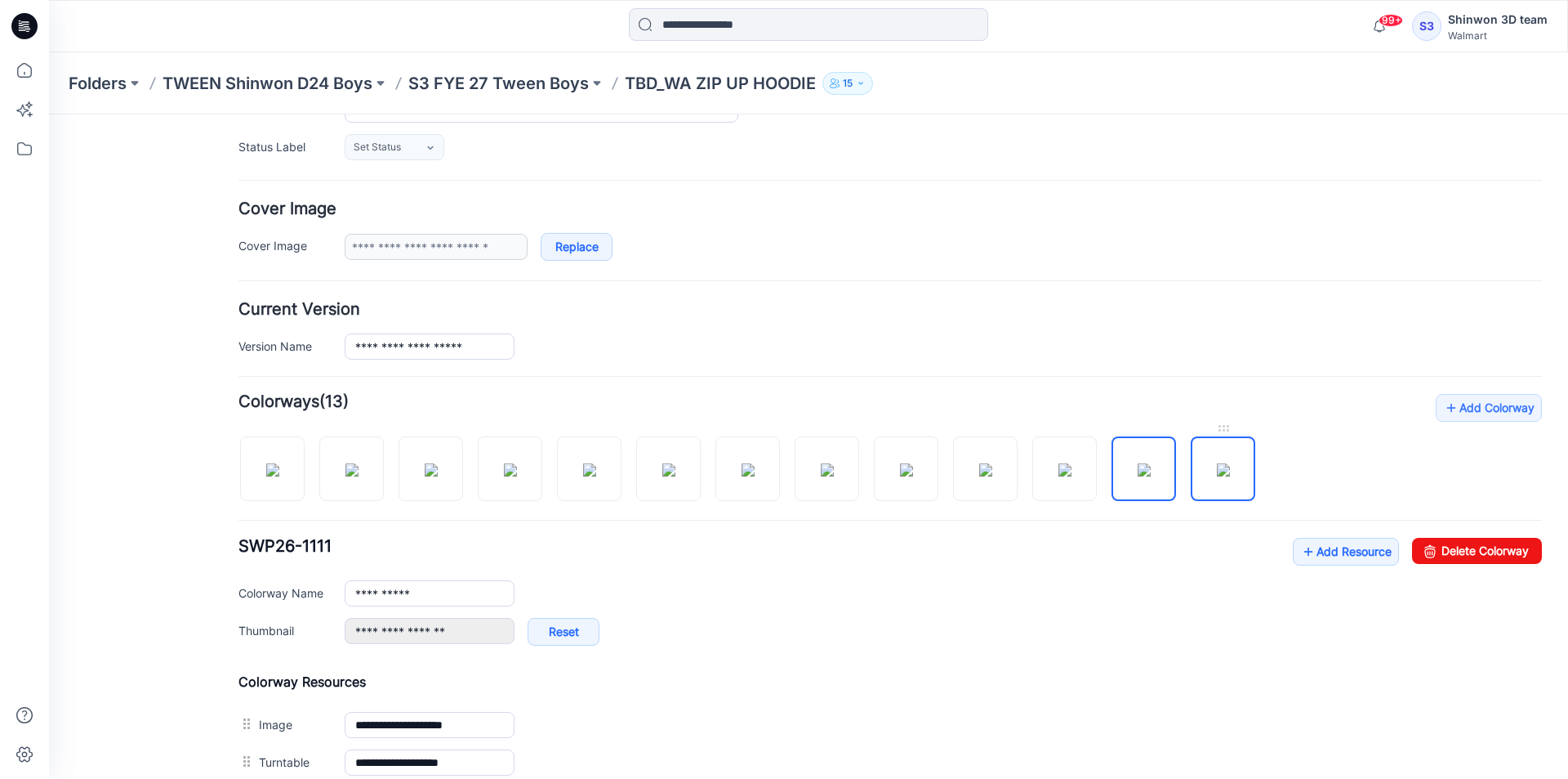
click at [1217, 476] on img at bounding box center [1223, 469] width 13 height 13
type input "**********"
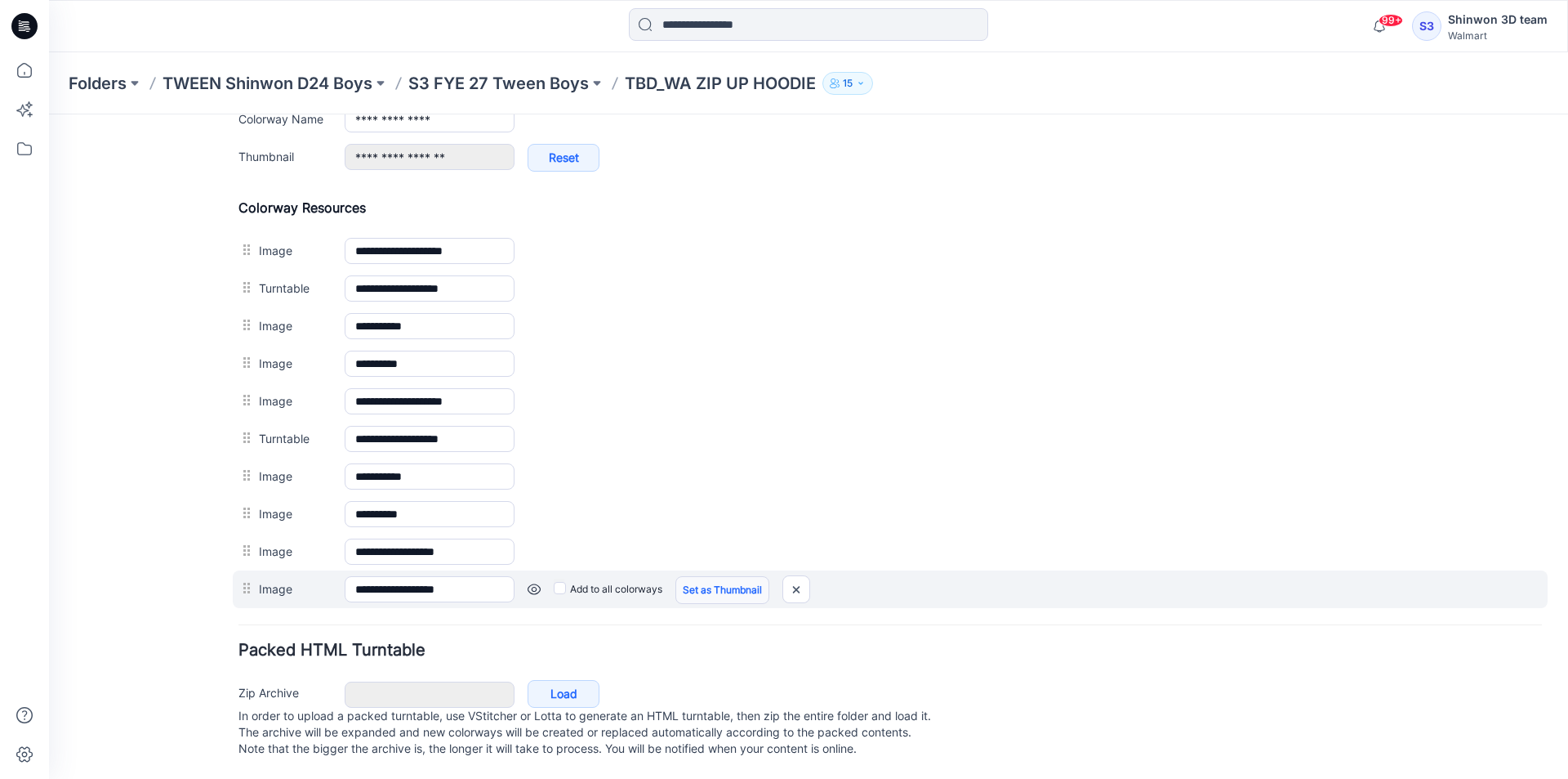
click at [721, 576] on link "Set as Thumbnail" at bounding box center [721, 590] width 94 height 28
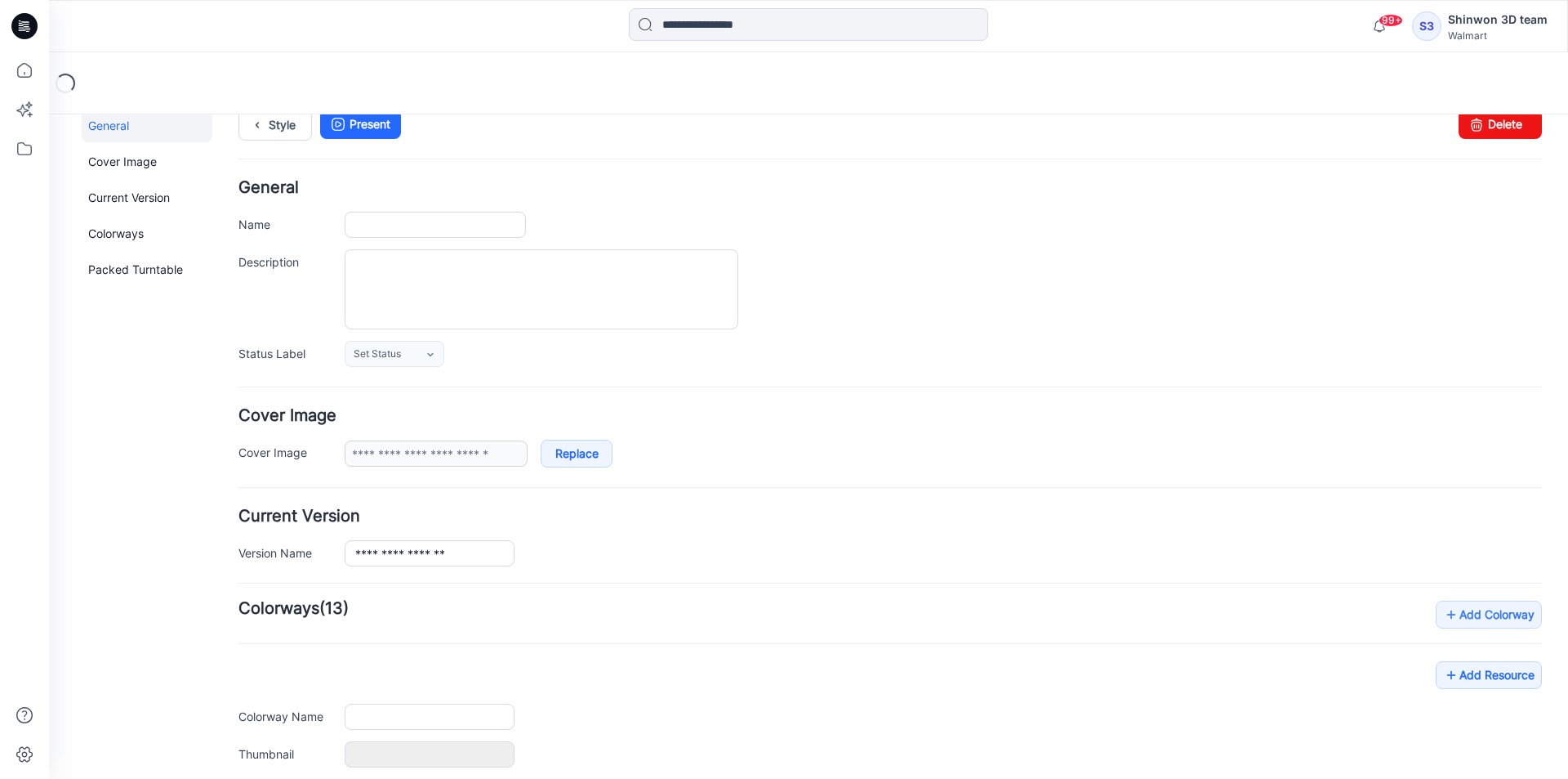
type input "**********"
type textarea "**********"
type input "**********"
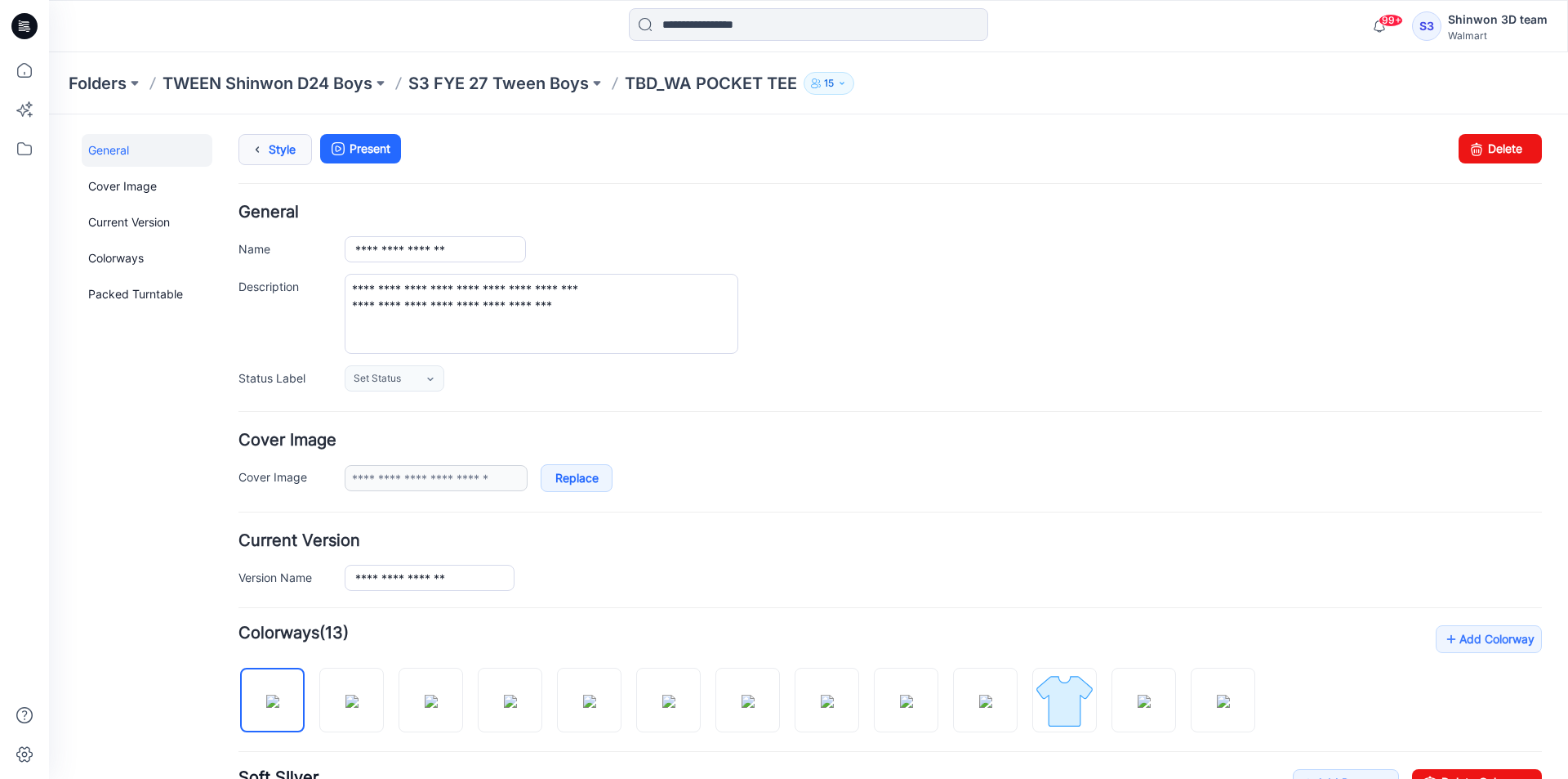
click at [248, 137] on icon at bounding box center [256, 150] width 23 height 30
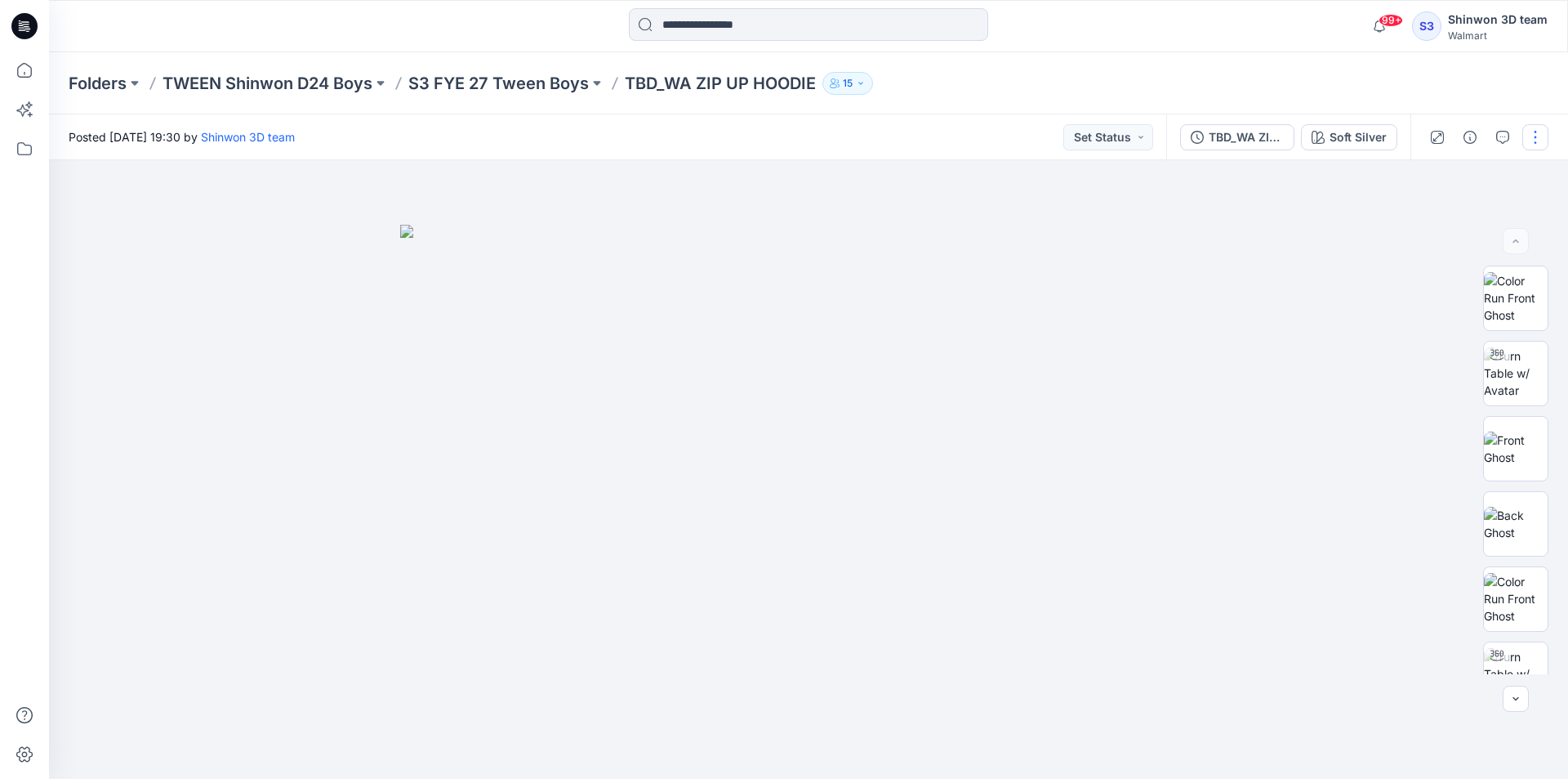
click at [1536, 139] on button "button" at bounding box center [1535, 137] width 27 height 27
click at [1478, 222] on button "Edit" at bounding box center [1466, 221] width 150 height 31
click at [1543, 139] on button "button" at bounding box center [1535, 137] width 27 height 27
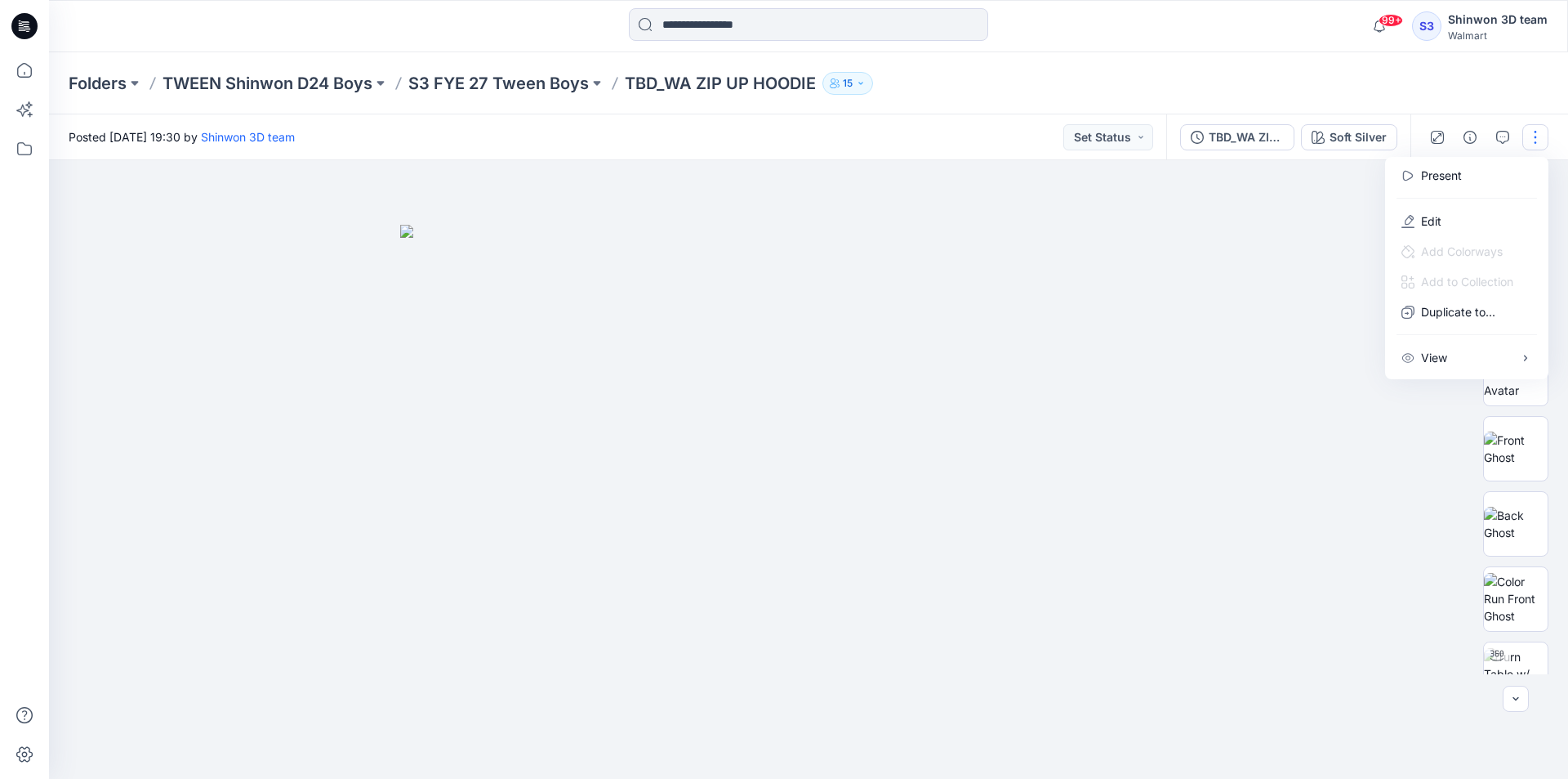
click at [1252, 208] on div at bounding box center [809, 468] width 1520 height 618
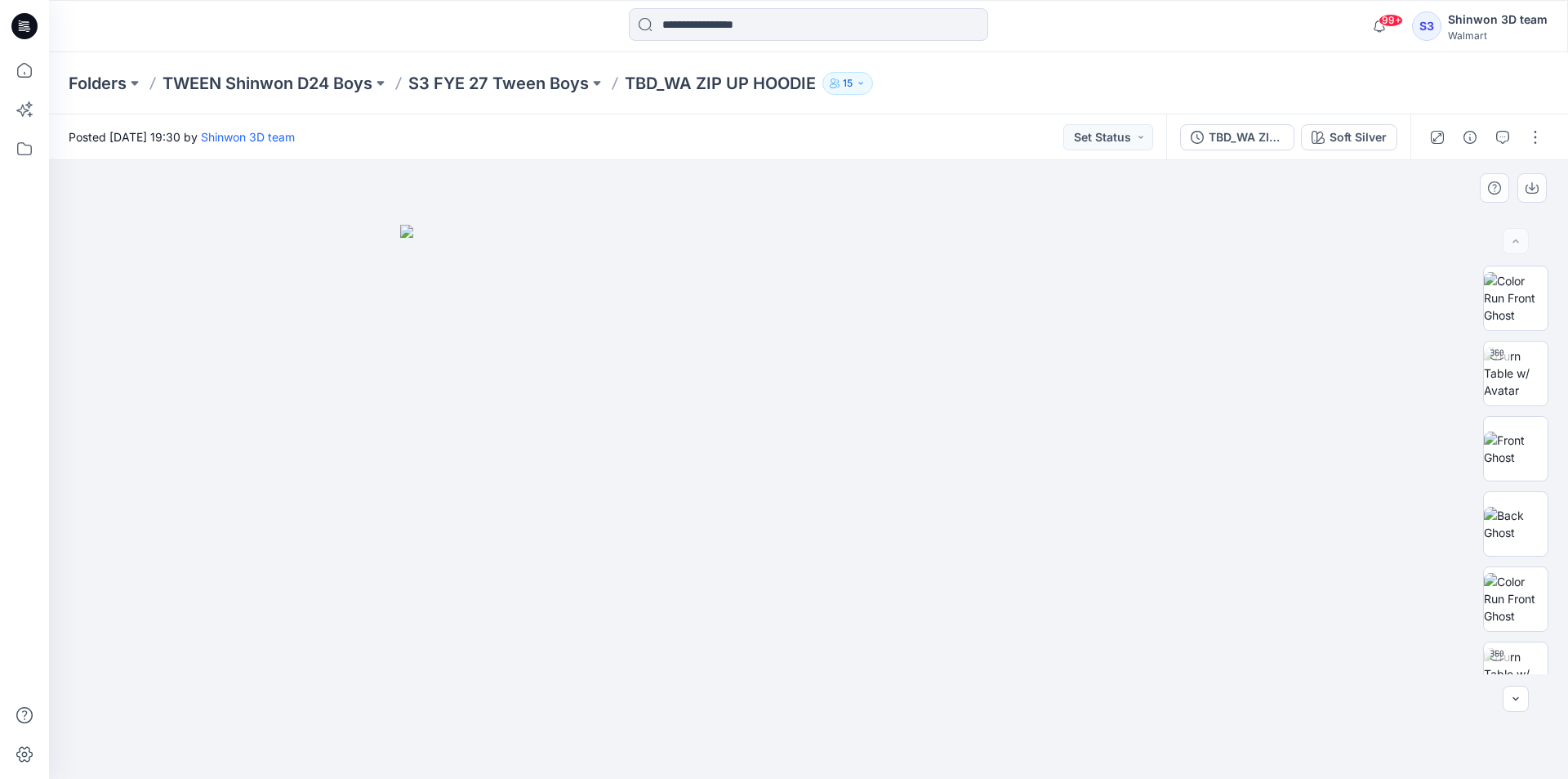
click at [175, 264] on div at bounding box center [809, 468] width 1520 height 618
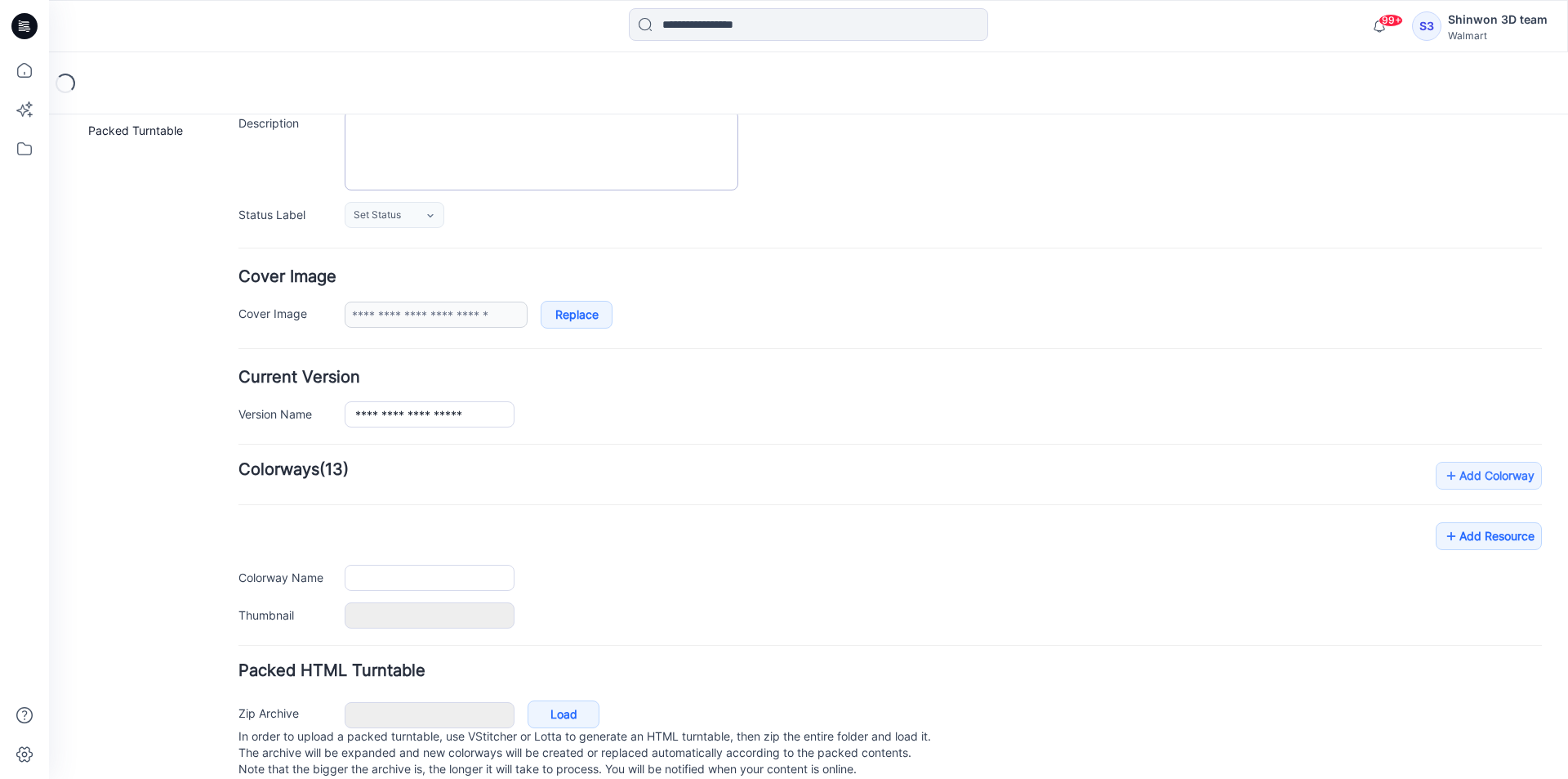
type input "**********"
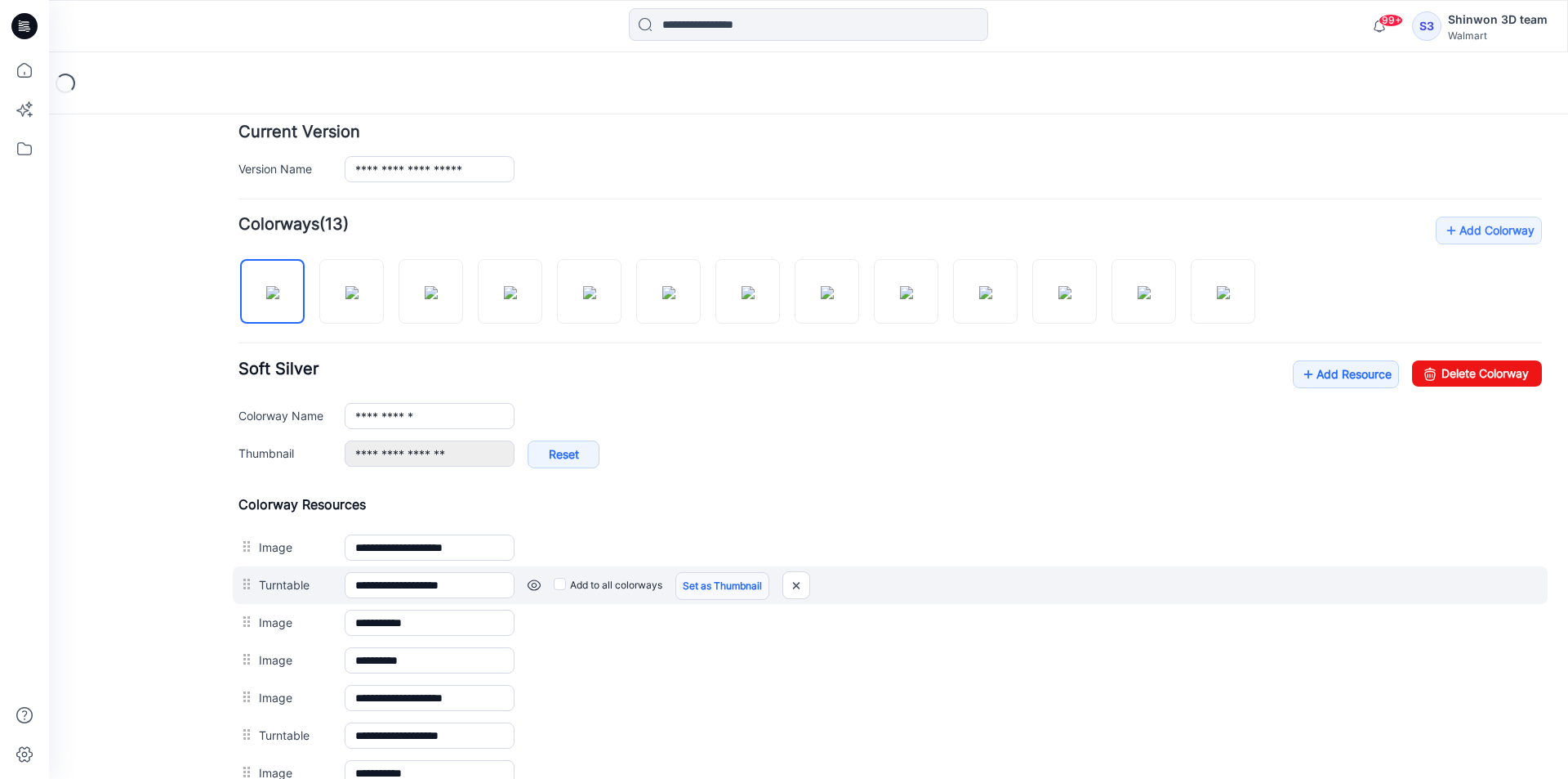
scroll to position [490, 0]
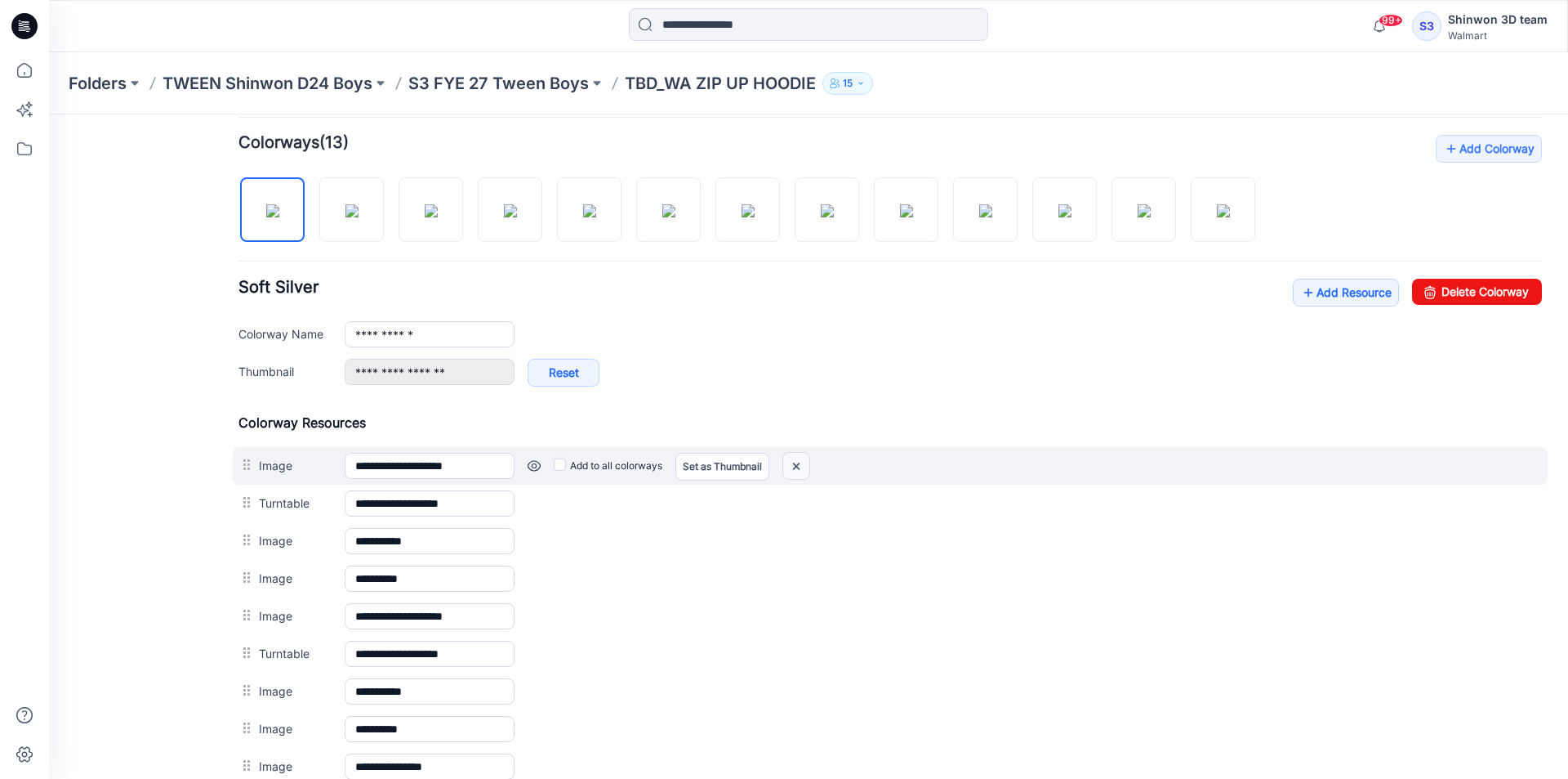
drag, startPoint x: 800, startPoint y: 465, endPoint x: 921, endPoint y: 208, distance: 284.1
click at [800, 465] on img at bounding box center [796, 465] width 27 height 27
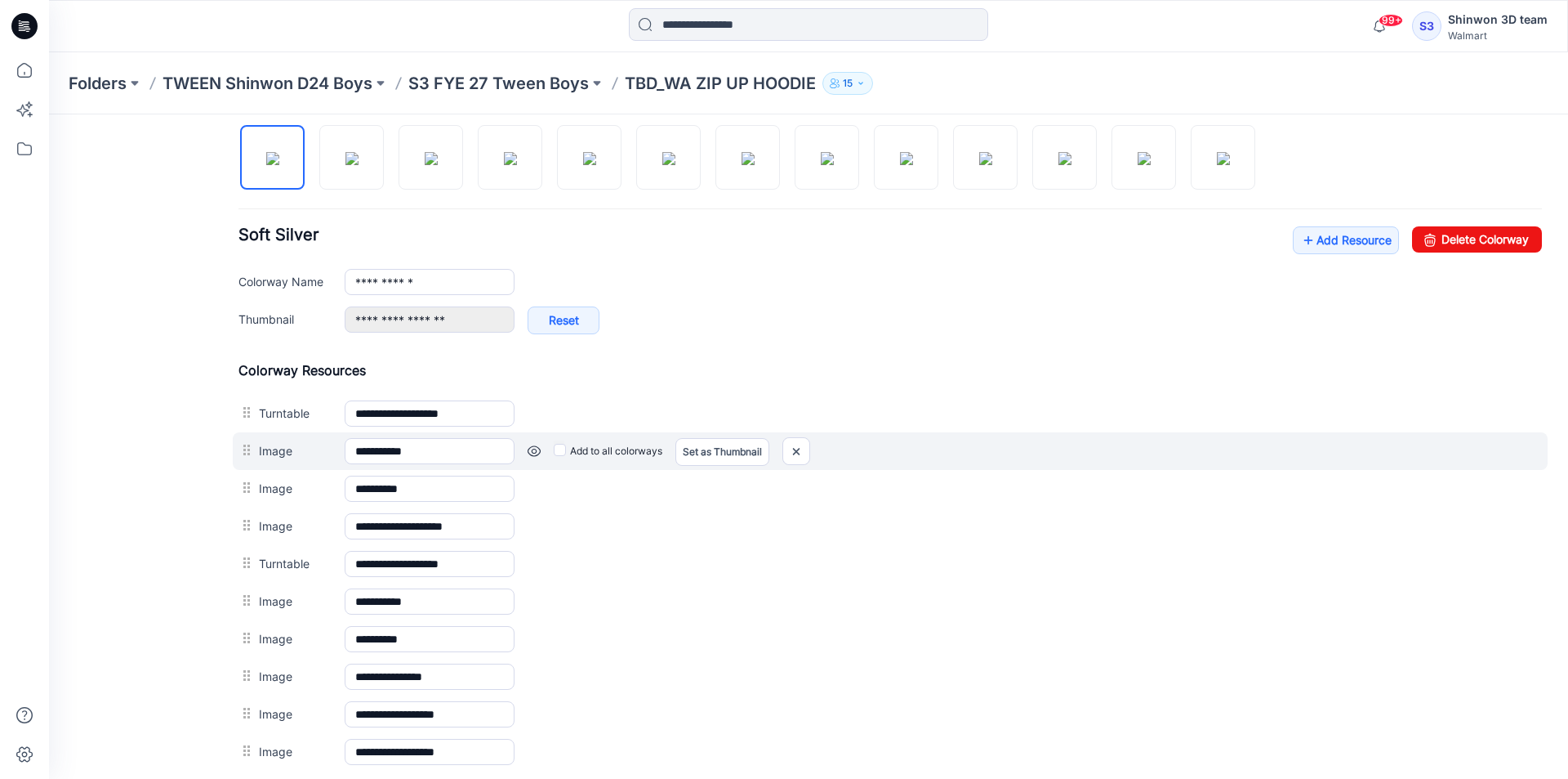
scroll to position [572, 0]
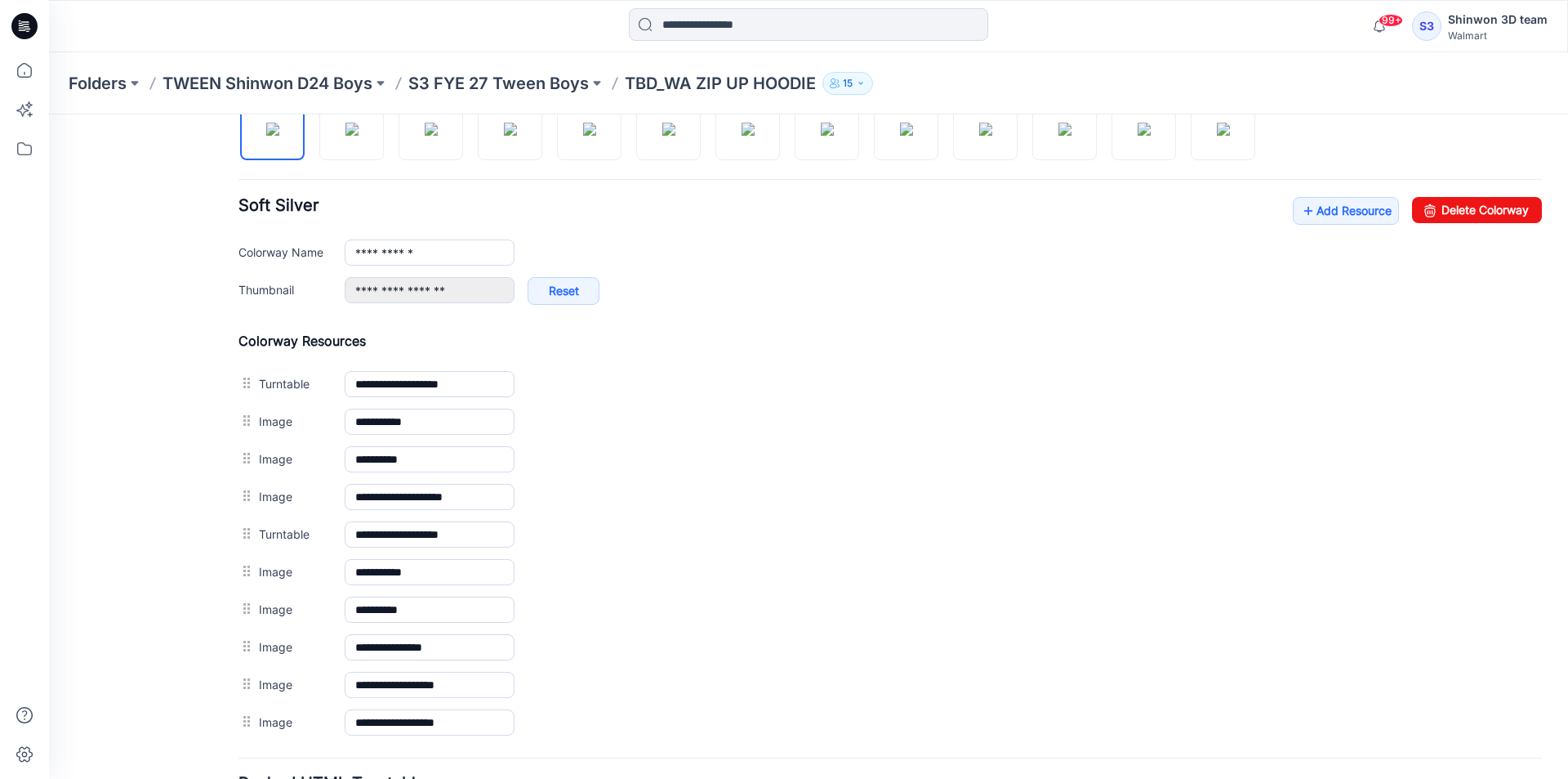
click at [49, 114] on img at bounding box center [49, 114] width 0 height 0
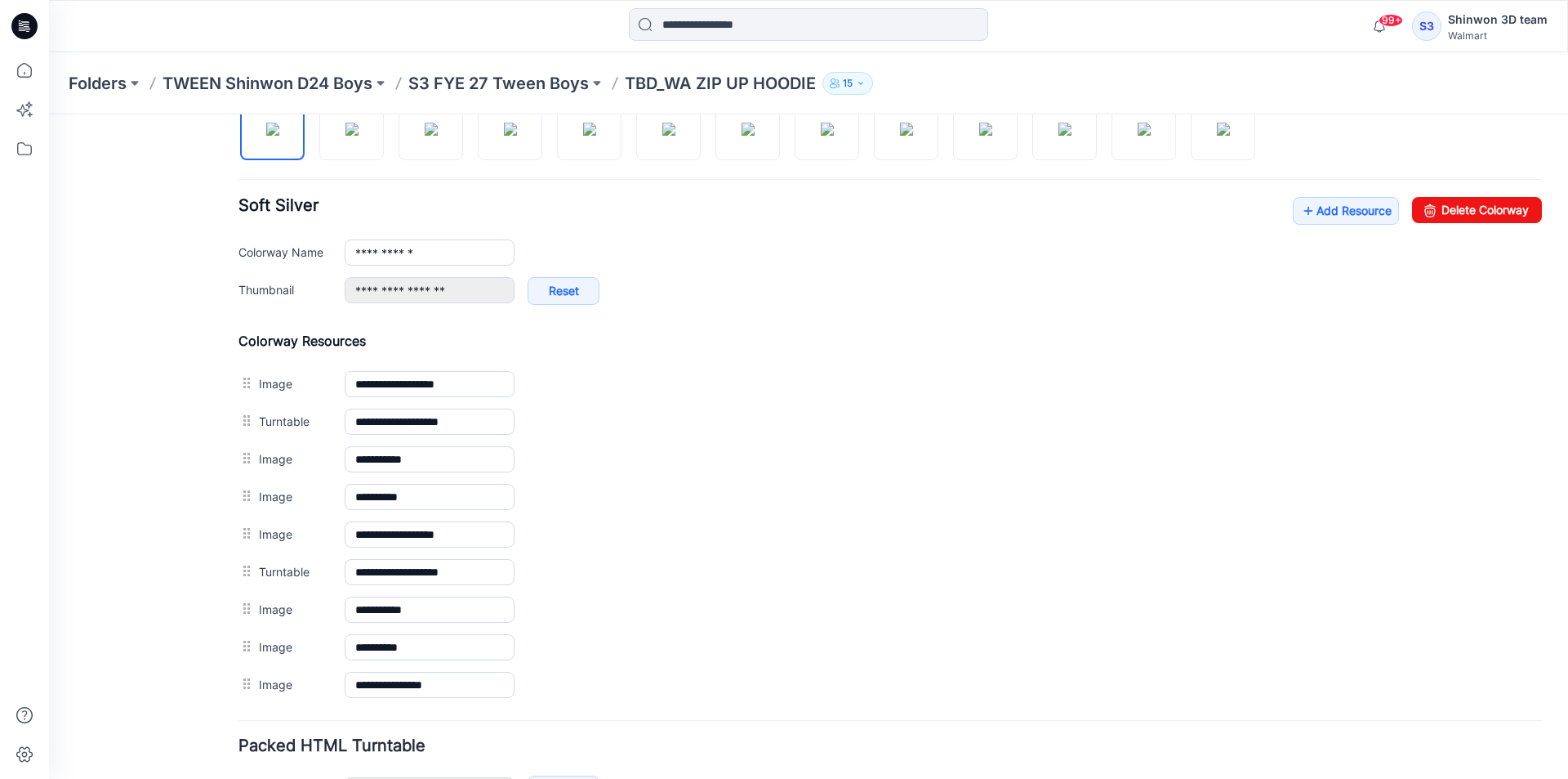
click at [279, 136] on img at bounding box center [272, 128] width 13 height 13
click at [346, 136] on img at bounding box center [352, 128] width 13 height 13
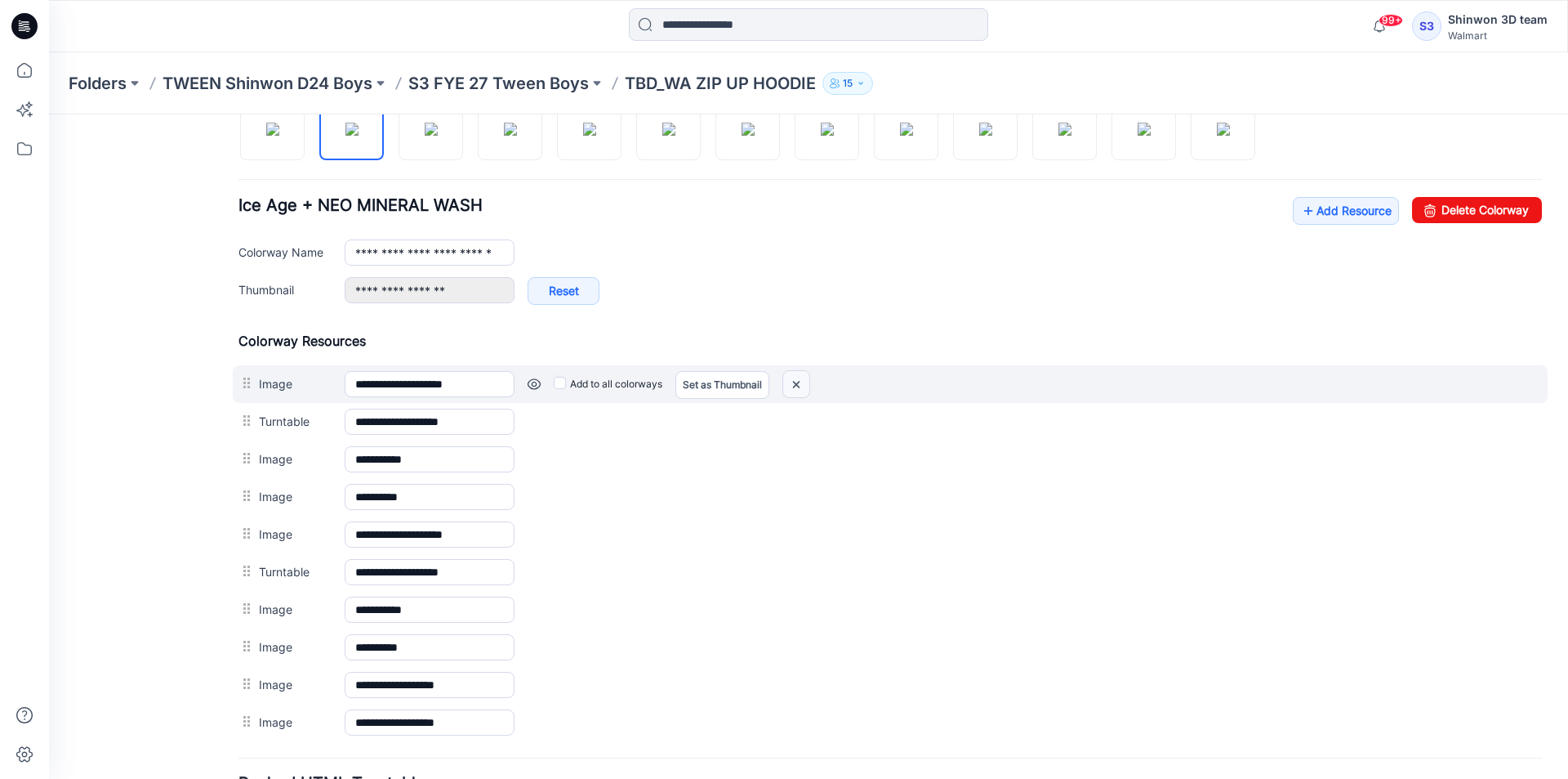
drag, startPoint x: 804, startPoint y: 386, endPoint x: 910, endPoint y: 204, distance: 210.6
click at [804, 386] on img at bounding box center [796, 384] width 27 height 27
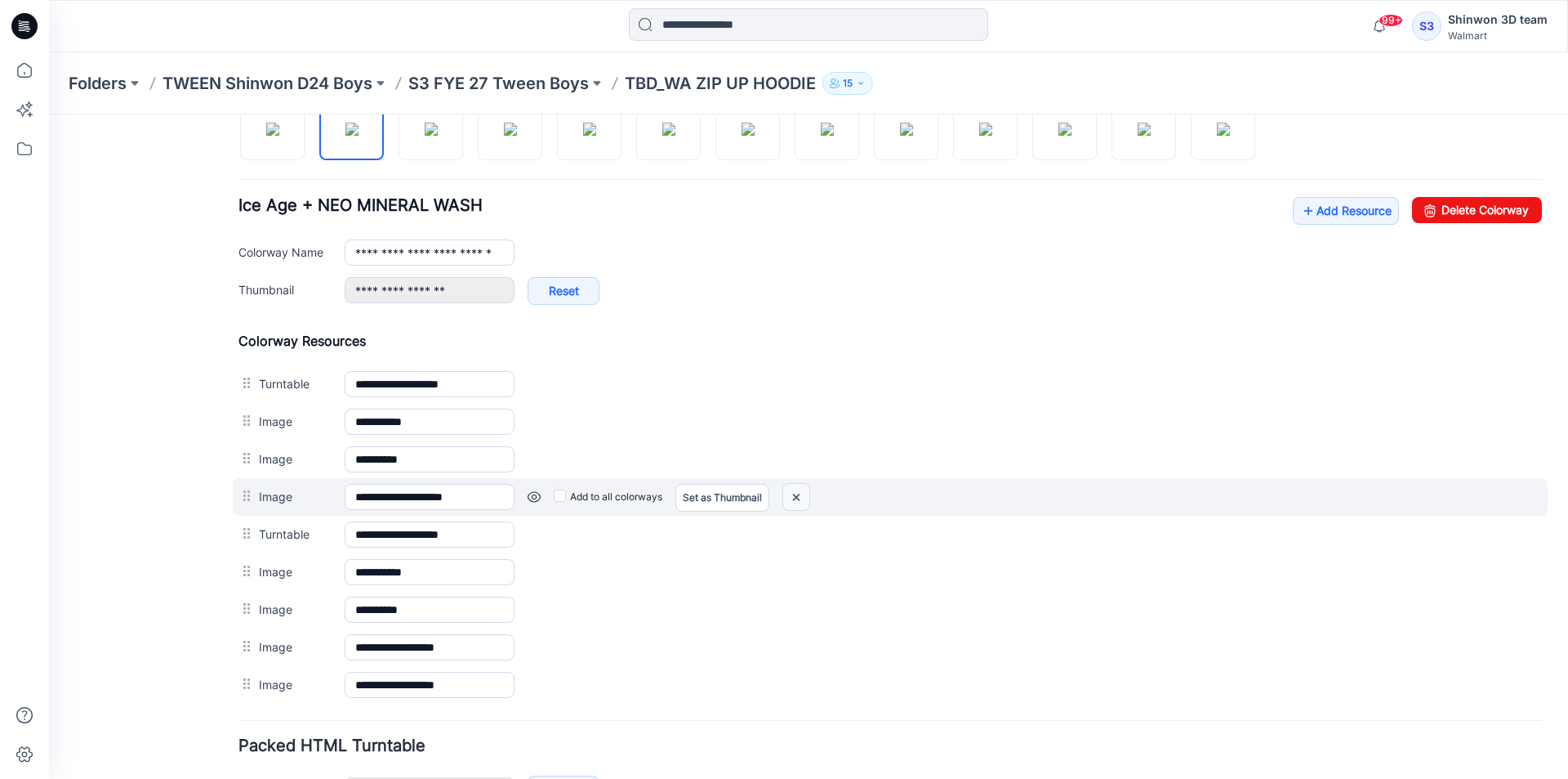
drag, startPoint x: 794, startPoint y: 494, endPoint x: 910, endPoint y: 204, distance: 312.3
click at [794, 494] on img at bounding box center [796, 497] width 27 height 27
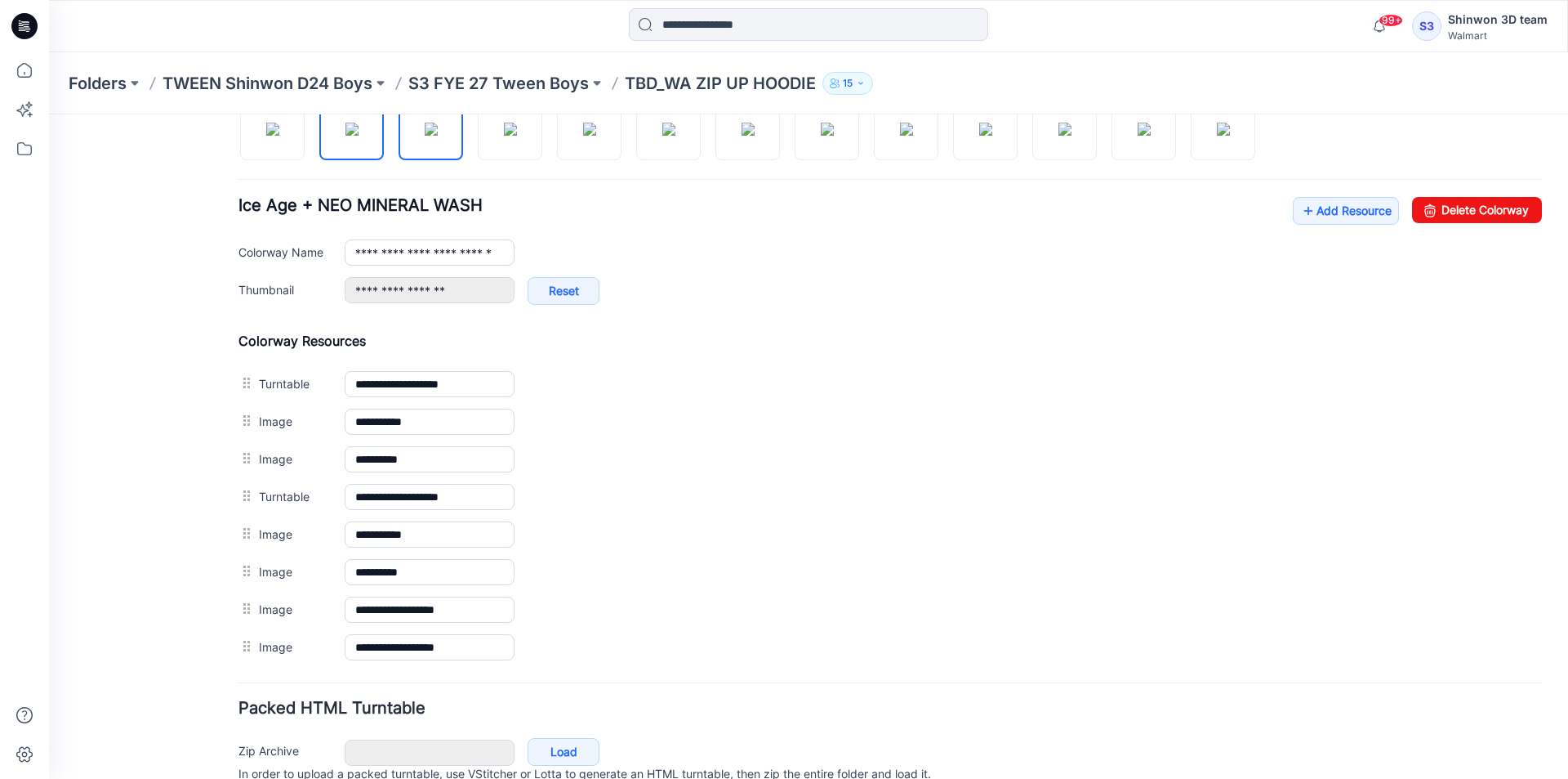
click at [425, 131] on img at bounding box center [431, 128] width 13 height 13
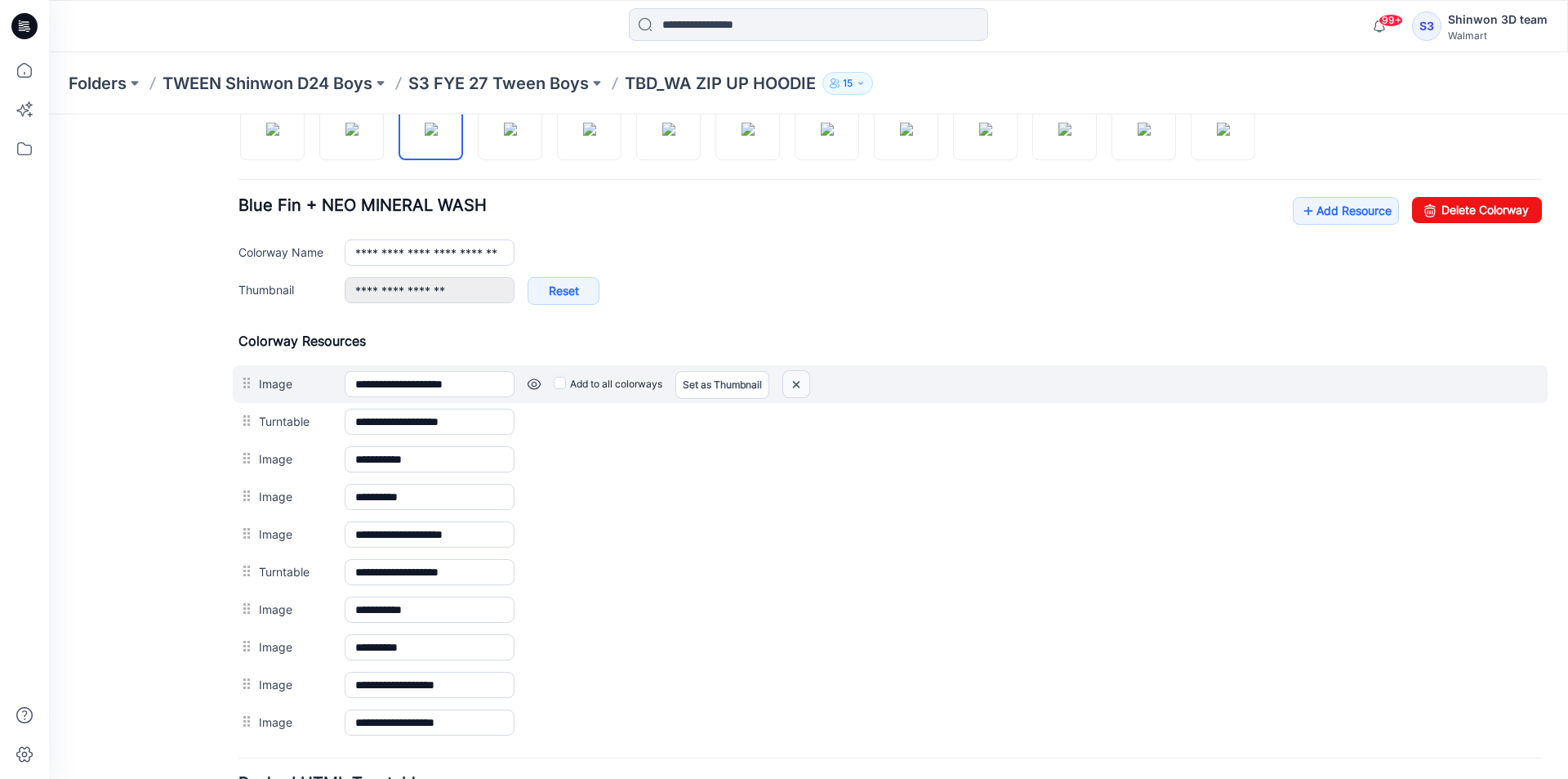
click at [788, 382] on img at bounding box center [796, 384] width 27 height 27
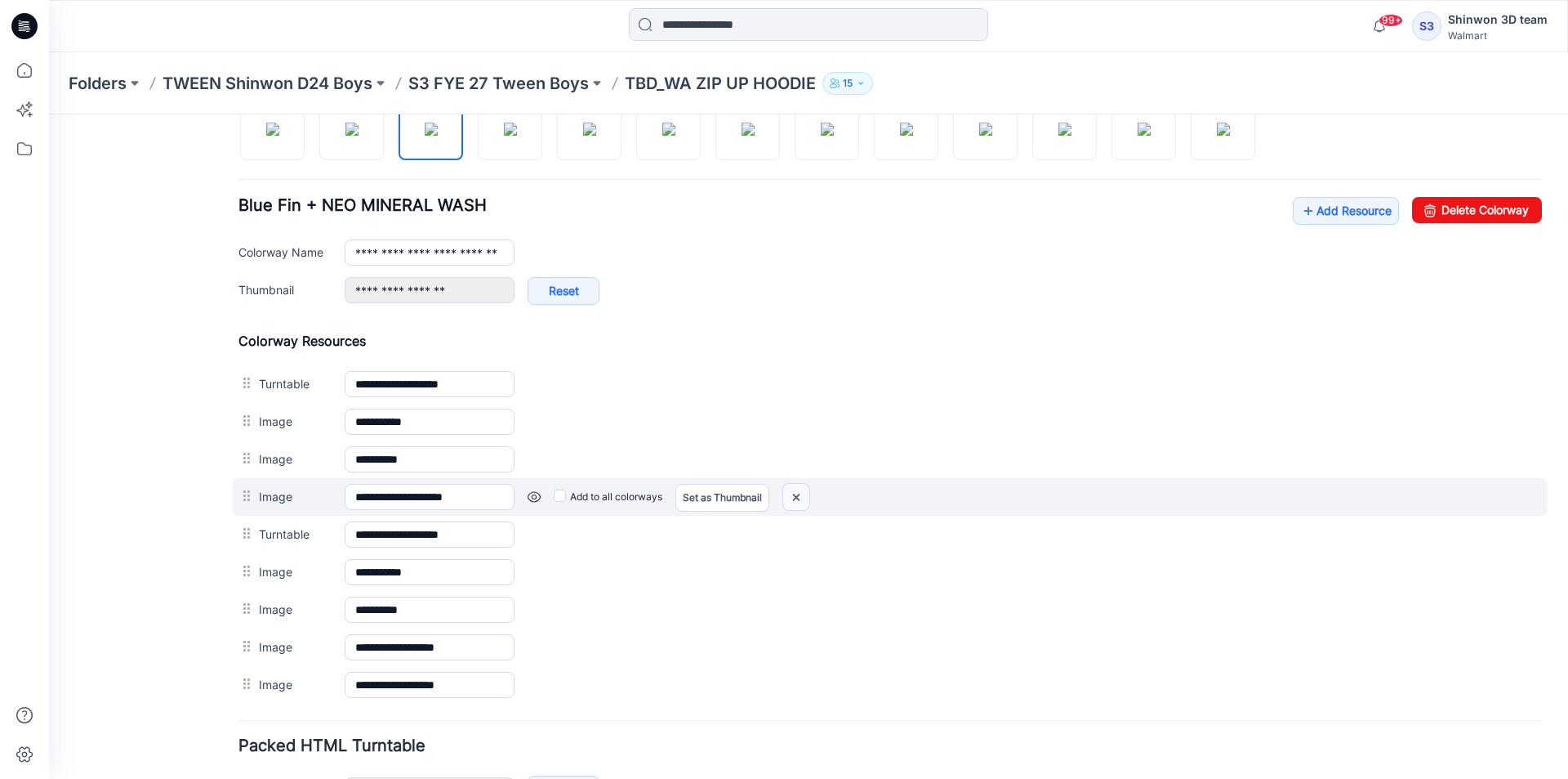
drag, startPoint x: 801, startPoint y: 494, endPoint x: 906, endPoint y: 202, distance: 310.3
click at [801, 494] on img at bounding box center [796, 497] width 27 height 27
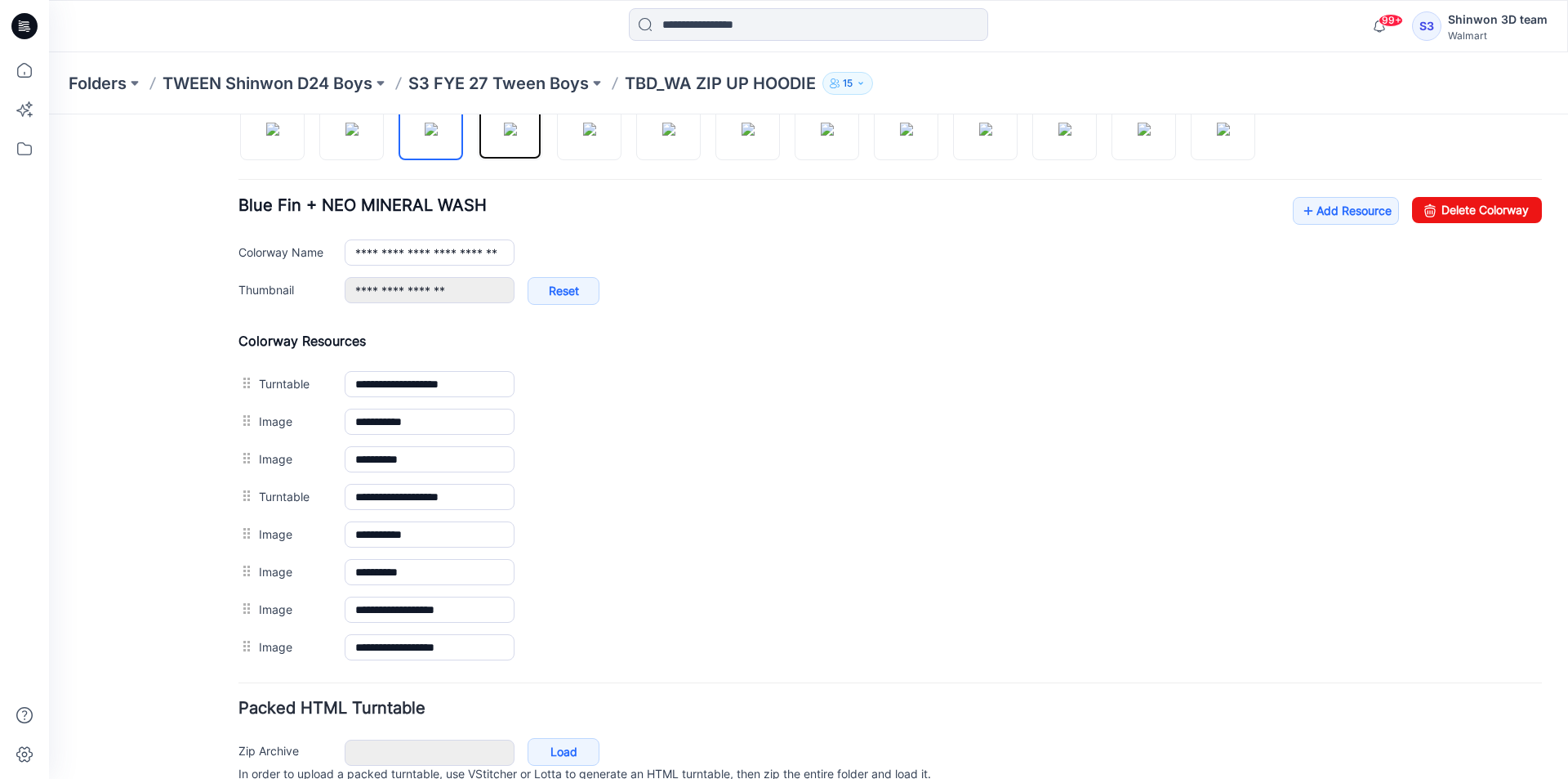
drag, startPoint x: 512, startPoint y: 131, endPoint x: 623, endPoint y: 353, distance: 248.2
click at [512, 131] on img at bounding box center [510, 128] width 13 height 13
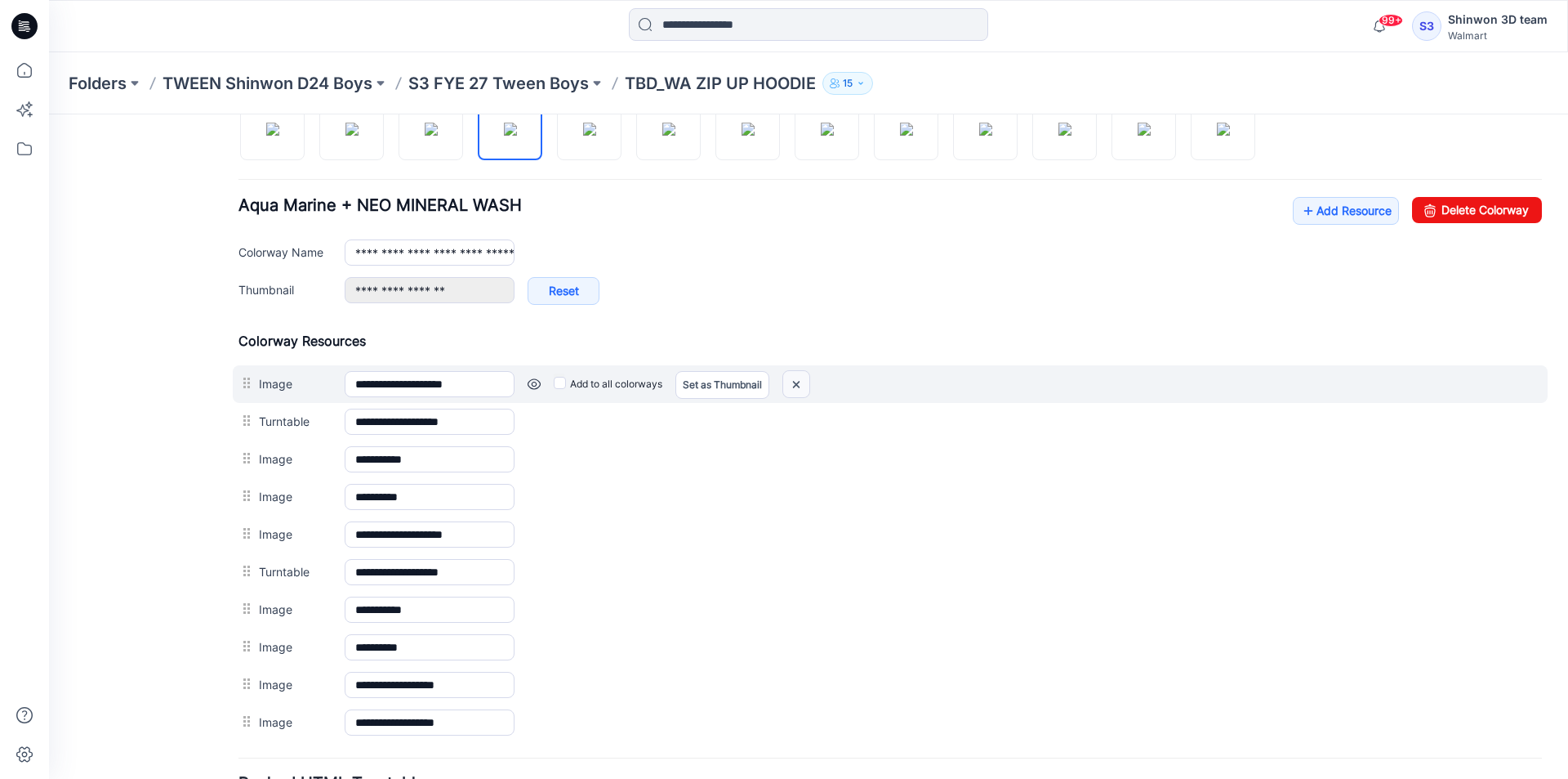
click at [799, 383] on img at bounding box center [796, 384] width 27 height 27
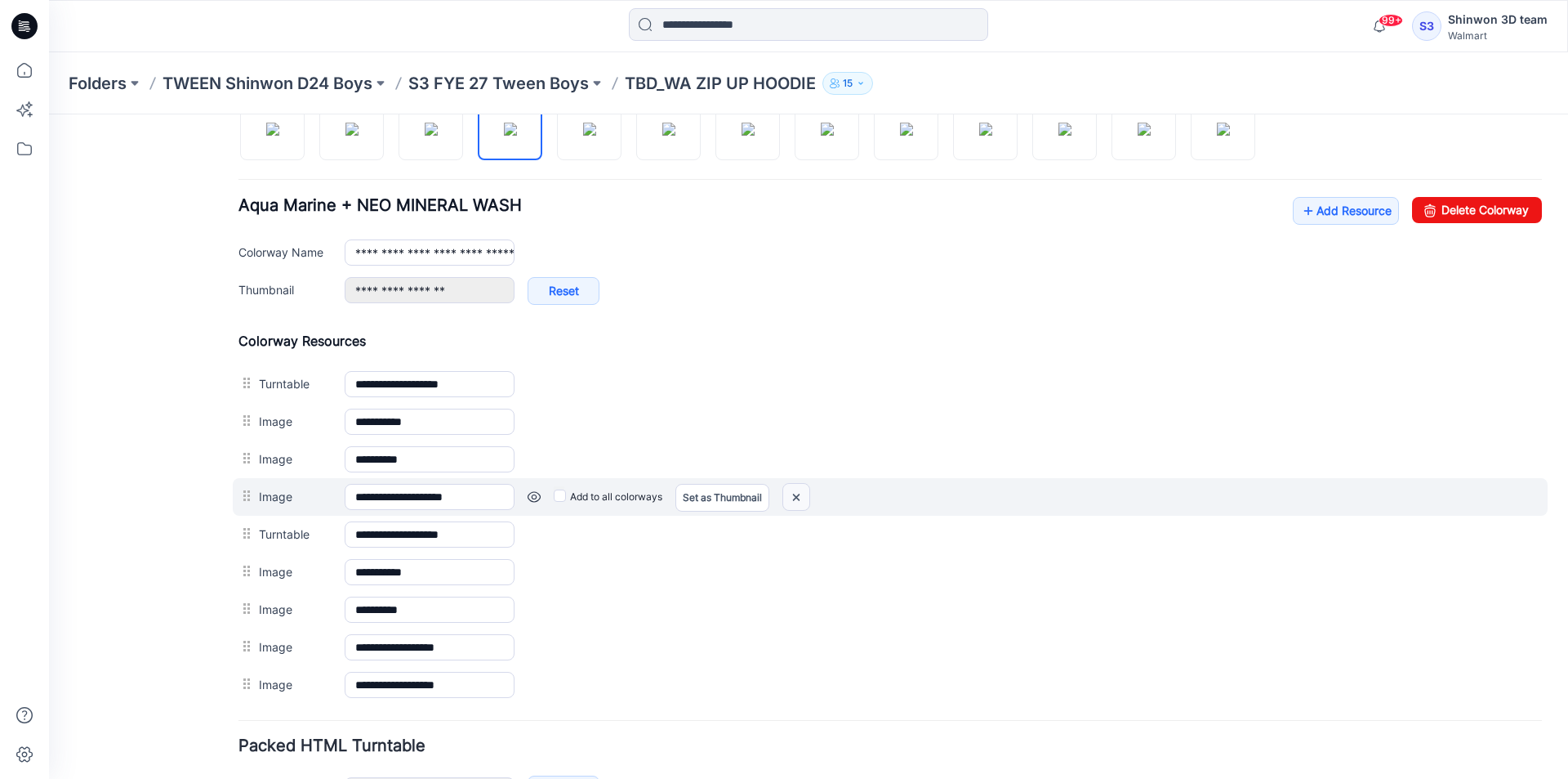
drag, startPoint x: 803, startPoint y: 494, endPoint x: 890, endPoint y: 205, distance: 301.8
click at [803, 494] on img at bounding box center [796, 497] width 27 height 27
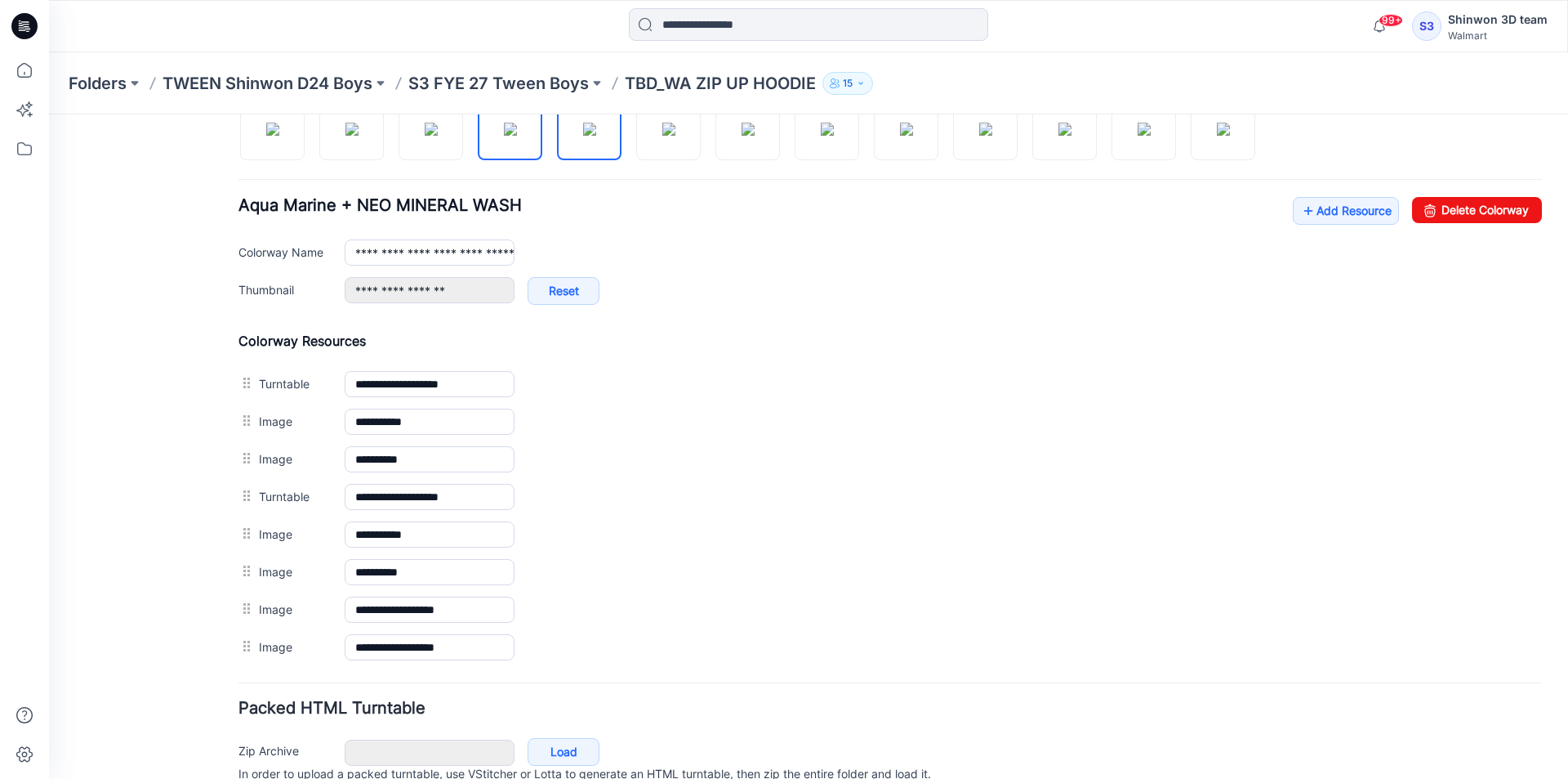
click at [596, 136] on img at bounding box center [589, 128] width 13 height 13
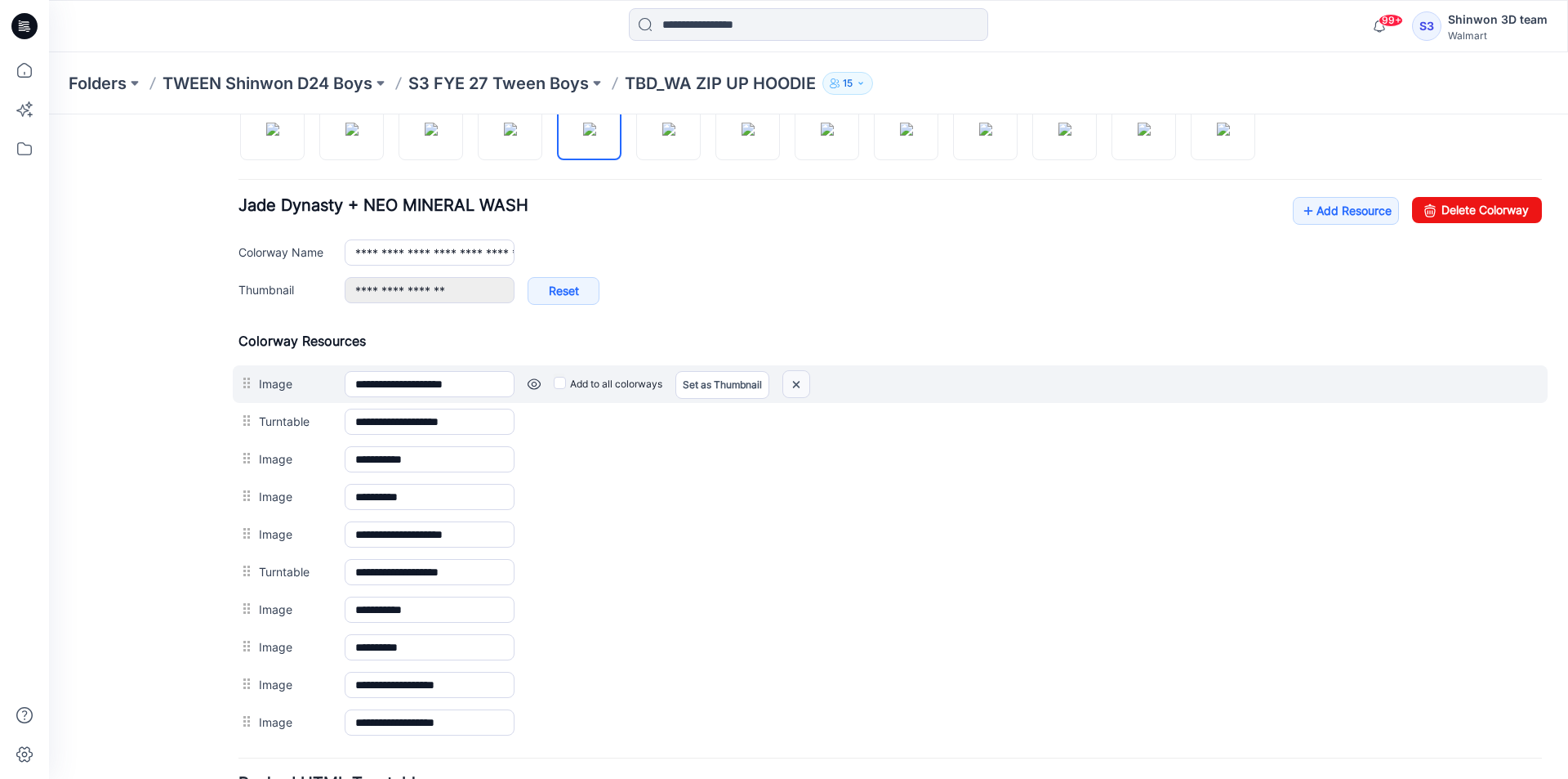
click at [799, 384] on img at bounding box center [796, 384] width 27 height 27
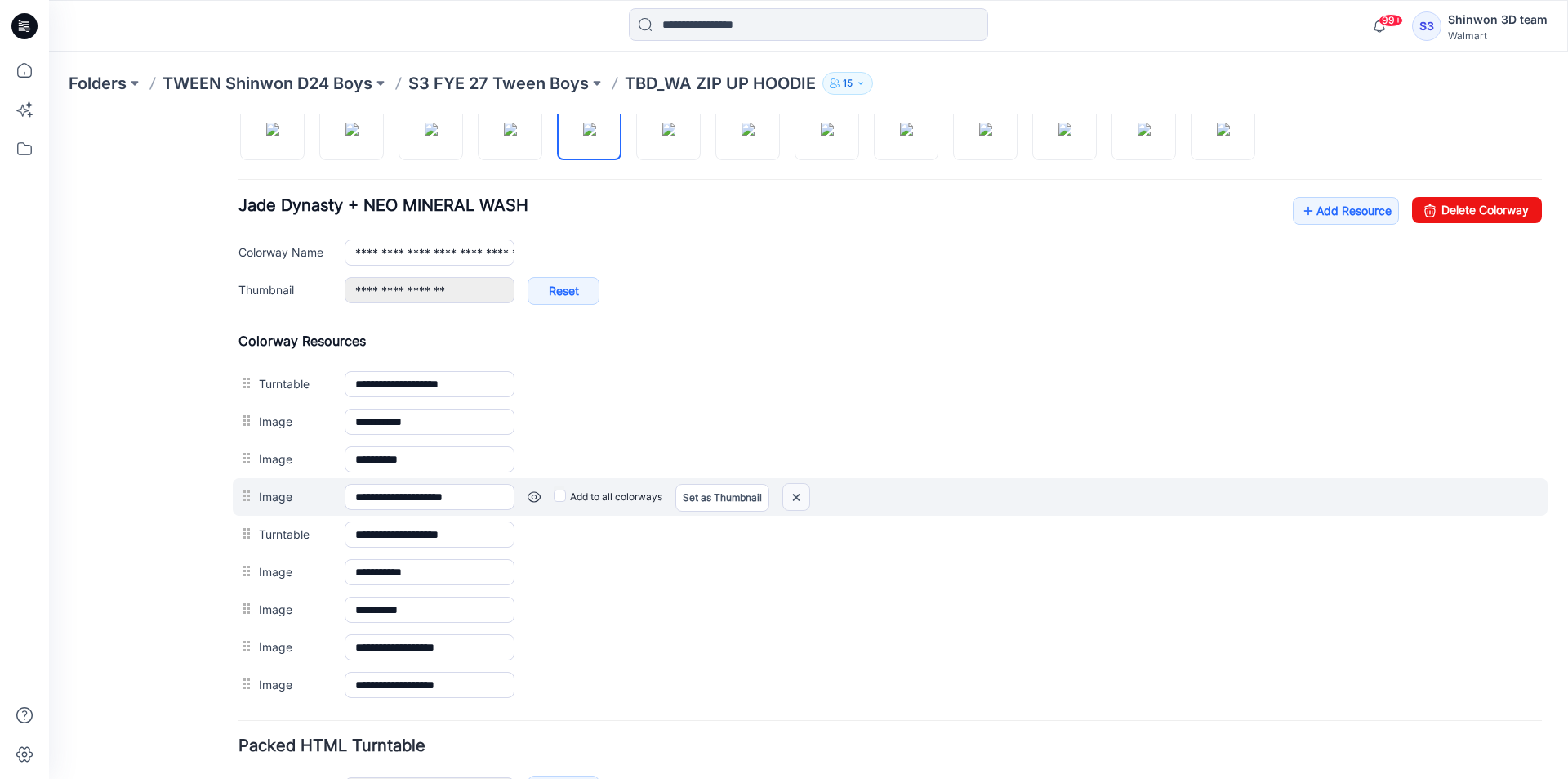
click at [807, 502] on img at bounding box center [796, 497] width 27 height 27
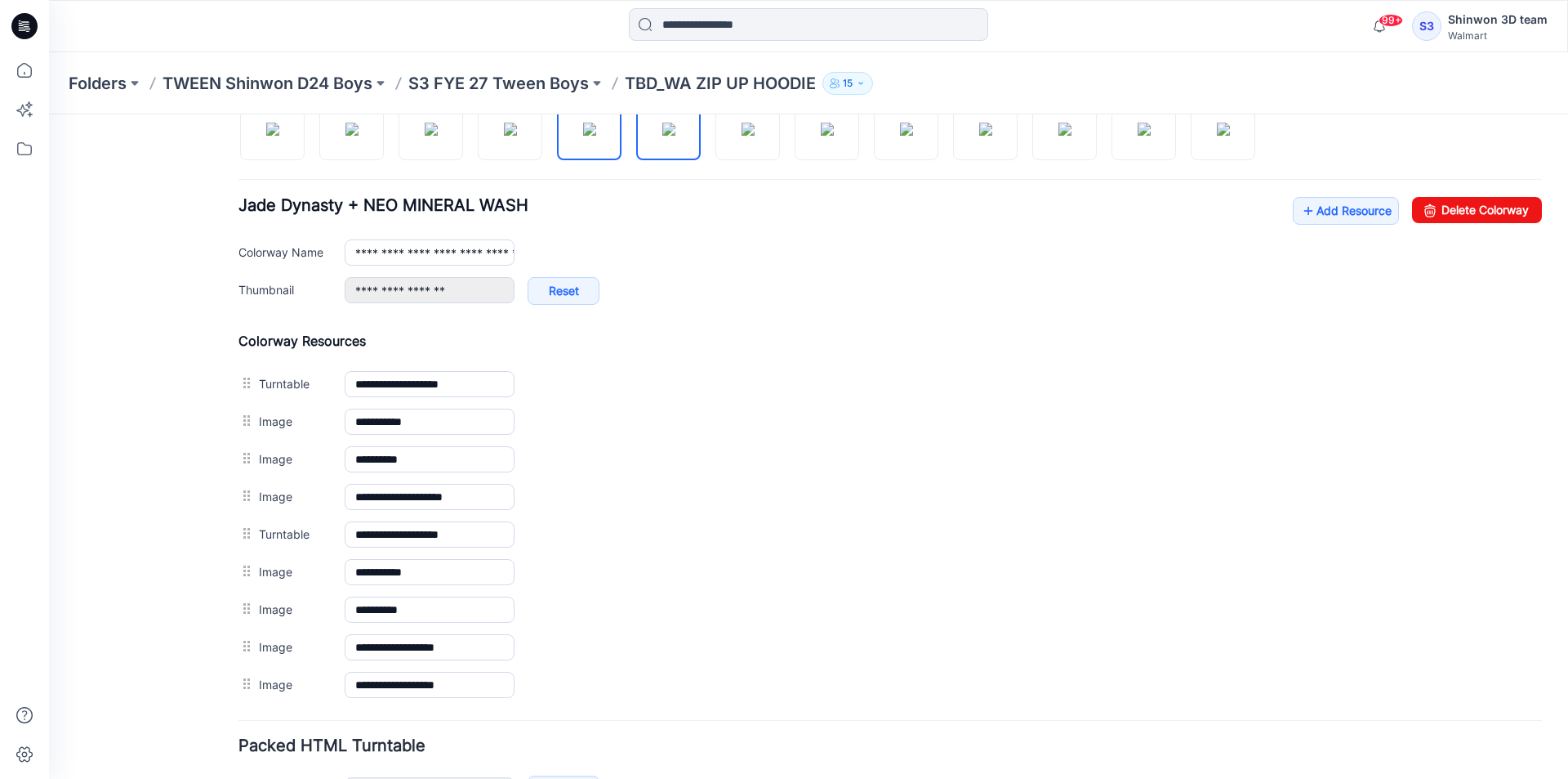
click at [675, 136] on img at bounding box center [668, 128] width 13 height 13
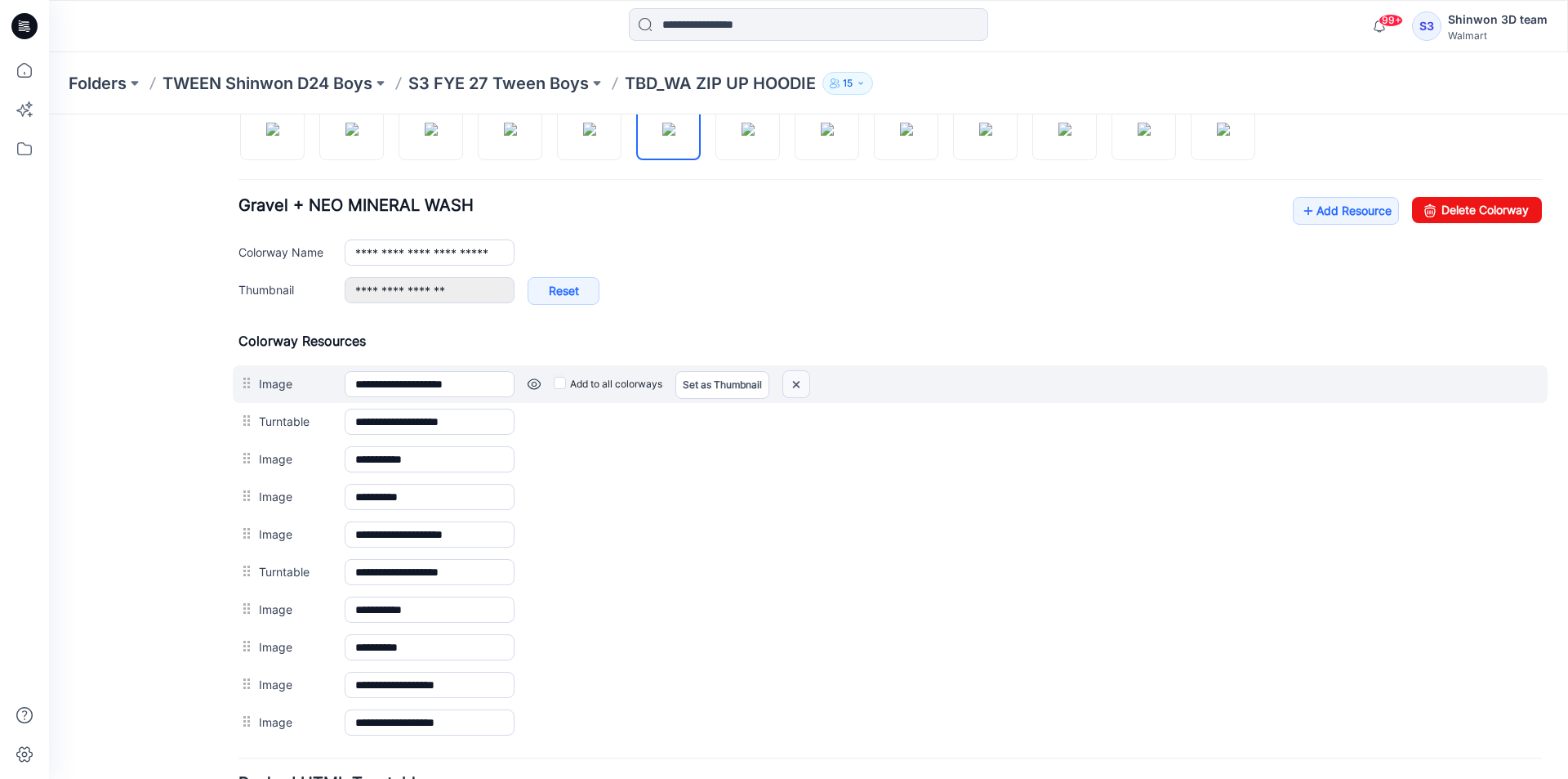
click at [799, 385] on img at bounding box center [796, 384] width 27 height 27
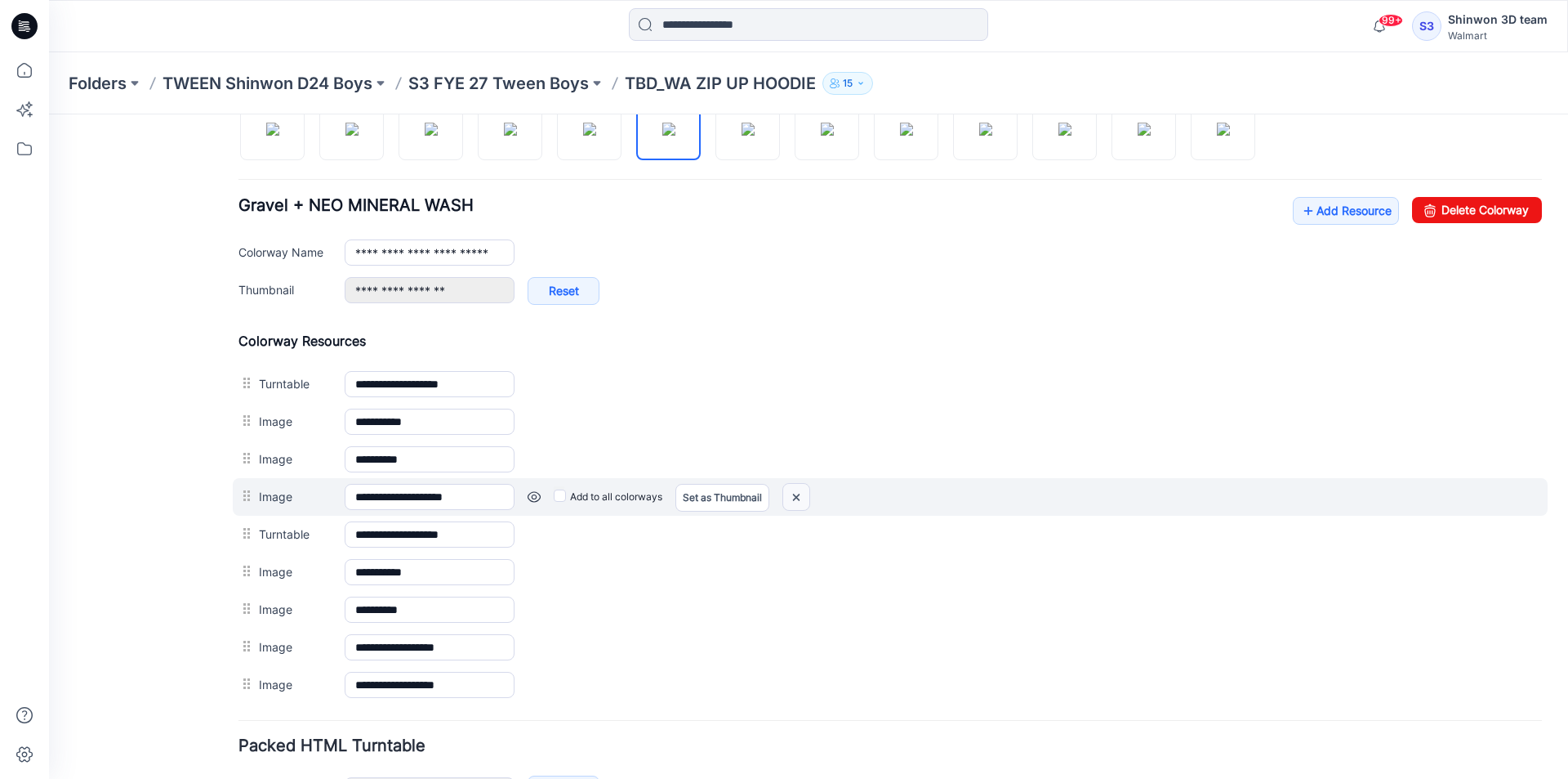
click at [808, 498] on img at bounding box center [796, 497] width 27 height 27
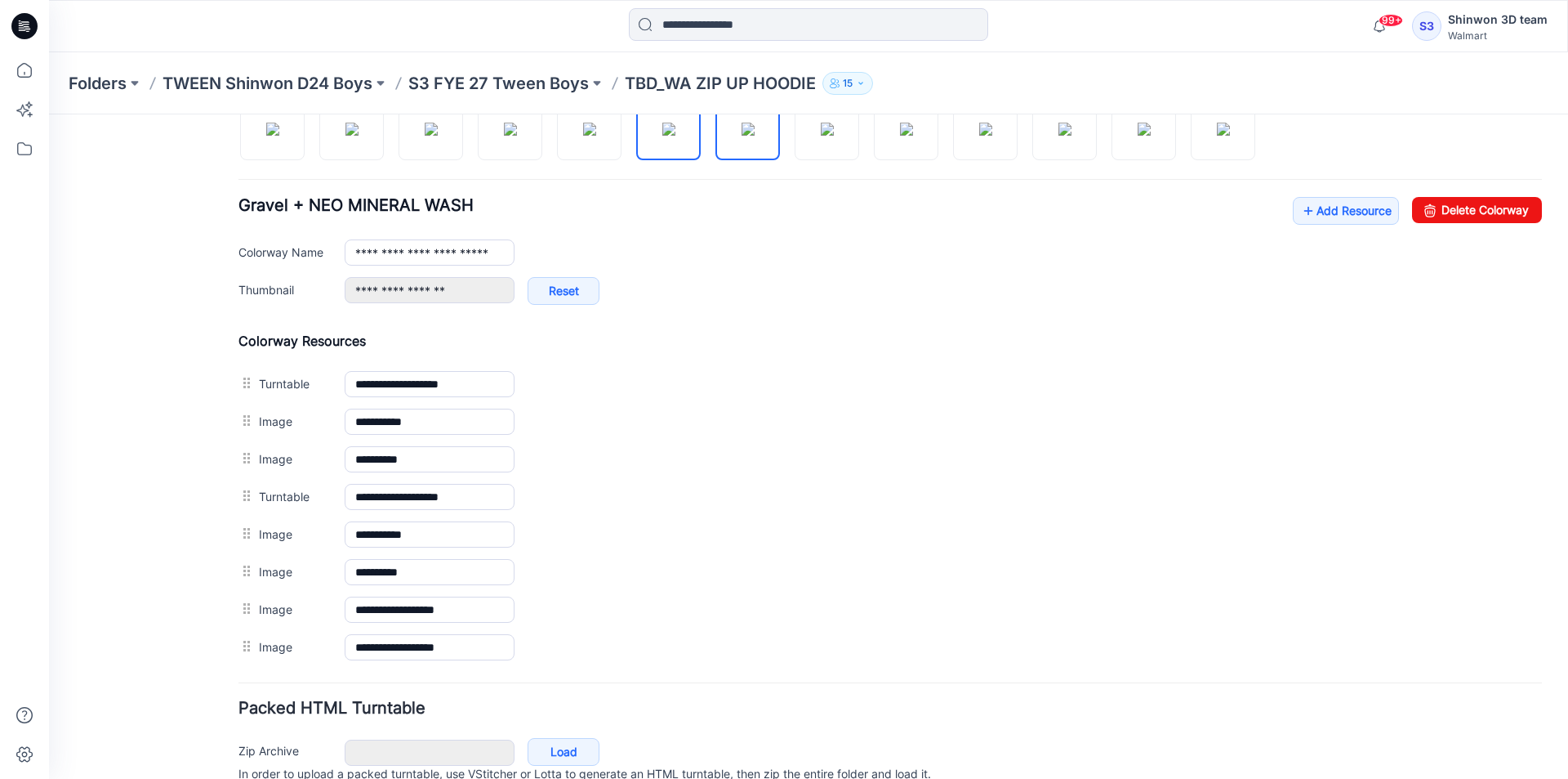
click at [742, 136] on img at bounding box center [748, 128] width 13 height 13
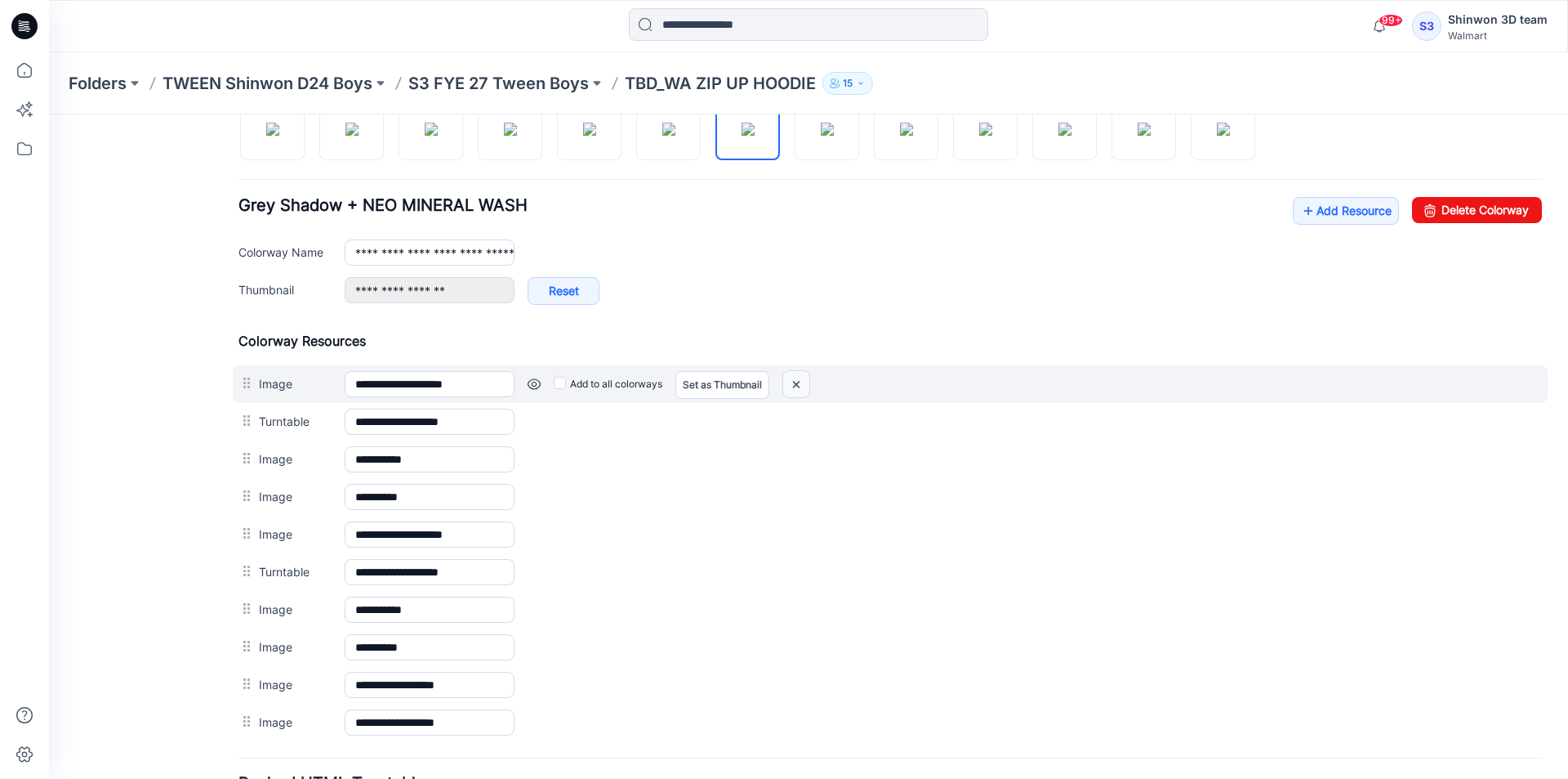
drag, startPoint x: 805, startPoint y: 375, endPoint x: 908, endPoint y: 190, distance: 211.7
click at [805, 375] on img at bounding box center [796, 384] width 27 height 27
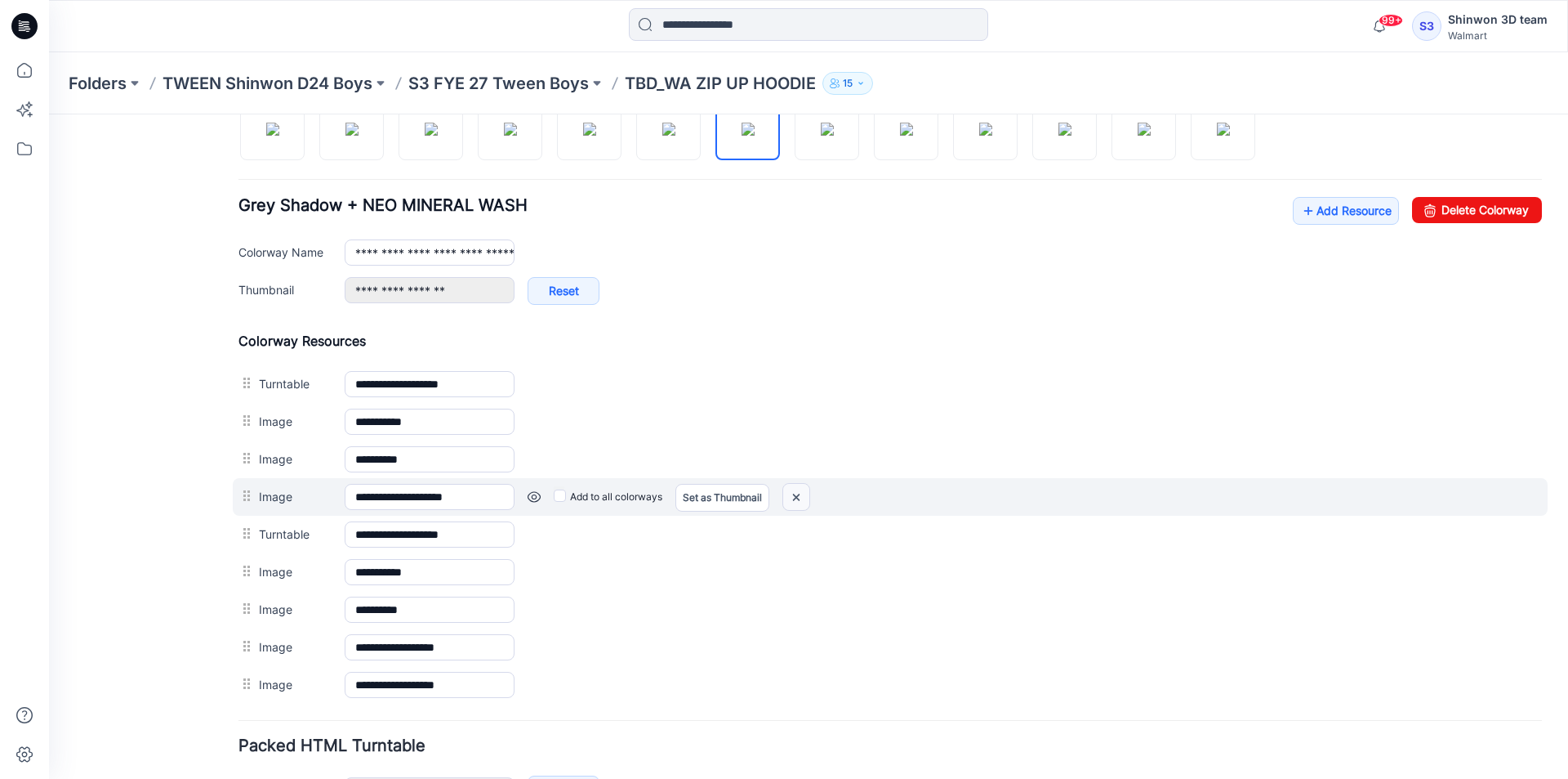
click at [803, 490] on img at bounding box center [796, 497] width 27 height 27
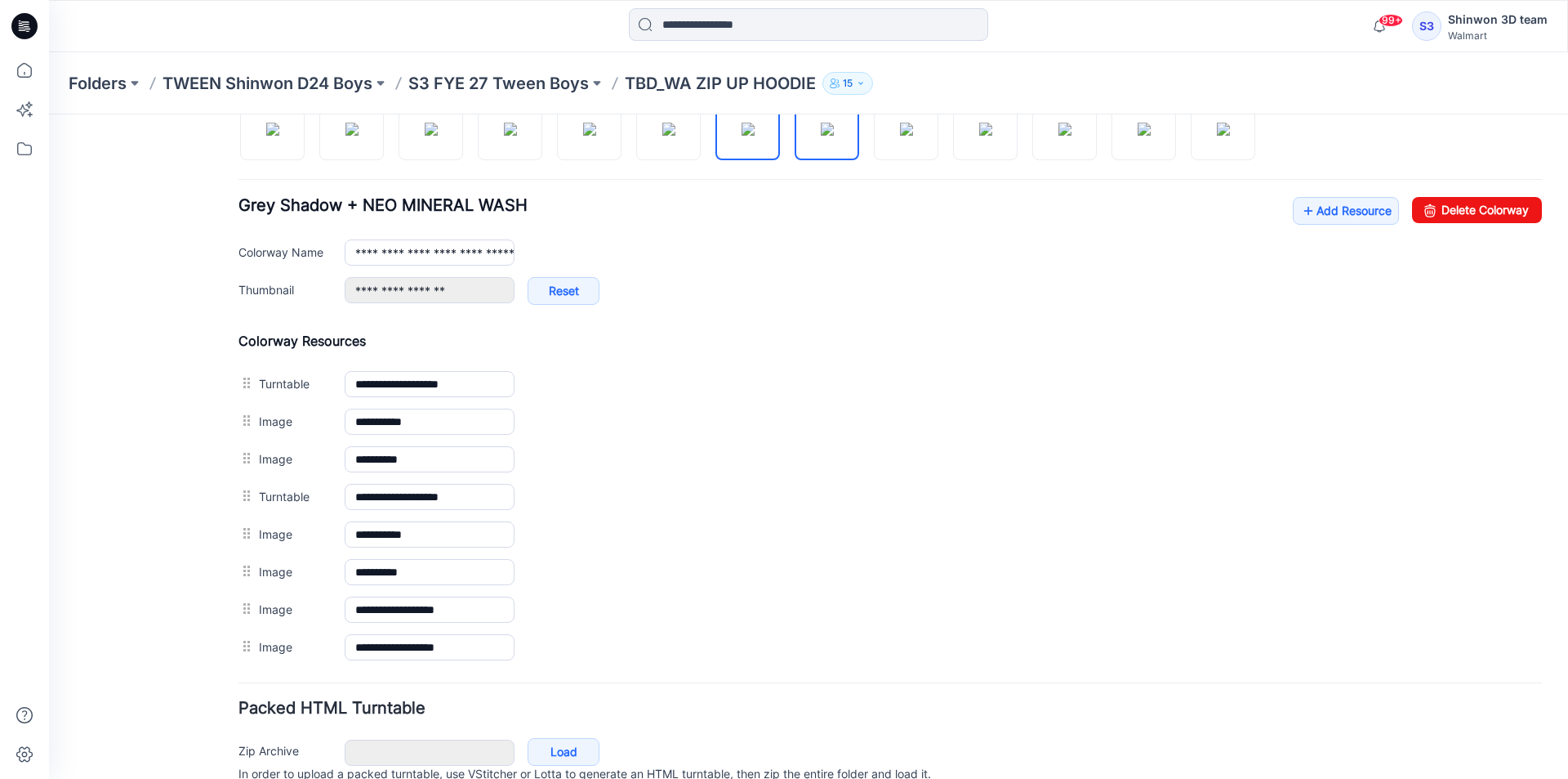
click at [834, 135] on img at bounding box center [827, 128] width 13 height 13
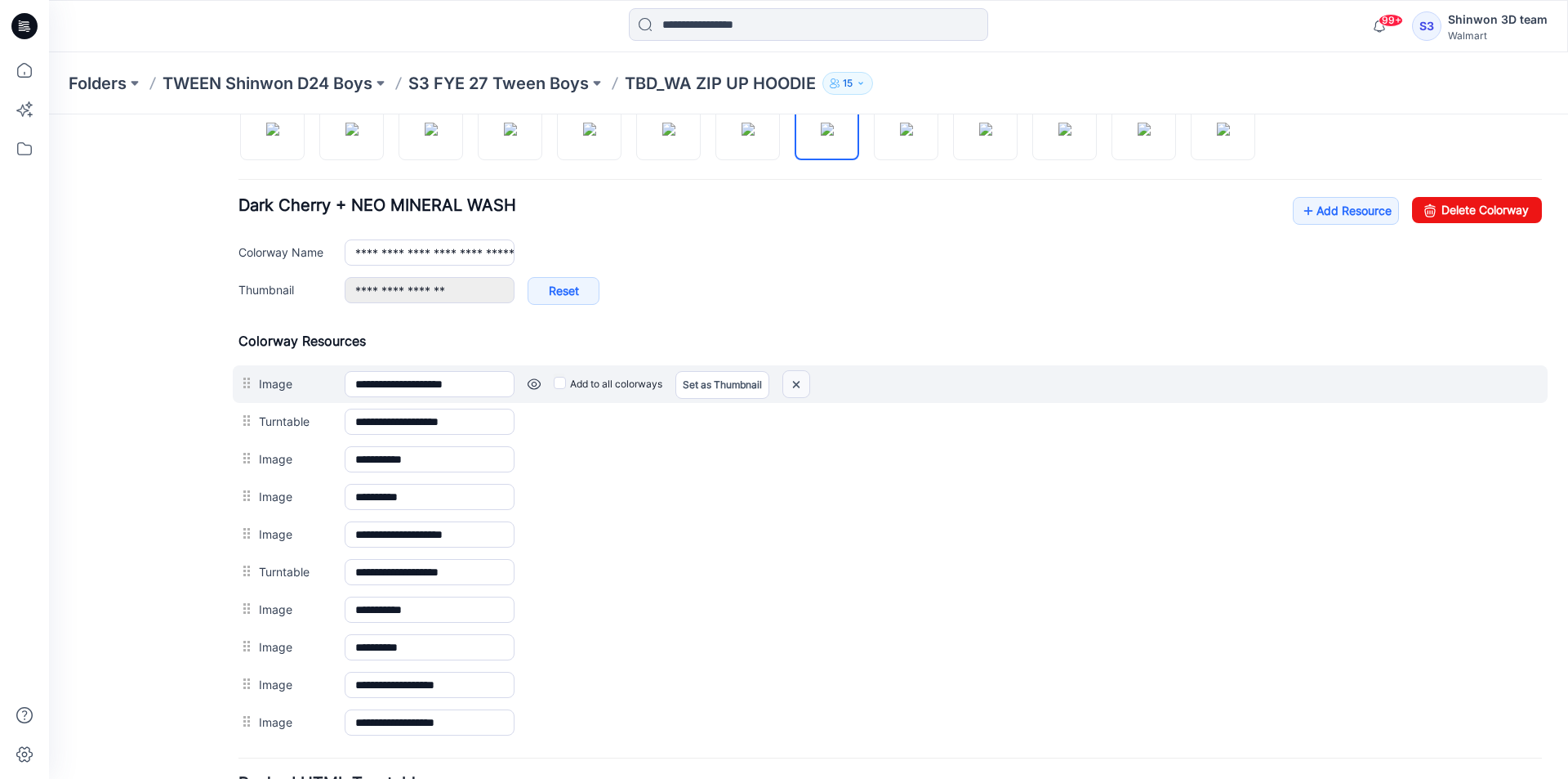
drag, startPoint x: 799, startPoint y: 385, endPoint x: 922, endPoint y: 191, distance: 229.7
click at [799, 385] on img at bounding box center [796, 384] width 27 height 27
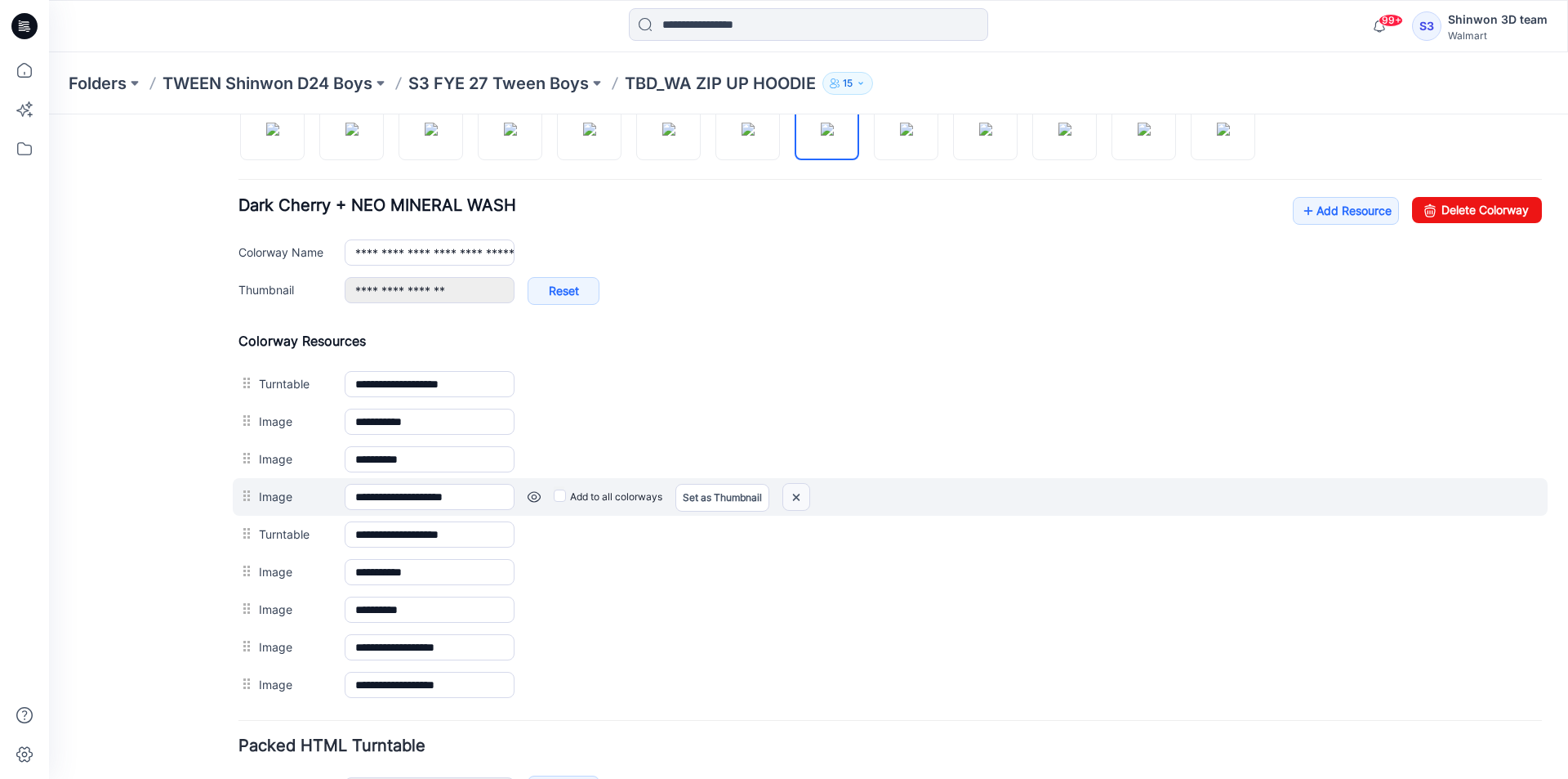
drag, startPoint x: 801, startPoint y: 497, endPoint x: 911, endPoint y: 195, distance: 321.4
click at [801, 497] on img at bounding box center [796, 497] width 27 height 27
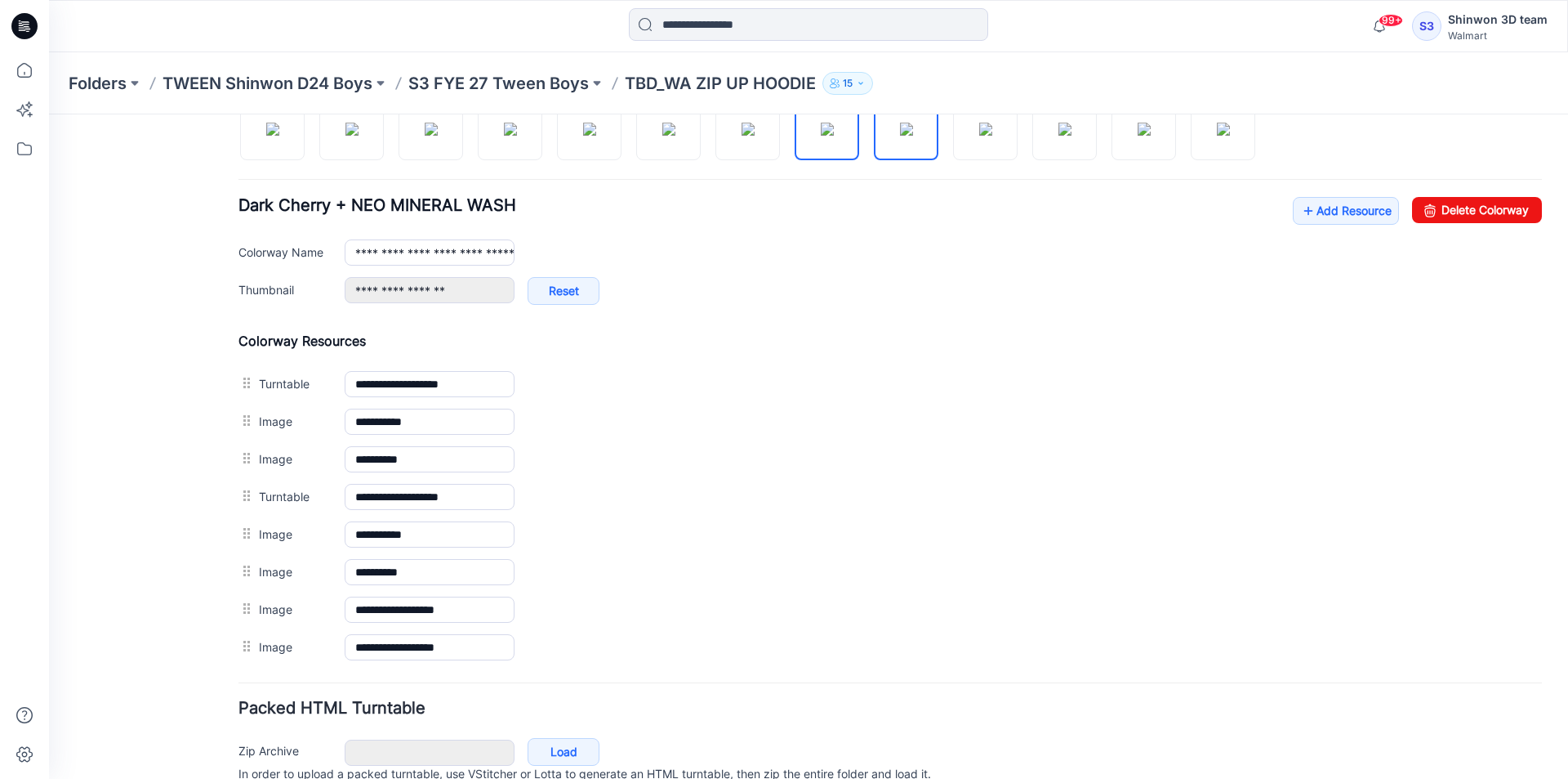
click at [900, 136] on img at bounding box center [906, 128] width 13 height 13
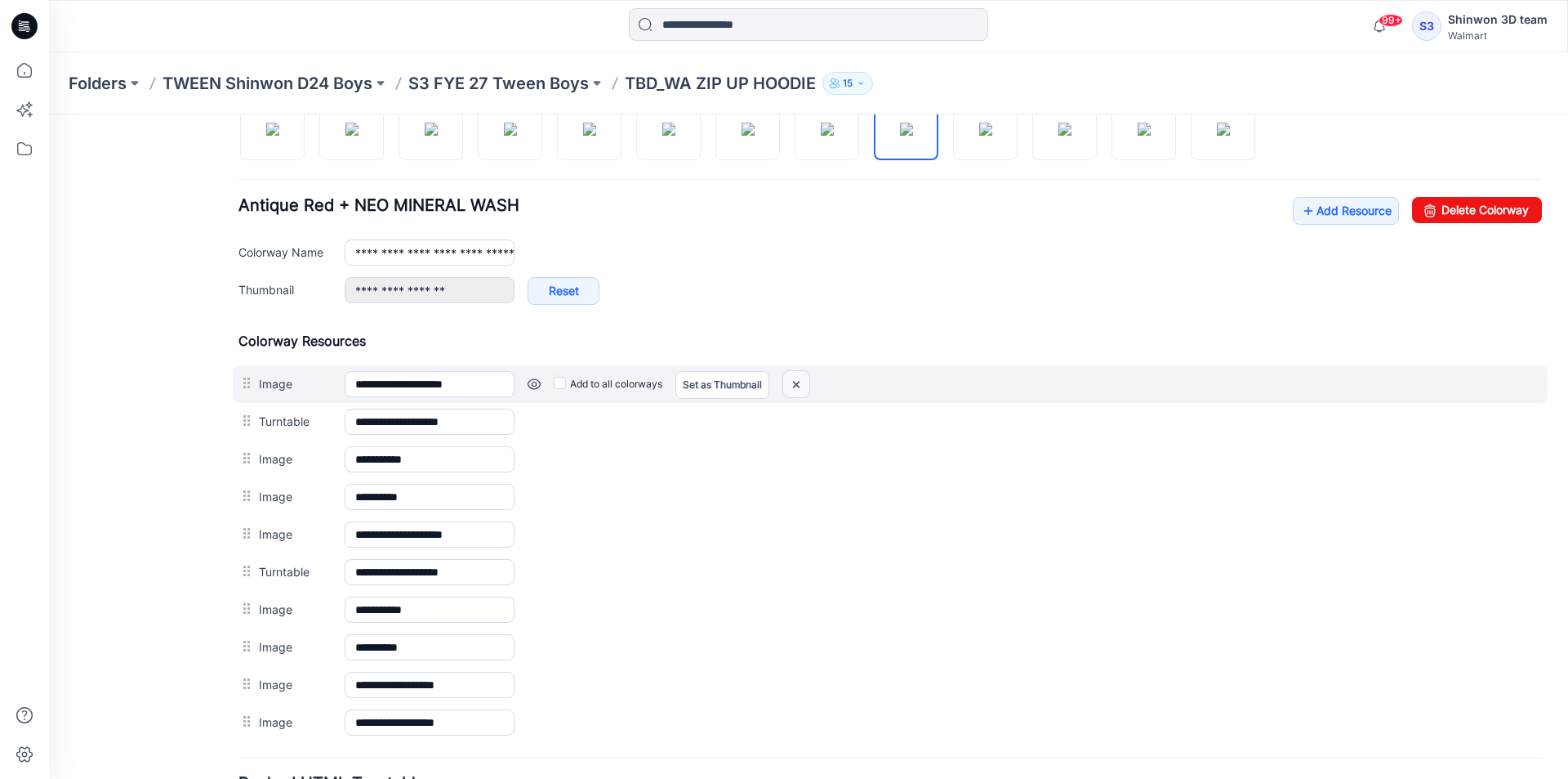
drag, startPoint x: 796, startPoint y: 379, endPoint x: 900, endPoint y: 202, distance: 205.3
click at [796, 379] on img at bounding box center [796, 384] width 27 height 27
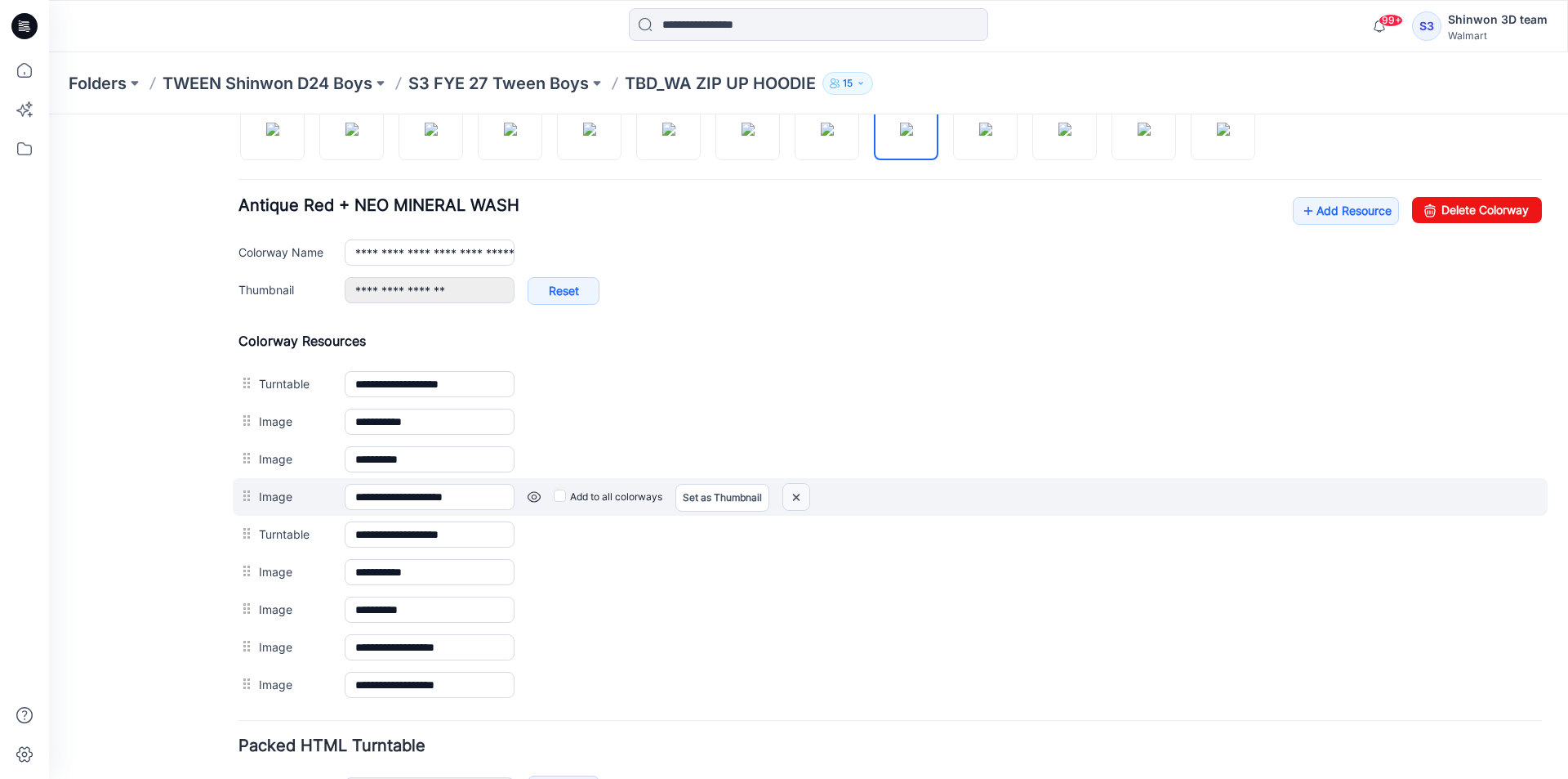
drag, startPoint x: 805, startPoint y: 493, endPoint x: 920, endPoint y: 205, distance: 310.1
click at [805, 493] on img at bounding box center [796, 497] width 27 height 27
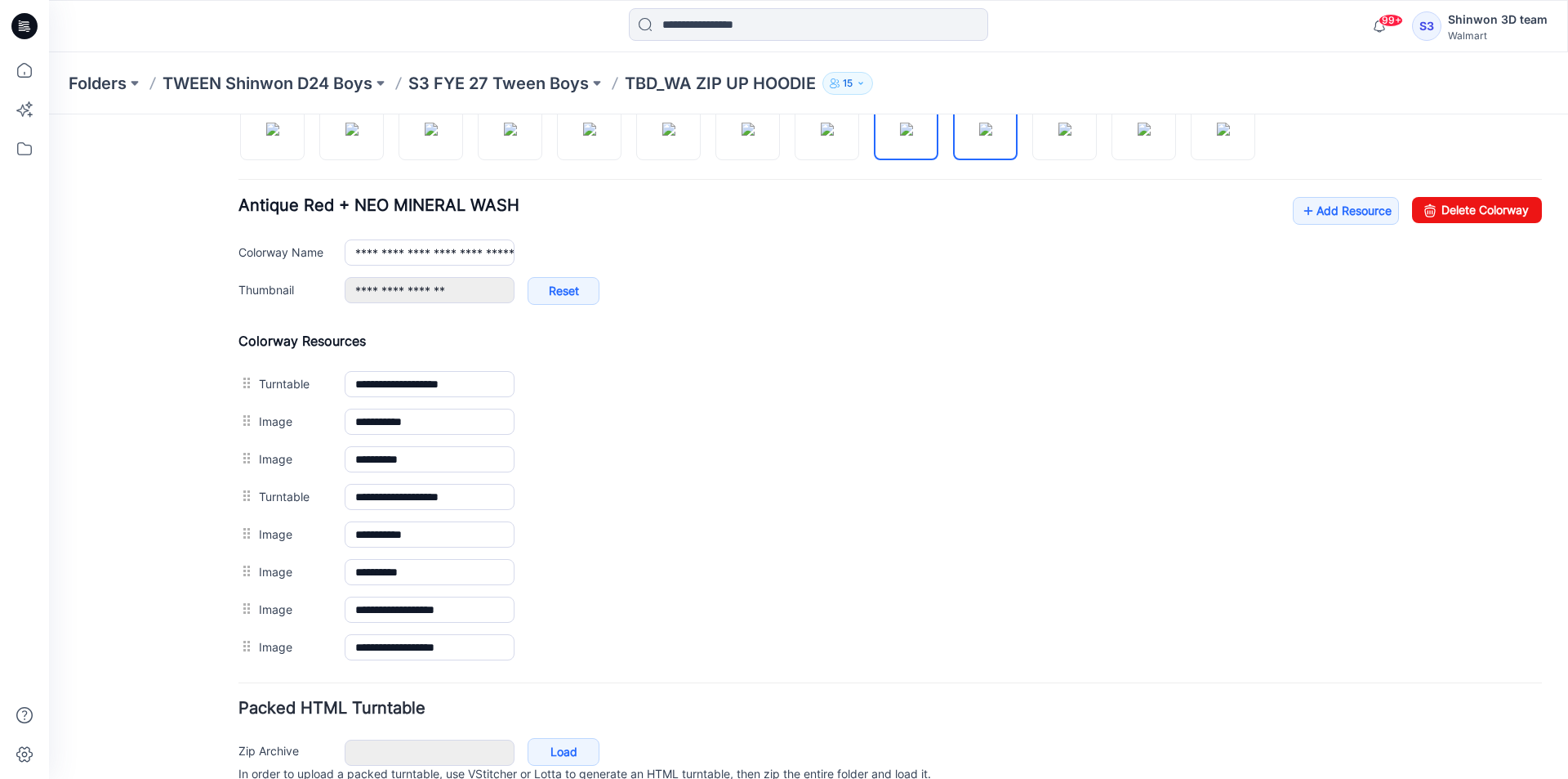
click at [980, 129] on img at bounding box center [986, 128] width 13 height 13
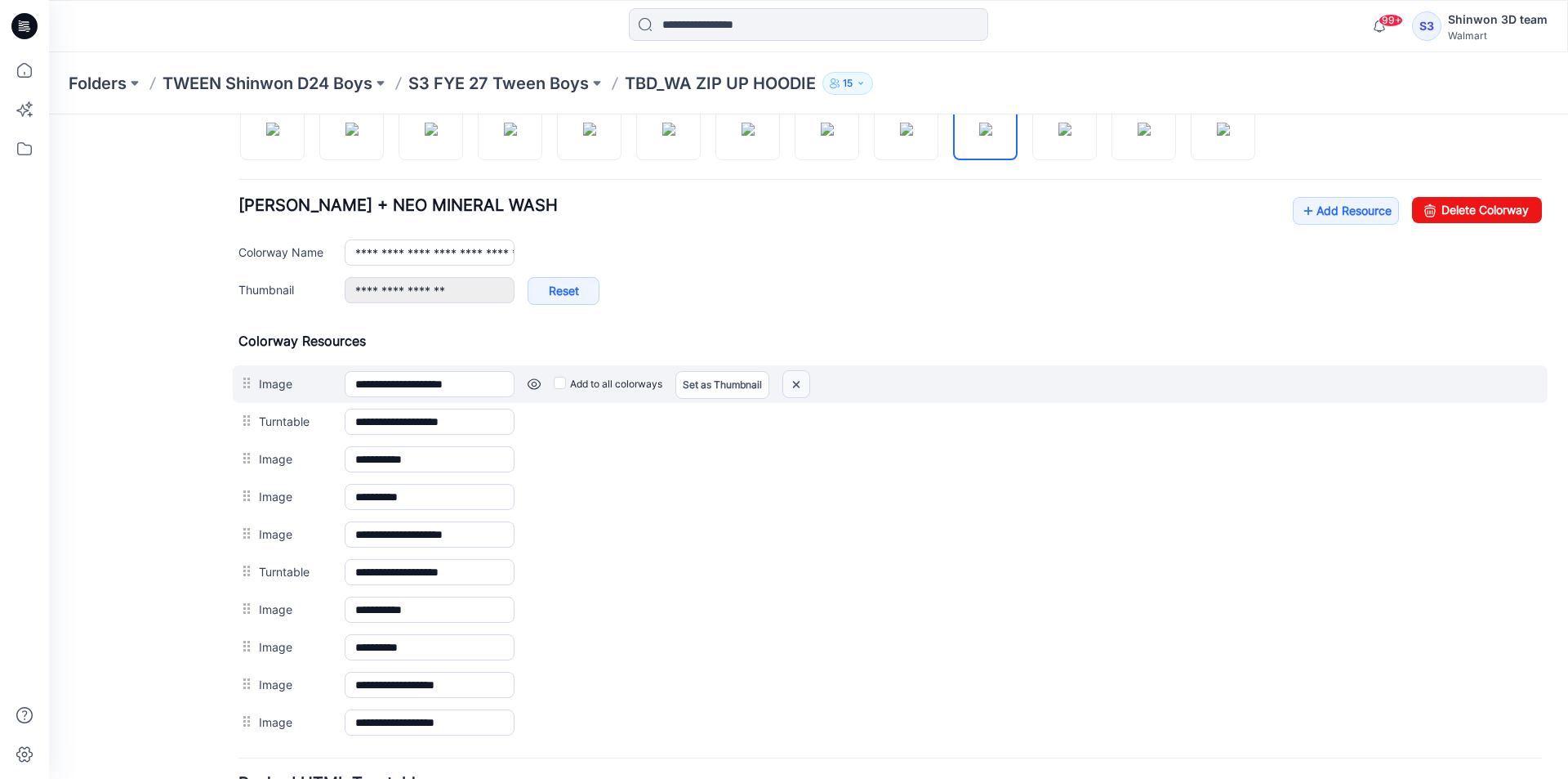
drag, startPoint x: 802, startPoint y: 388, endPoint x: 899, endPoint y: 203, distance: 208.9
click at [802, 388] on img at bounding box center [796, 384] width 27 height 27
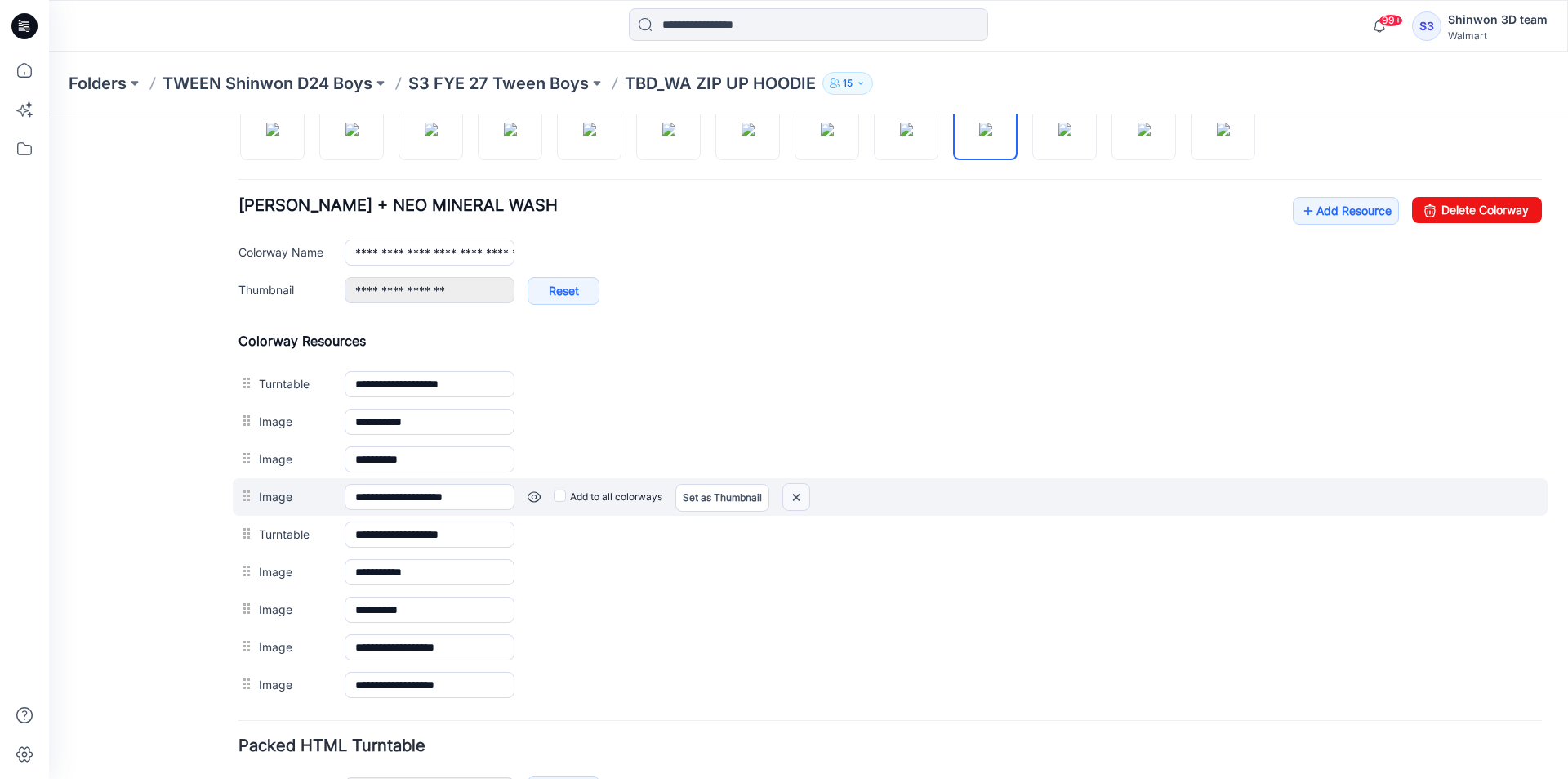
drag, startPoint x: 807, startPoint y: 495, endPoint x: 921, endPoint y: 201, distance: 315.3
click at [807, 495] on img at bounding box center [796, 497] width 27 height 27
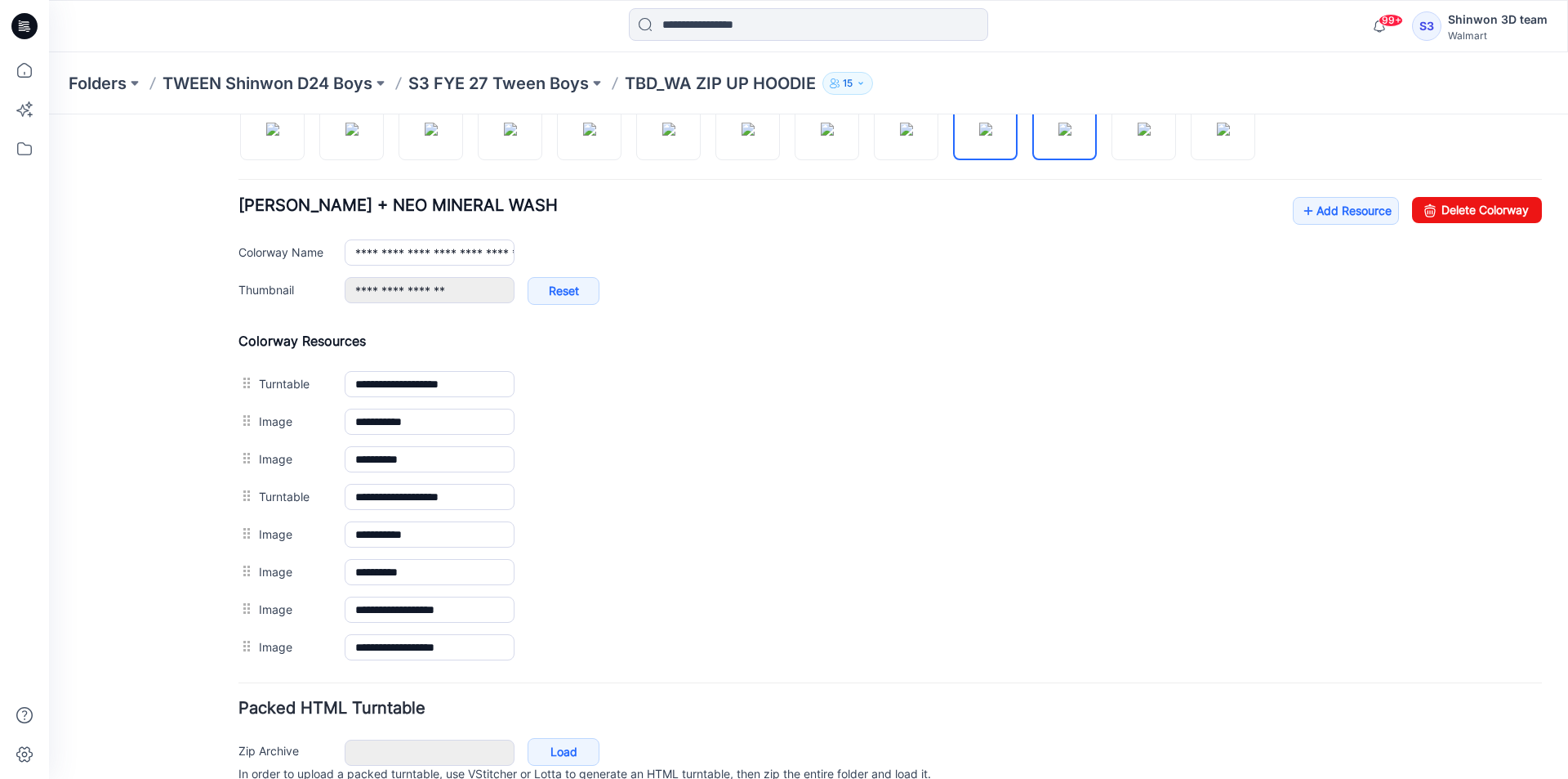
click at [1059, 136] on img at bounding box center [1064, 128] width 13 height 13
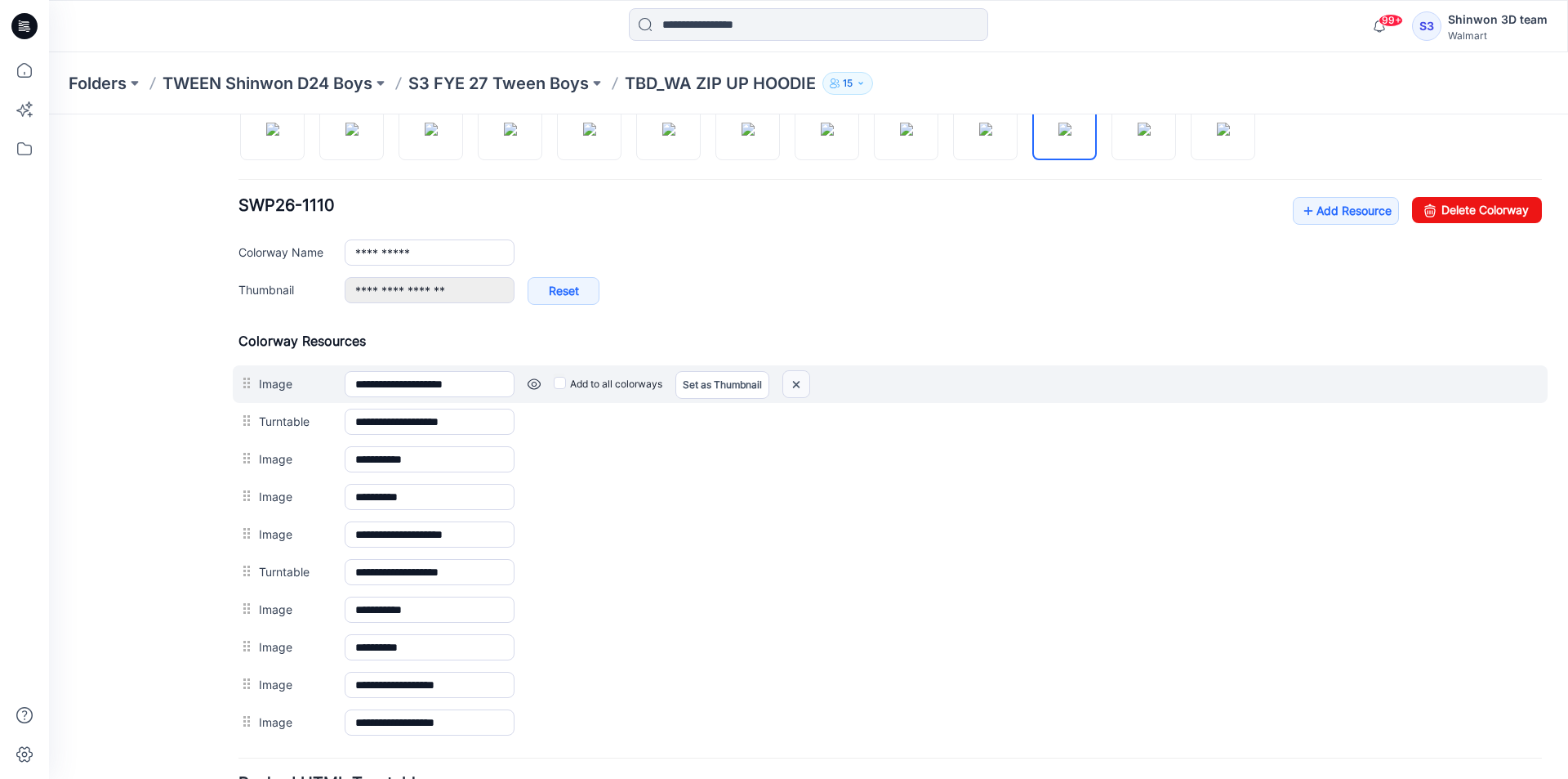
click at [796, 381] on img at bounding box center [796, 384] width 27 height 27
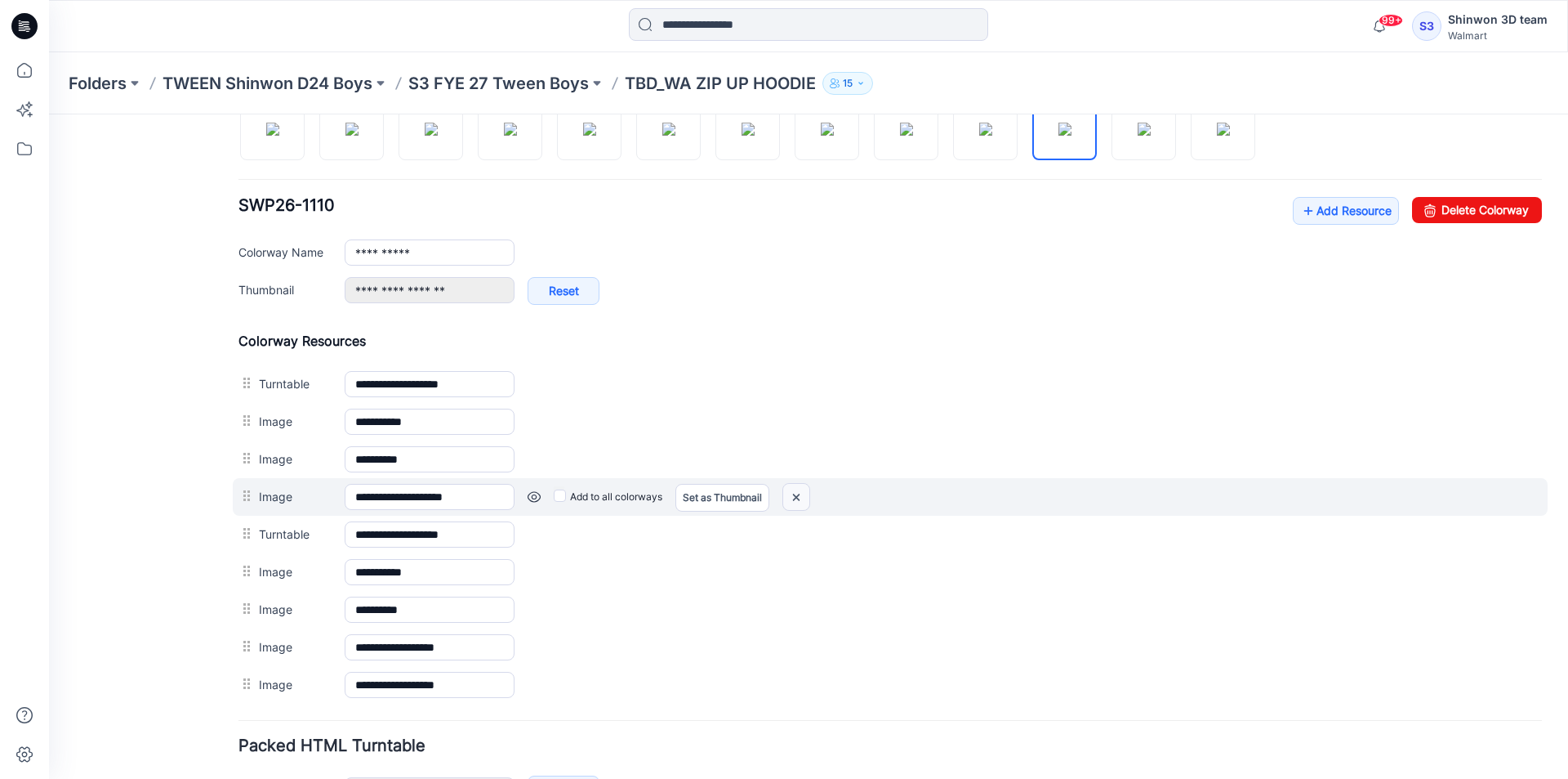
drag, startPoint x: 803, startPoint y: 494, endPoint x: 923, endPoint y: 203, distance: 314.8
click at [803, 494] on img at bounding box center [796, 497] width 27 height 27
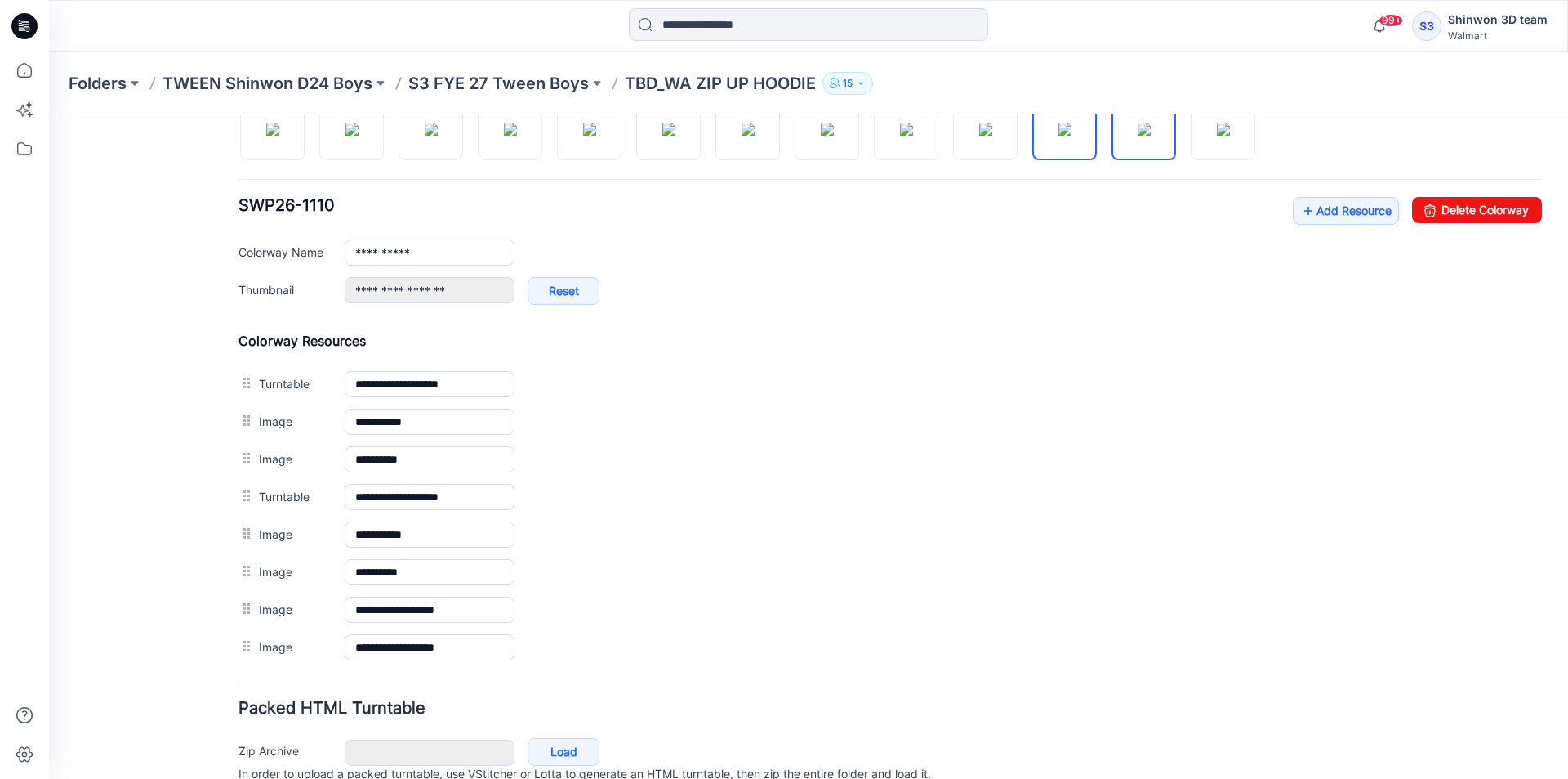
drag, startPoint x: 1139, startPoint y: 143, endPoint x: 1127, endPoint y: 144, distance: 12.0
click at [1138, 136] on img at bounding box center [1143, 128] width 13 height 13
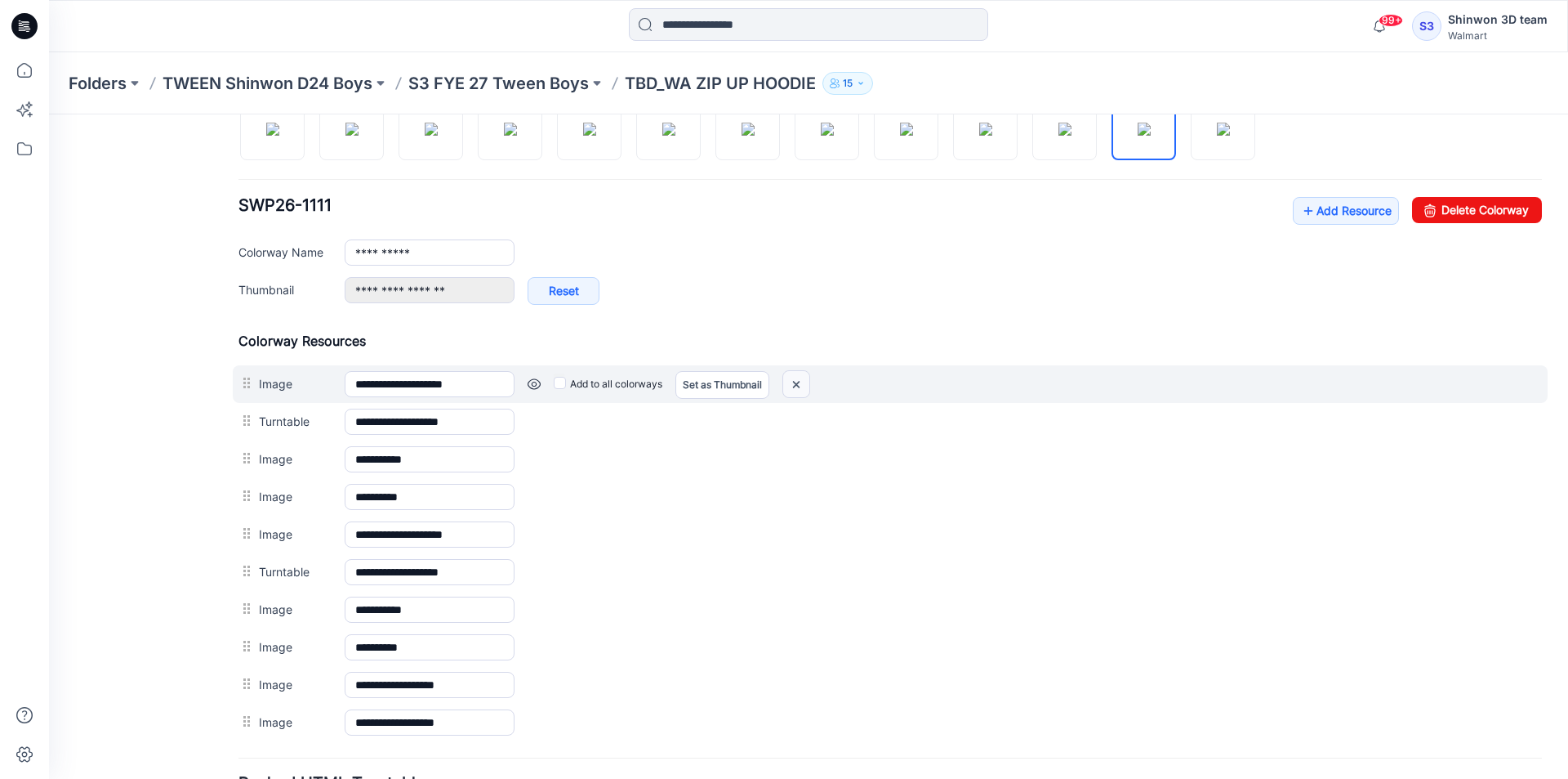
drag, startPoint x: 912, startPoint y: 199, endPoint x: 795, endPoint y: 386, distance: 220.6
click at [795, 386] on img at bounding box center [796, 384] width 27 height 27
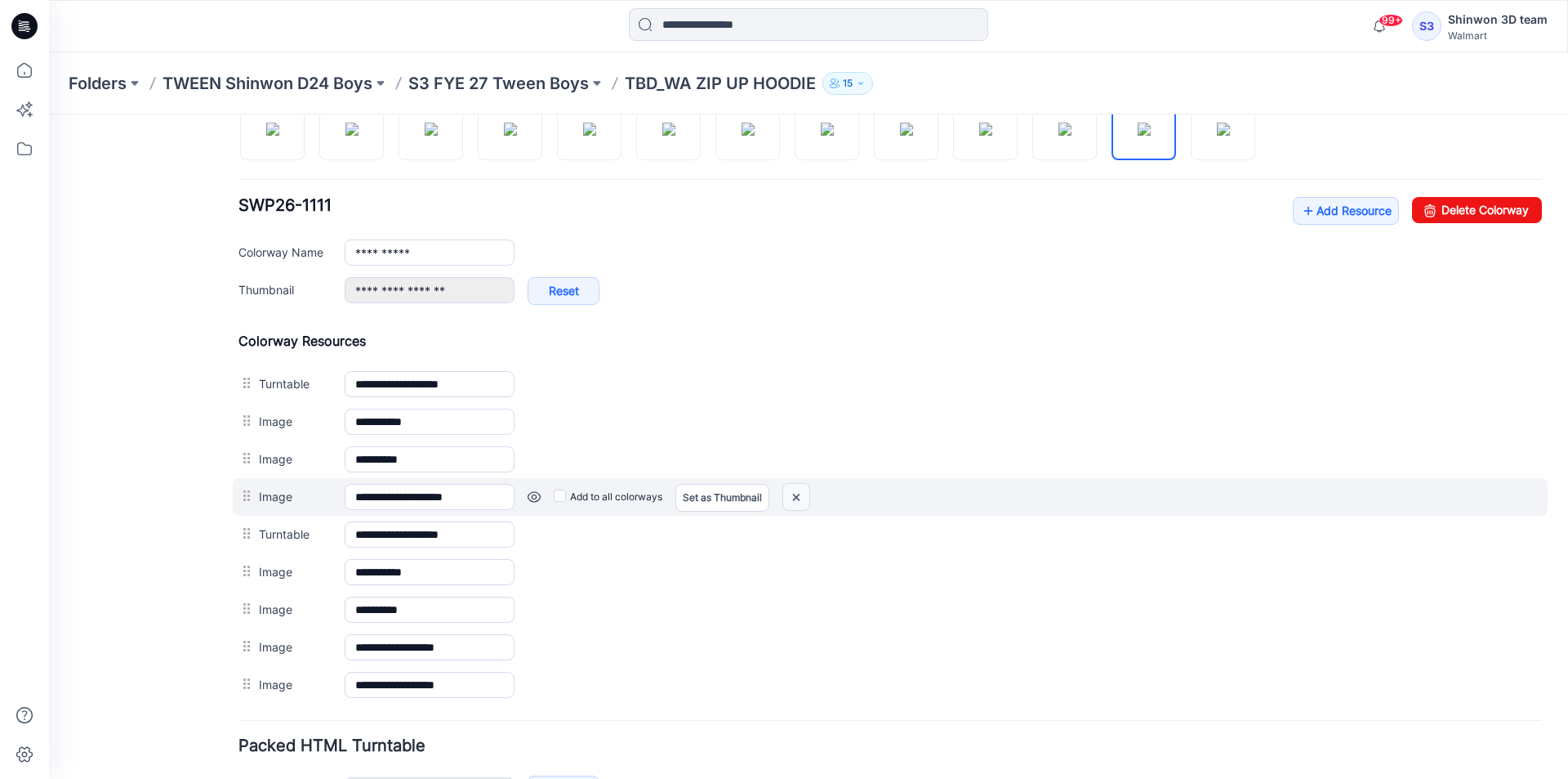
click at [803, 499] on img at bounding box center [796, 497] width 27 height 27
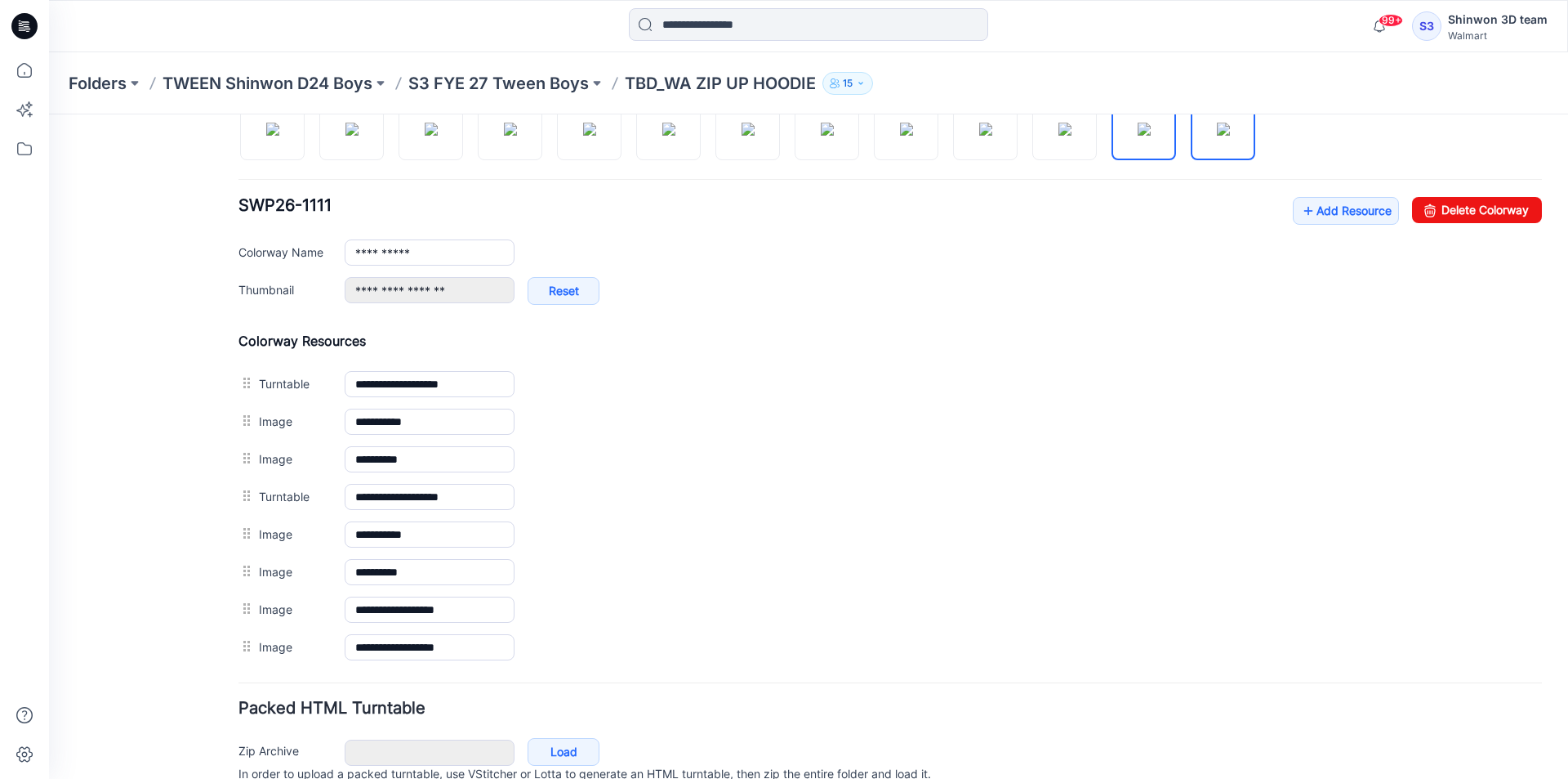
click at [1228, 136] on img at bounding box center [1223, 128] width 13 height 13
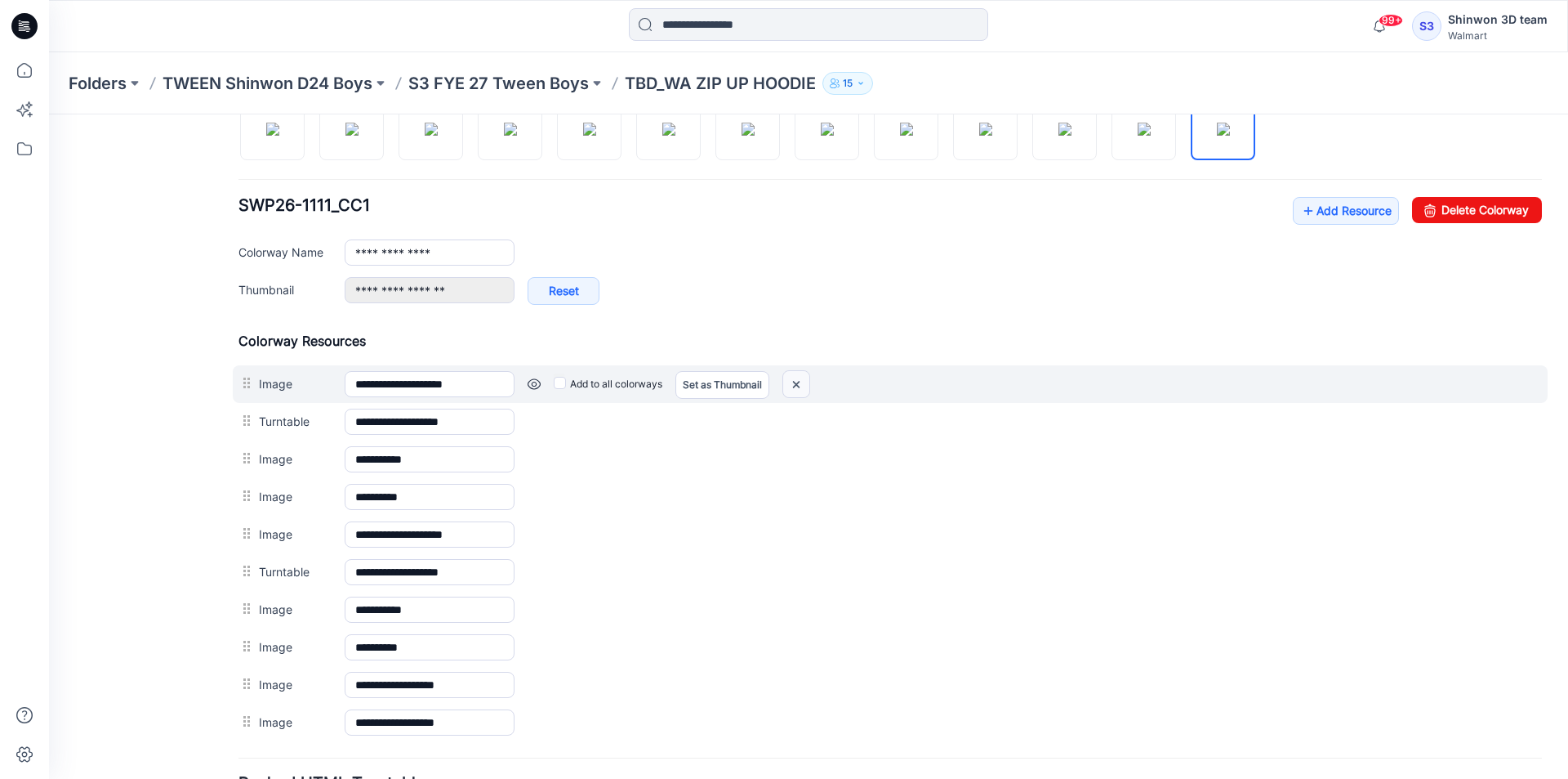
drag, startPoint x: 801, startPoint y: 386, endPoint x: 930, endPoint y: 198, distance: 228.0
click at [801, 386] on img at bounding box center [796, 384] width 27 height 27
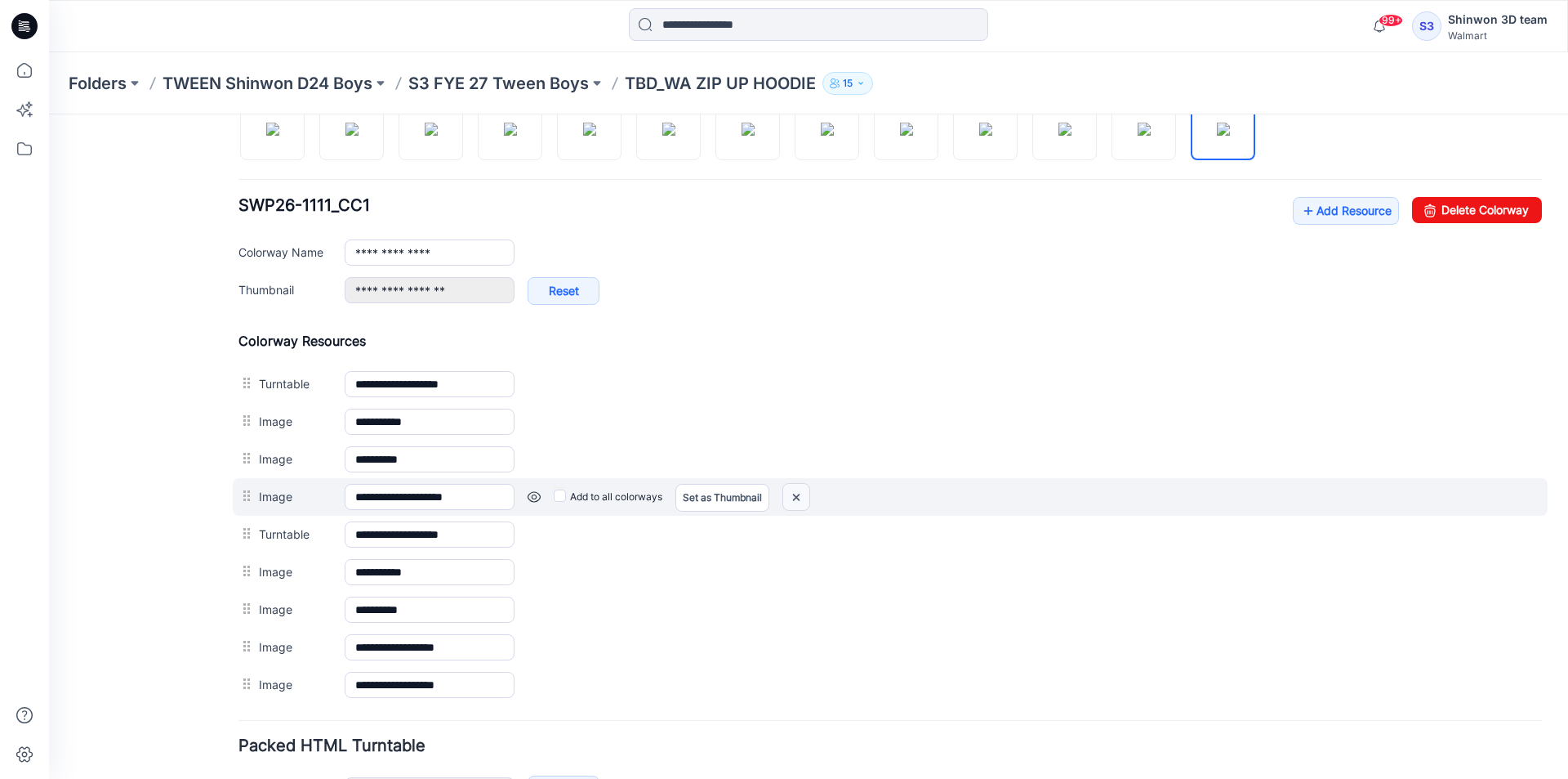
drag, startPoint x: 810, startPoint y: 503, endPoint x: 914, endPoint y: 195, distance: 325.1
click at [809, 504] on img at bounding box center [796, 497] width 27 height 27
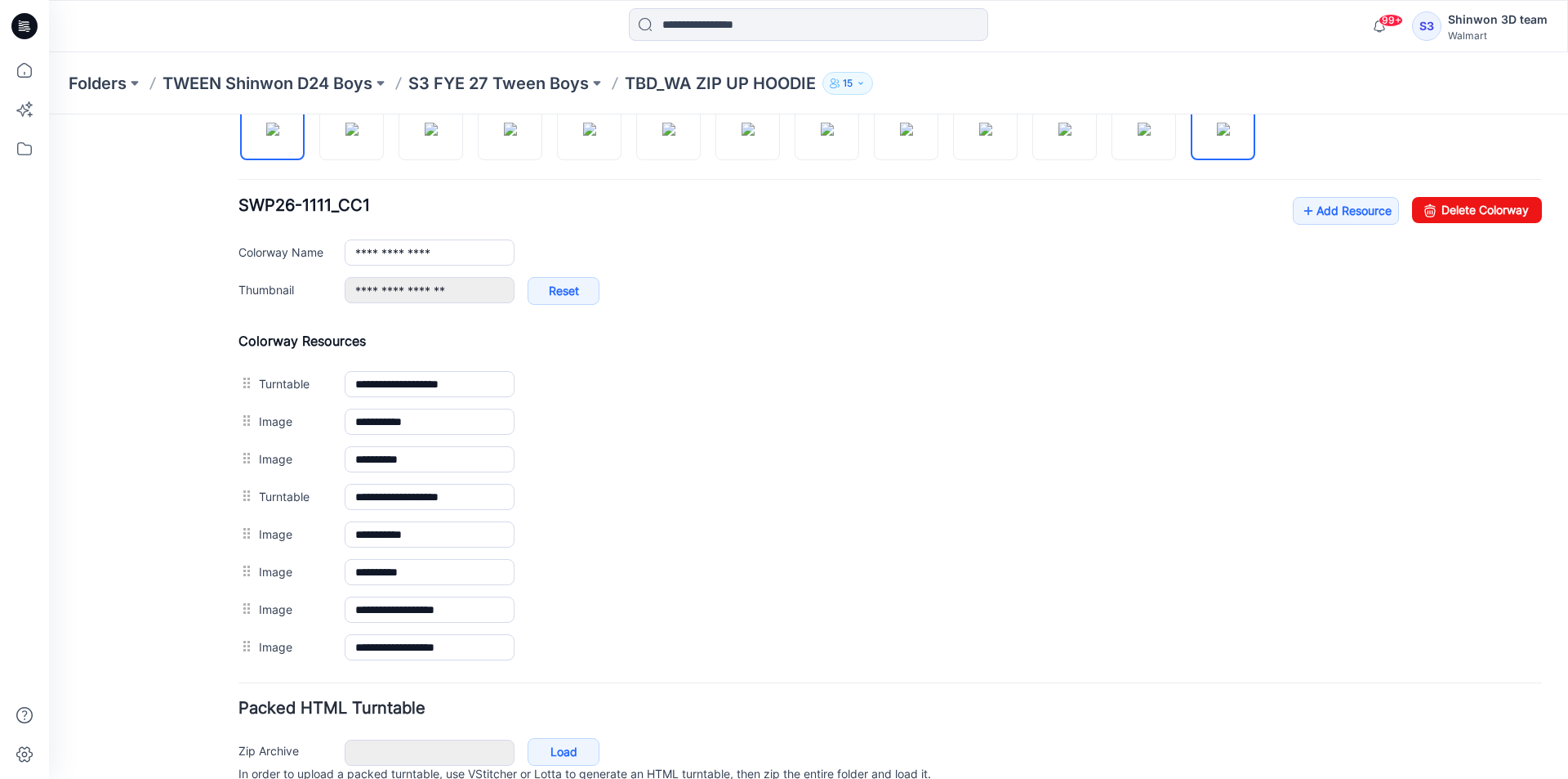
click at [267, 130] on img at bounding box center [272, 128] width 13 height 13
type input "**********"
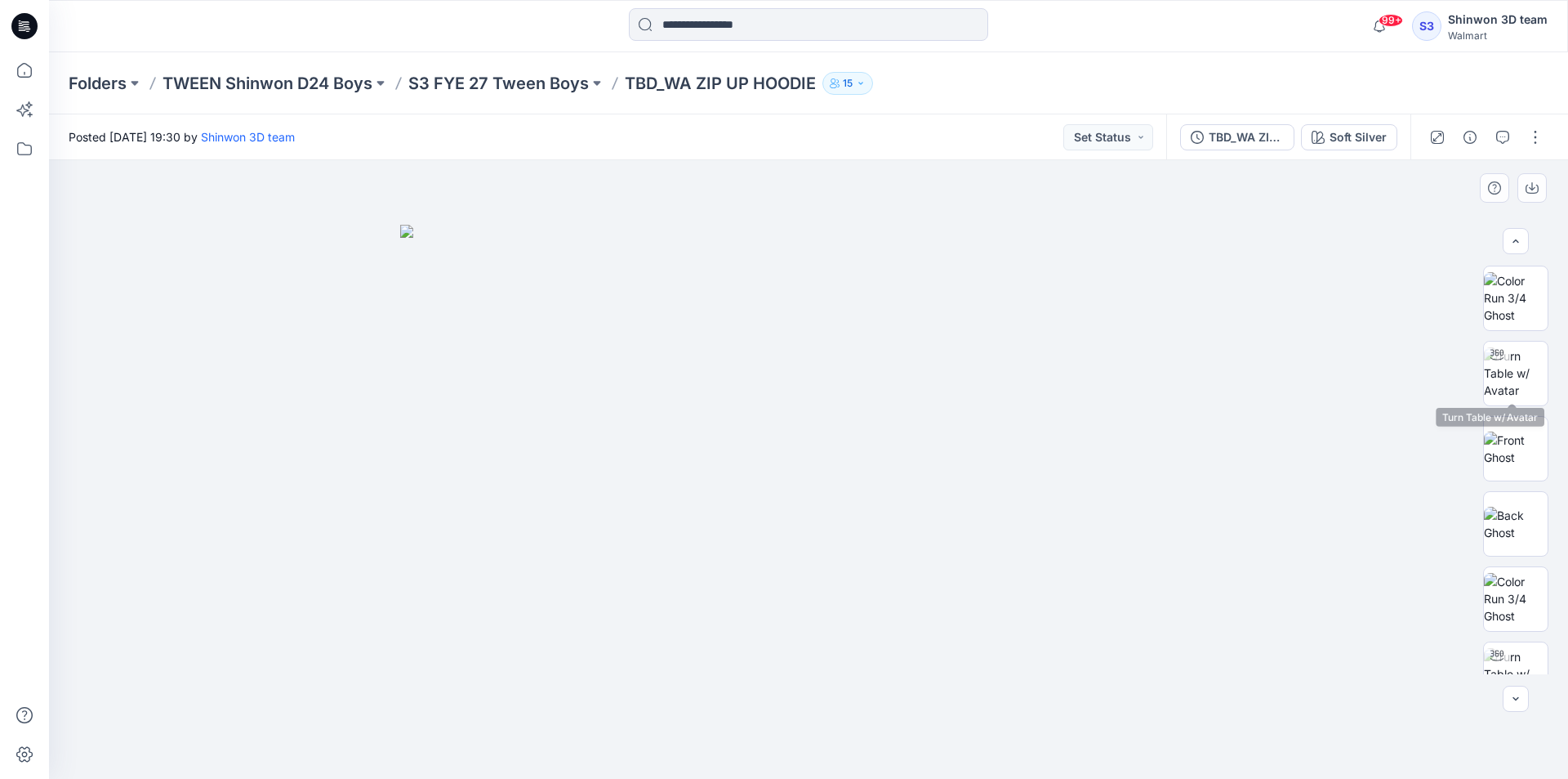
scroll to position [246, 0]
